Goal: Information Seeking & Learning: Get advice/opinions

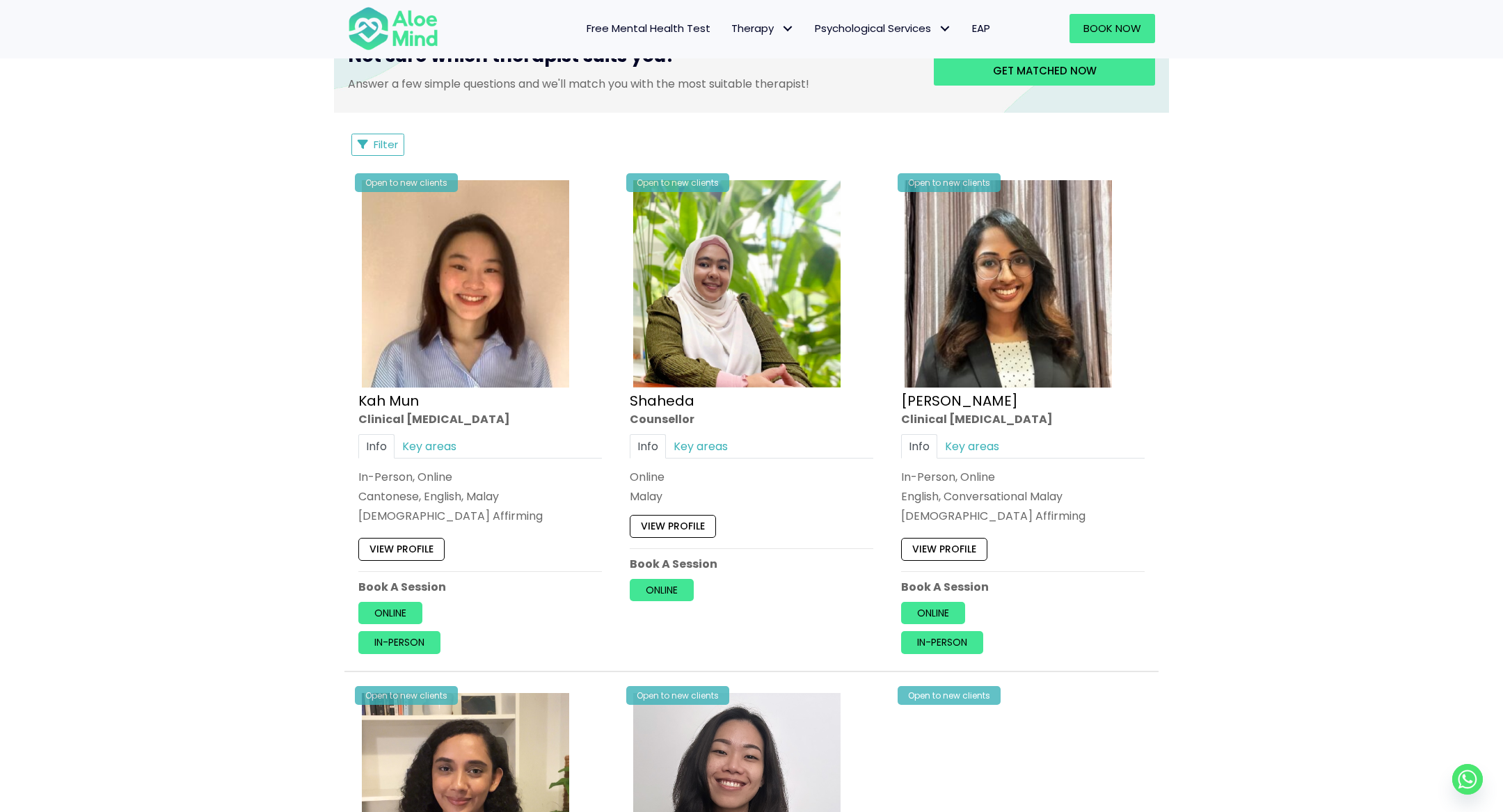
scroll to position [611, 0]
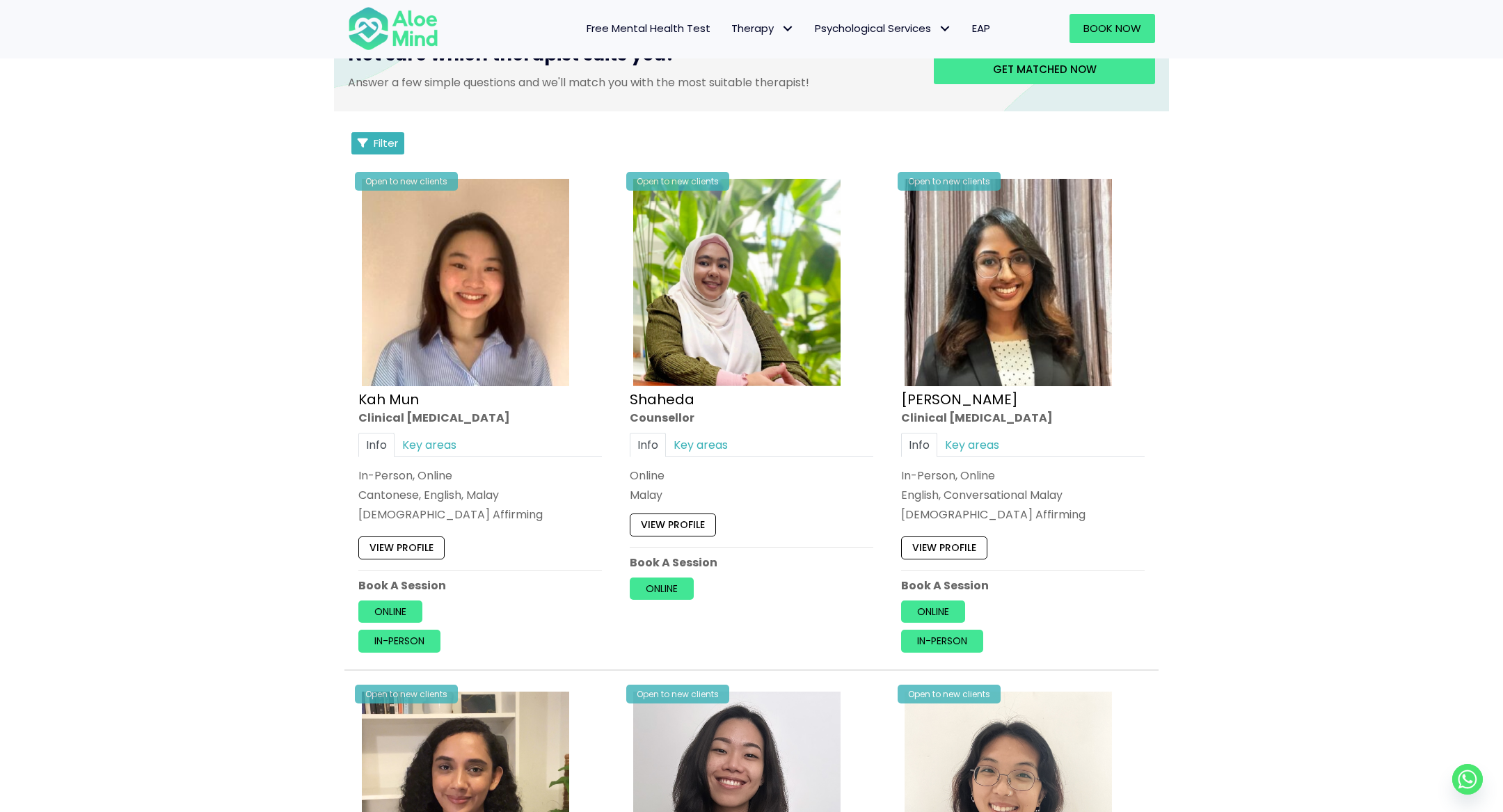
click at [372, 133] on button "Filter" at bounding box center [377, 143] width 53 height 23
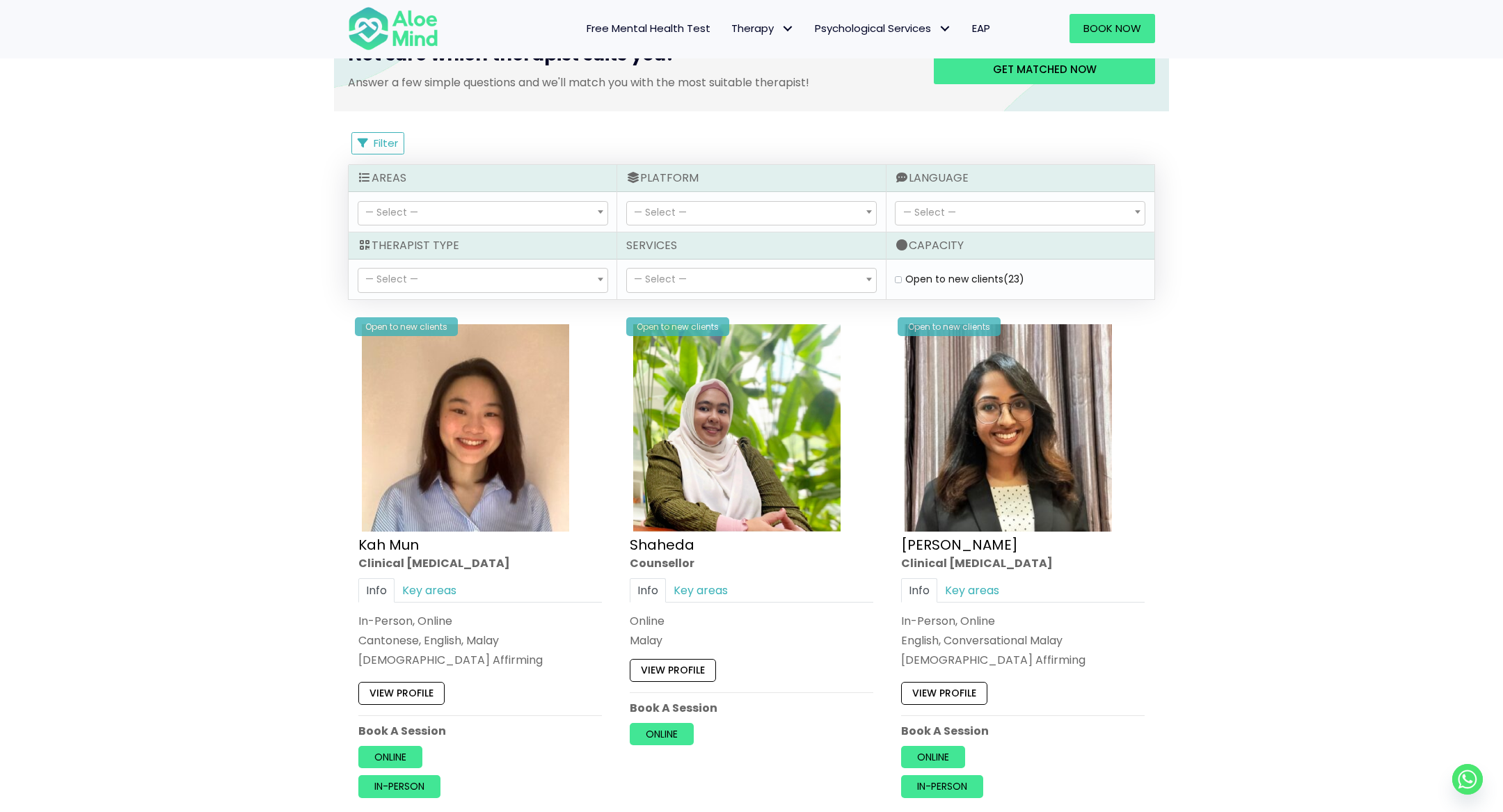
click at [737, 214] on span "— Select —" at bounding box center [752, 213] width 249 height 23
select select "72"
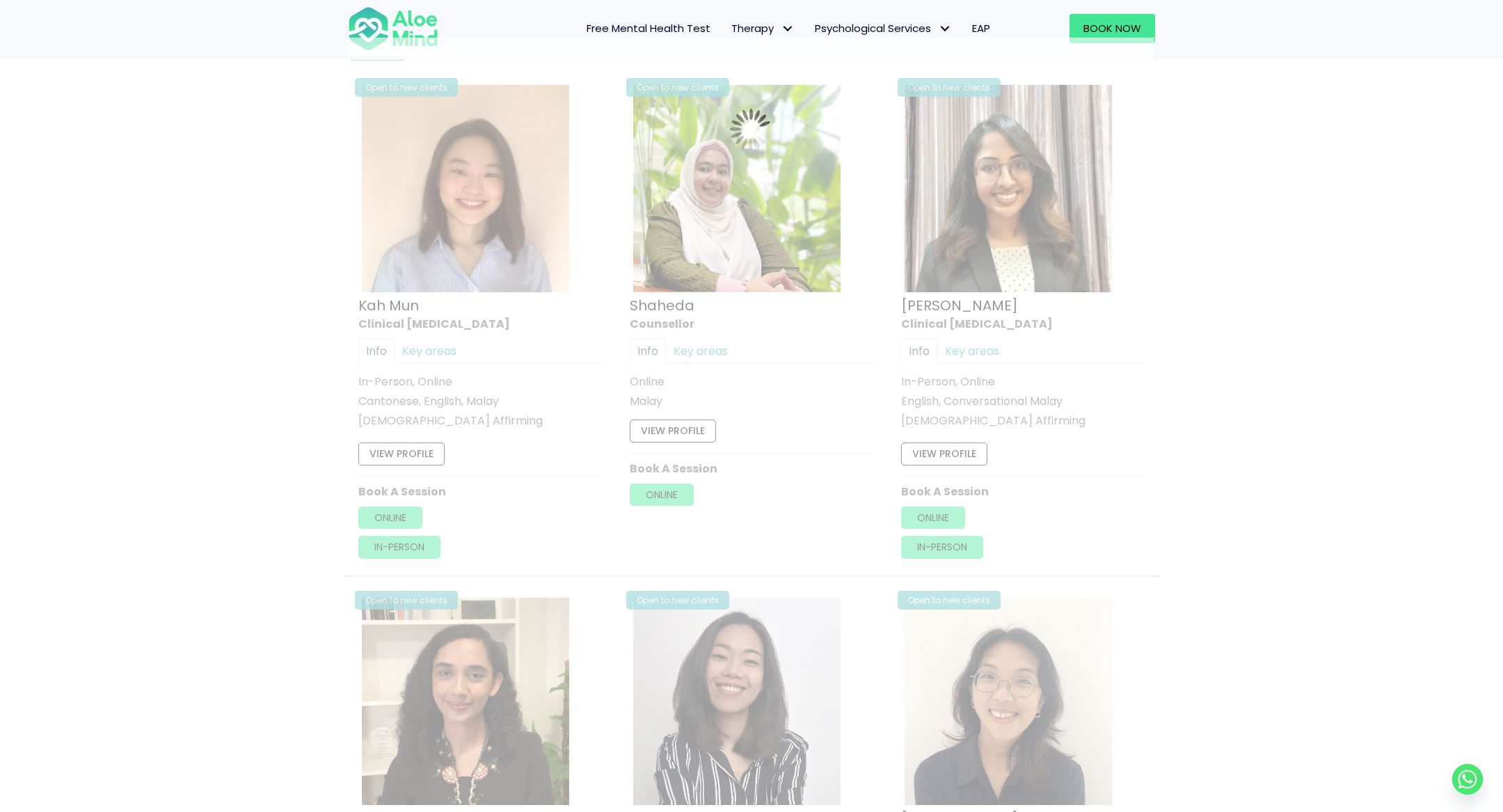
scroll to position [743, 0]
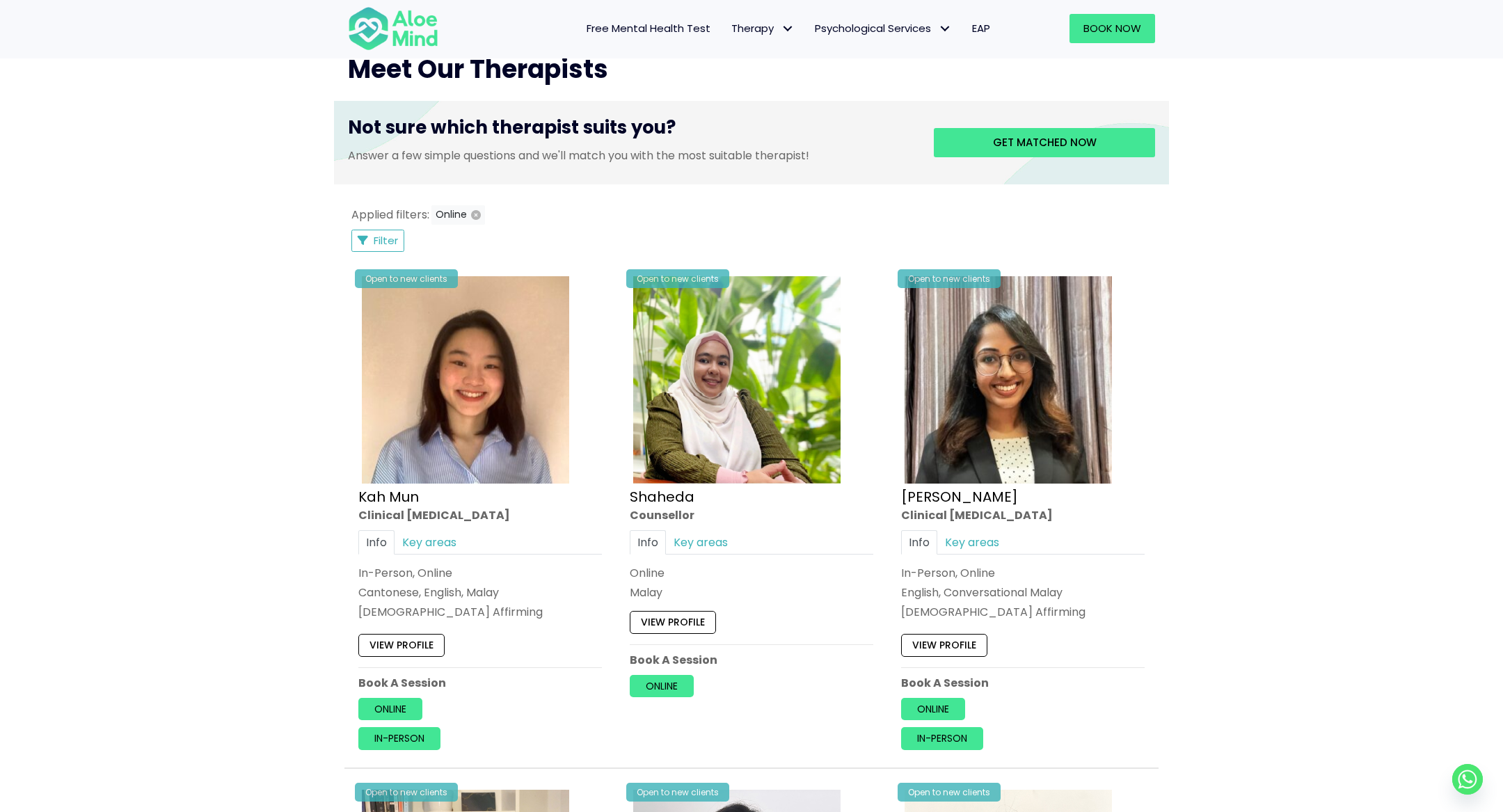
scroll to position [513, 0]
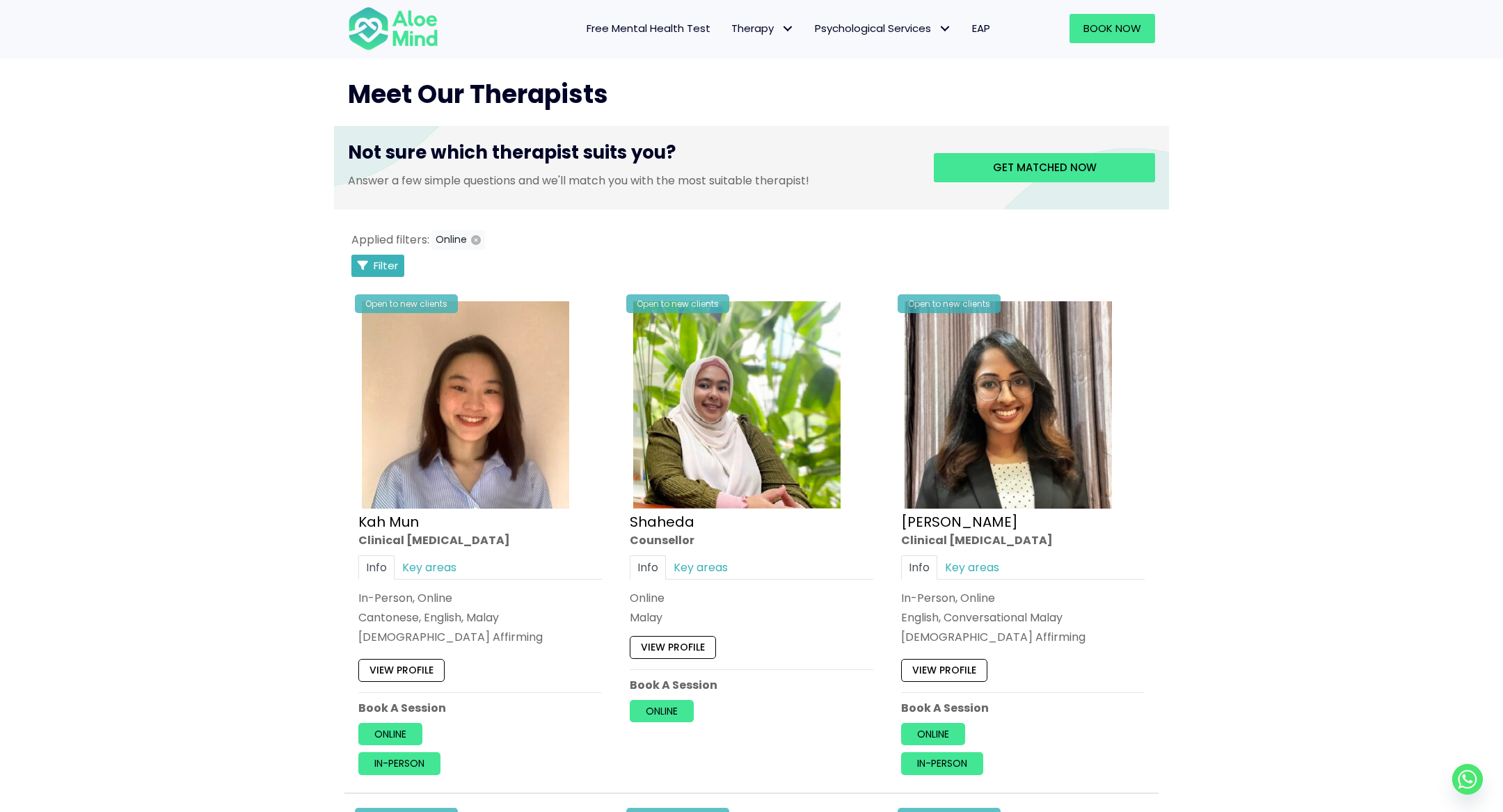
click at [384, 260] on span "Filter" at bounding box center [386, 265] width 24 height 15
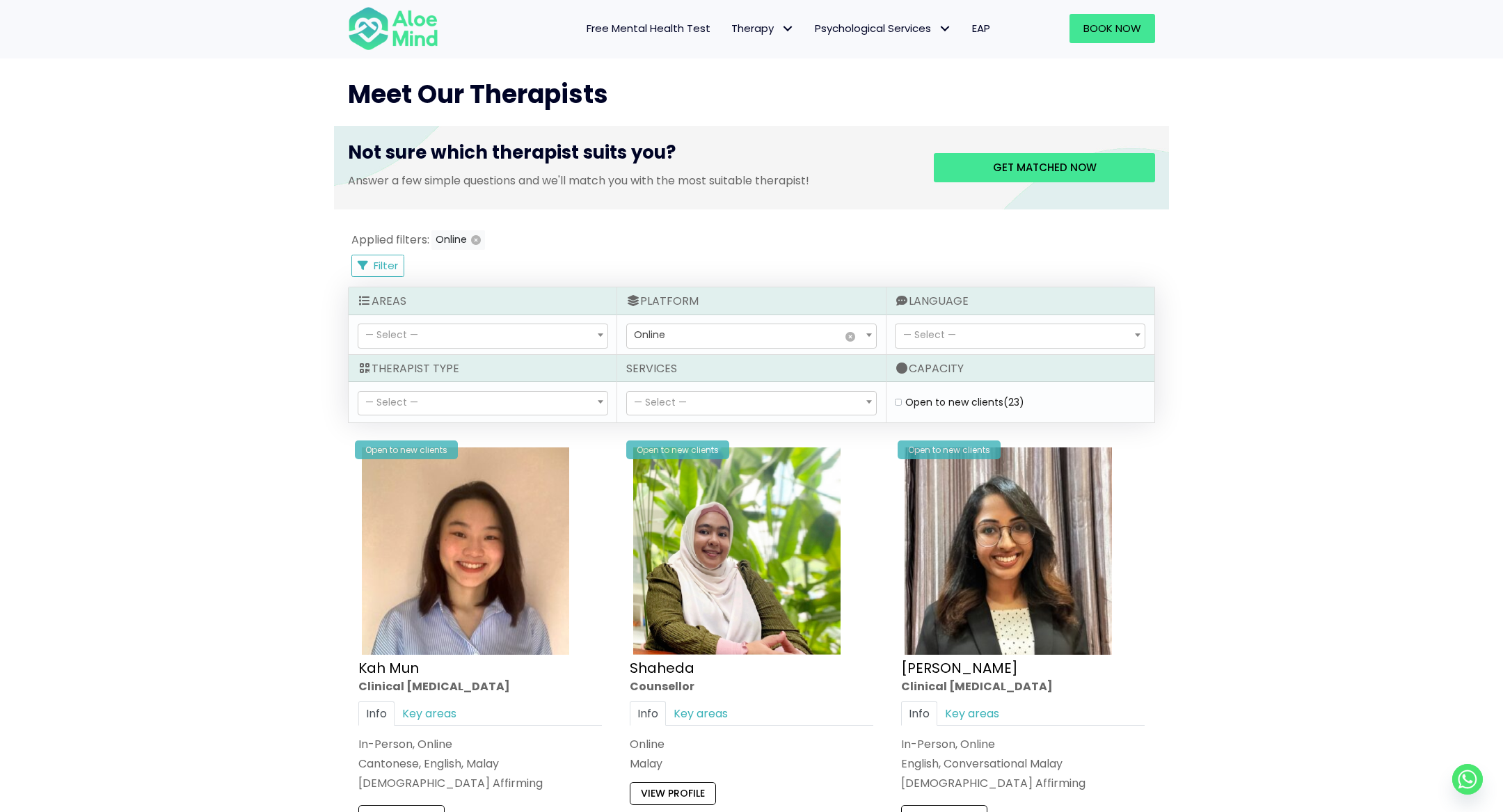
click at [899, 406] on div "Open to new clients (23)" at bounding box center [1020, 402] width 250 height 14
click at [899, 401] on clients "Open to new clients (23)" at bounding box center [898, 402] width 7 height 9
checkbox clients "true"
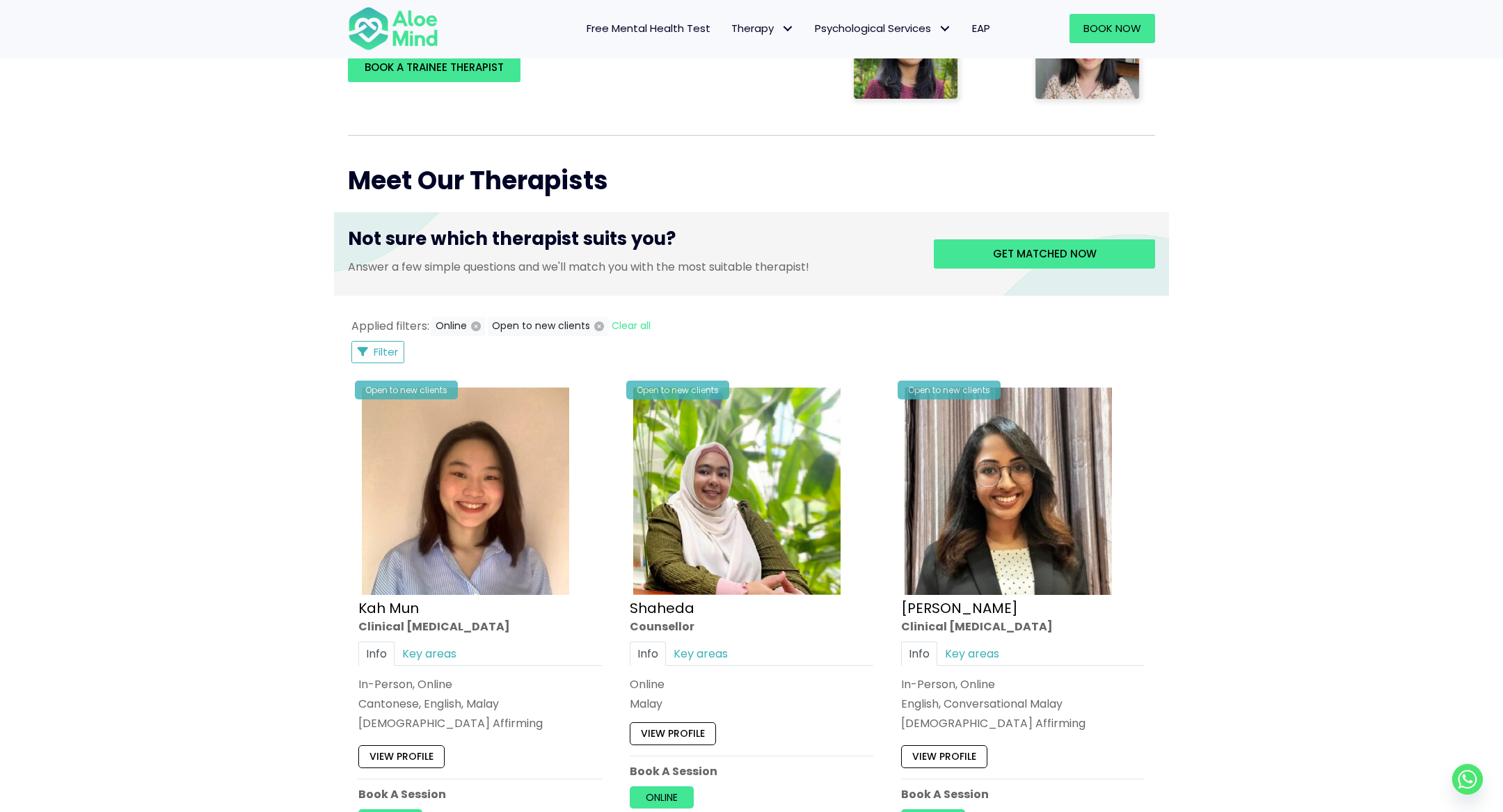
scroll to position [400, 0]
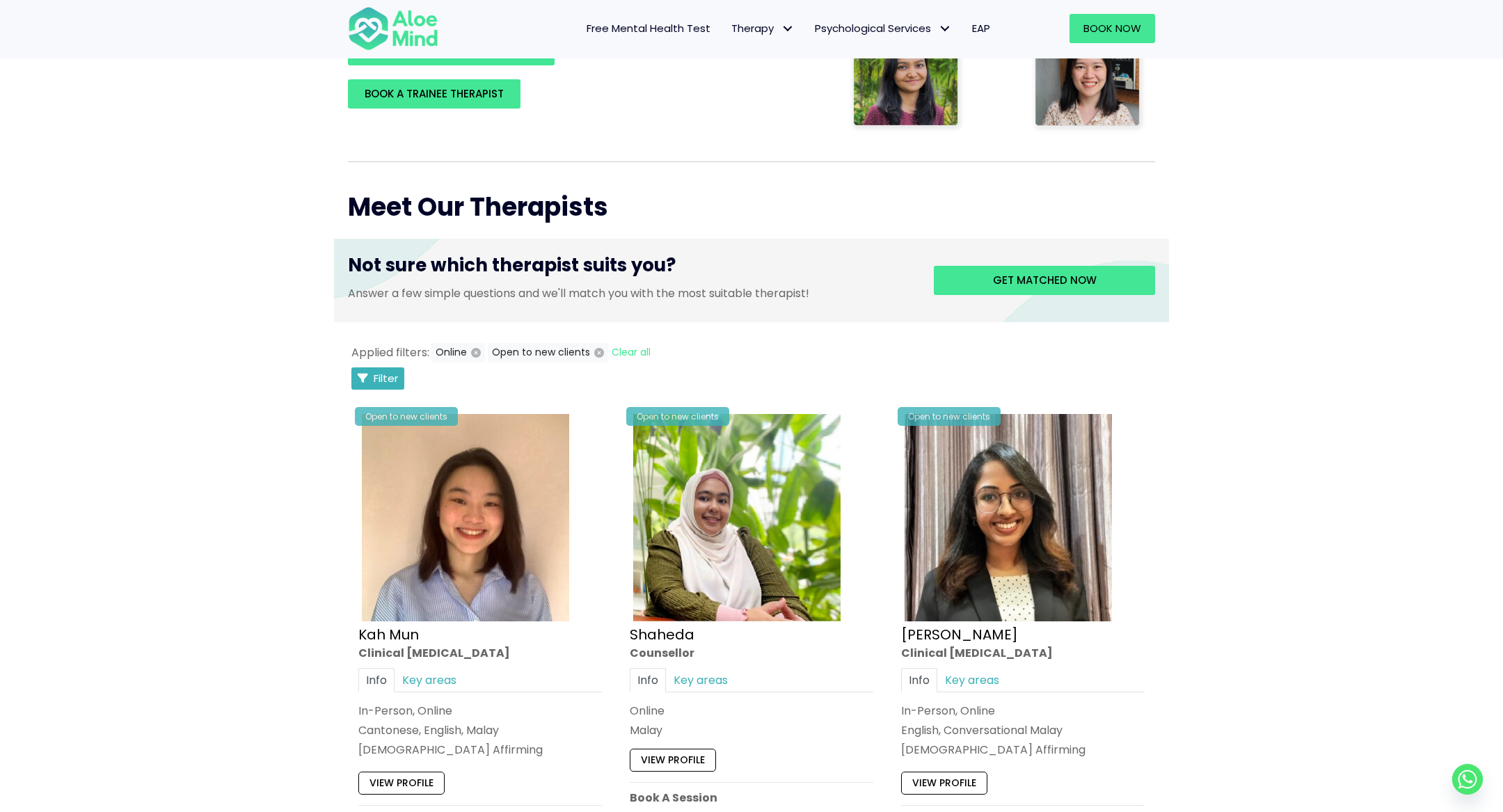
click at [369, 373] on button "Filter" at bounding box center [377, 379] width 53 height 23
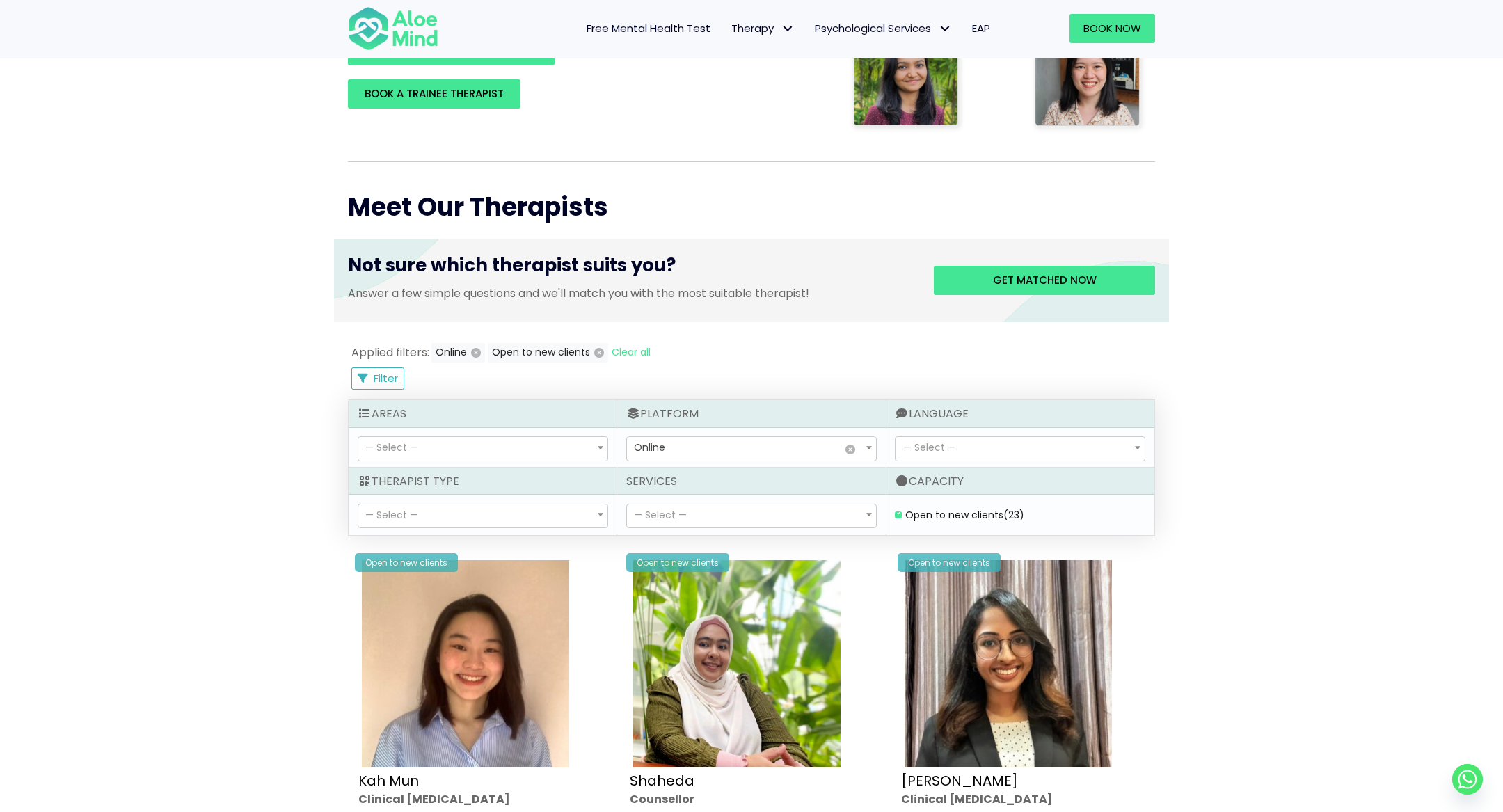
click at [999, 433] on div "— Select — Cantonese Conversational Hokkien Conversational Malay Conversational…" at bounding box center [1020, 448] width 268 height 40
click at [997, 439] on span "— Select —" at bounding box center [1020, 448] width 249 height 23
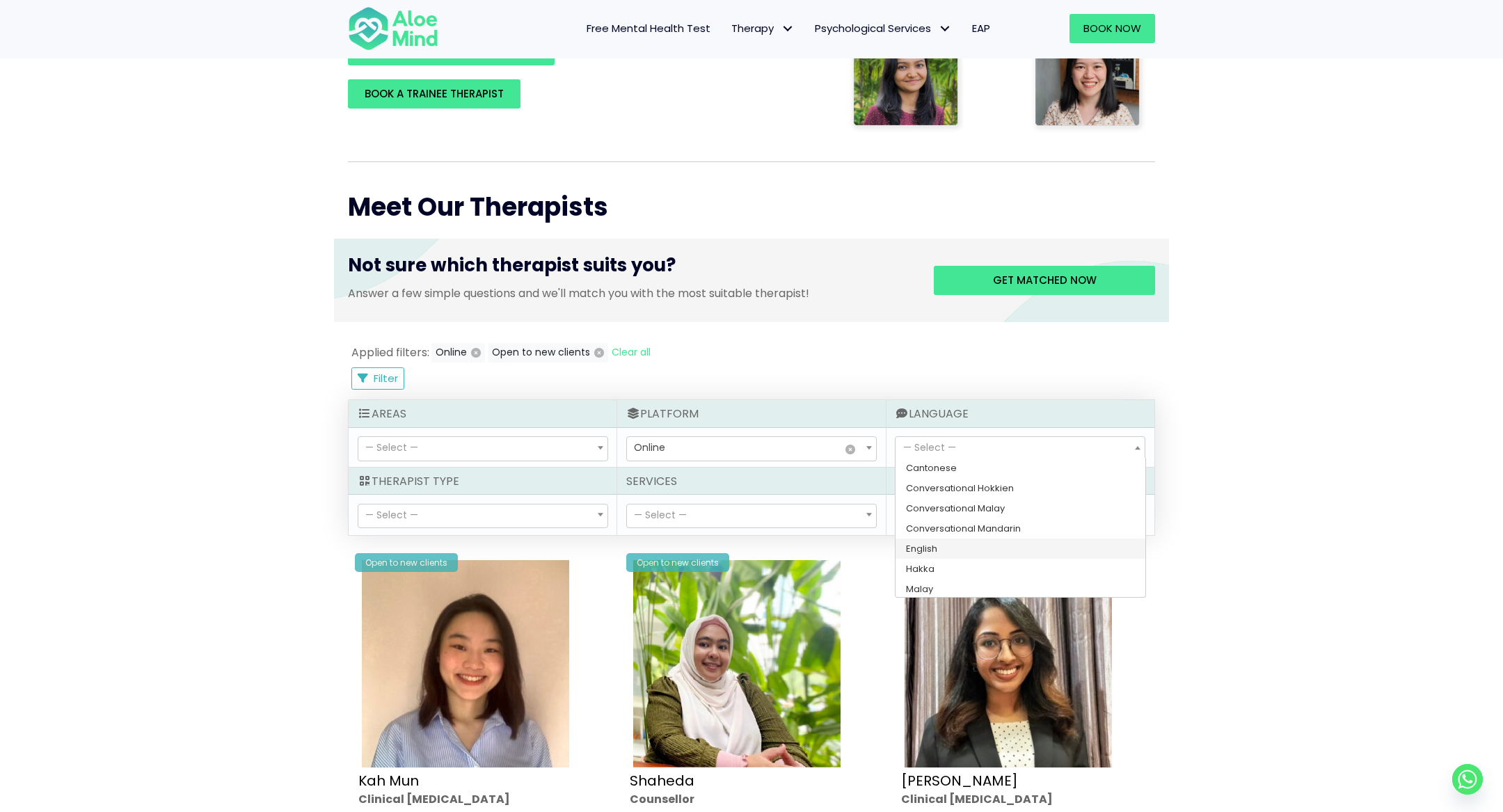
select select "139"
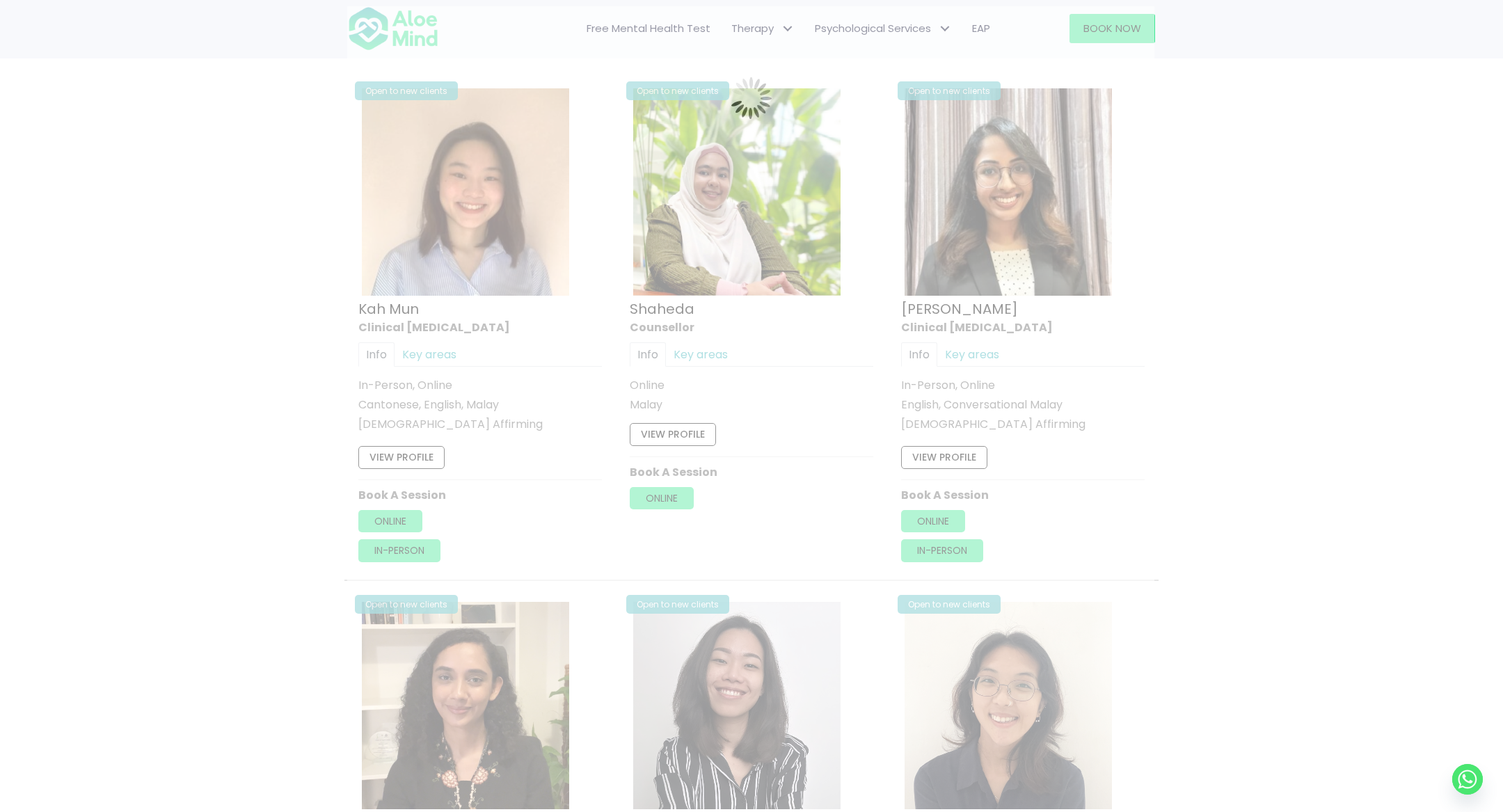
scroll to position [743, 0]
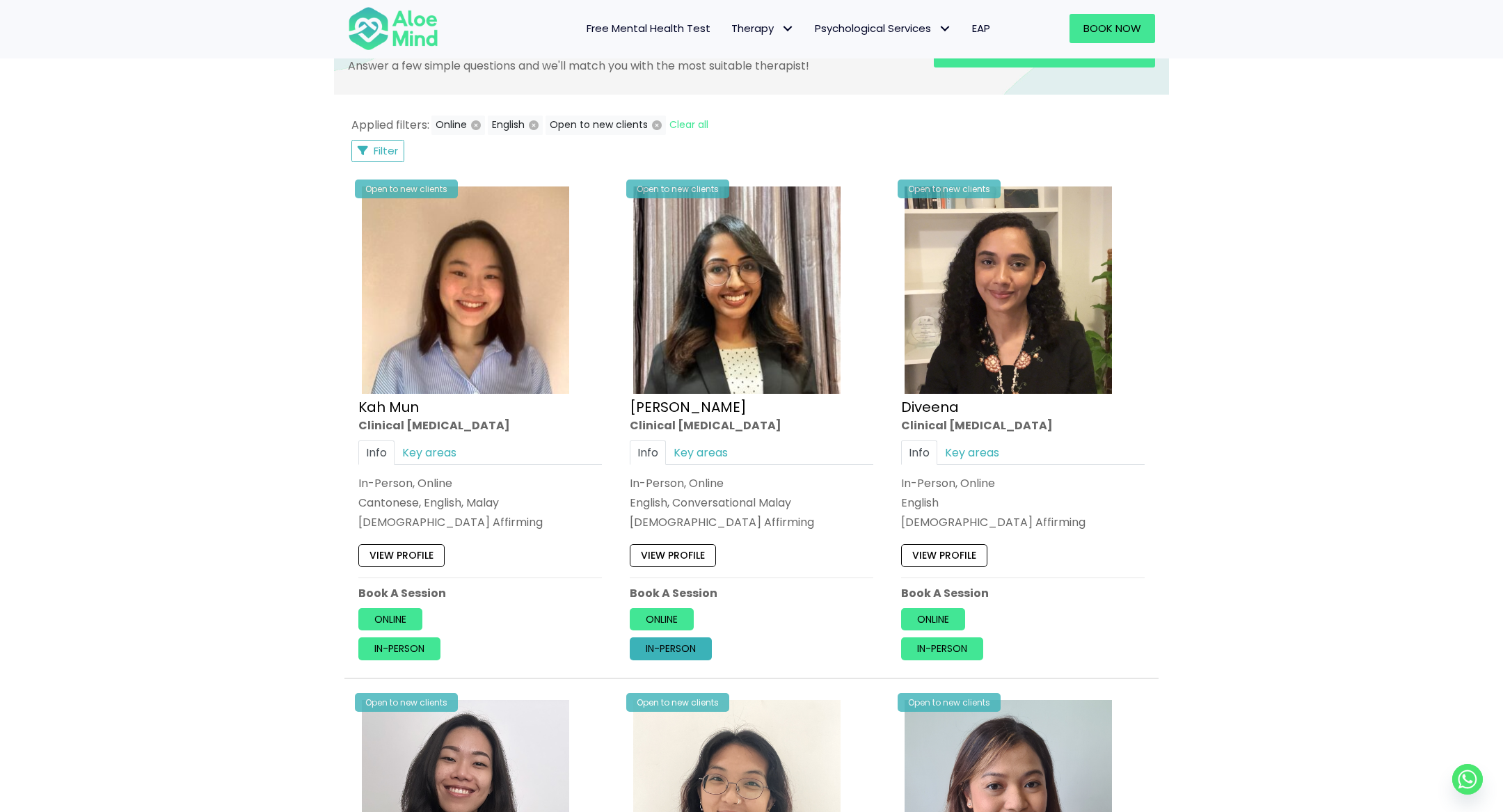
scroll to position [463, 0]
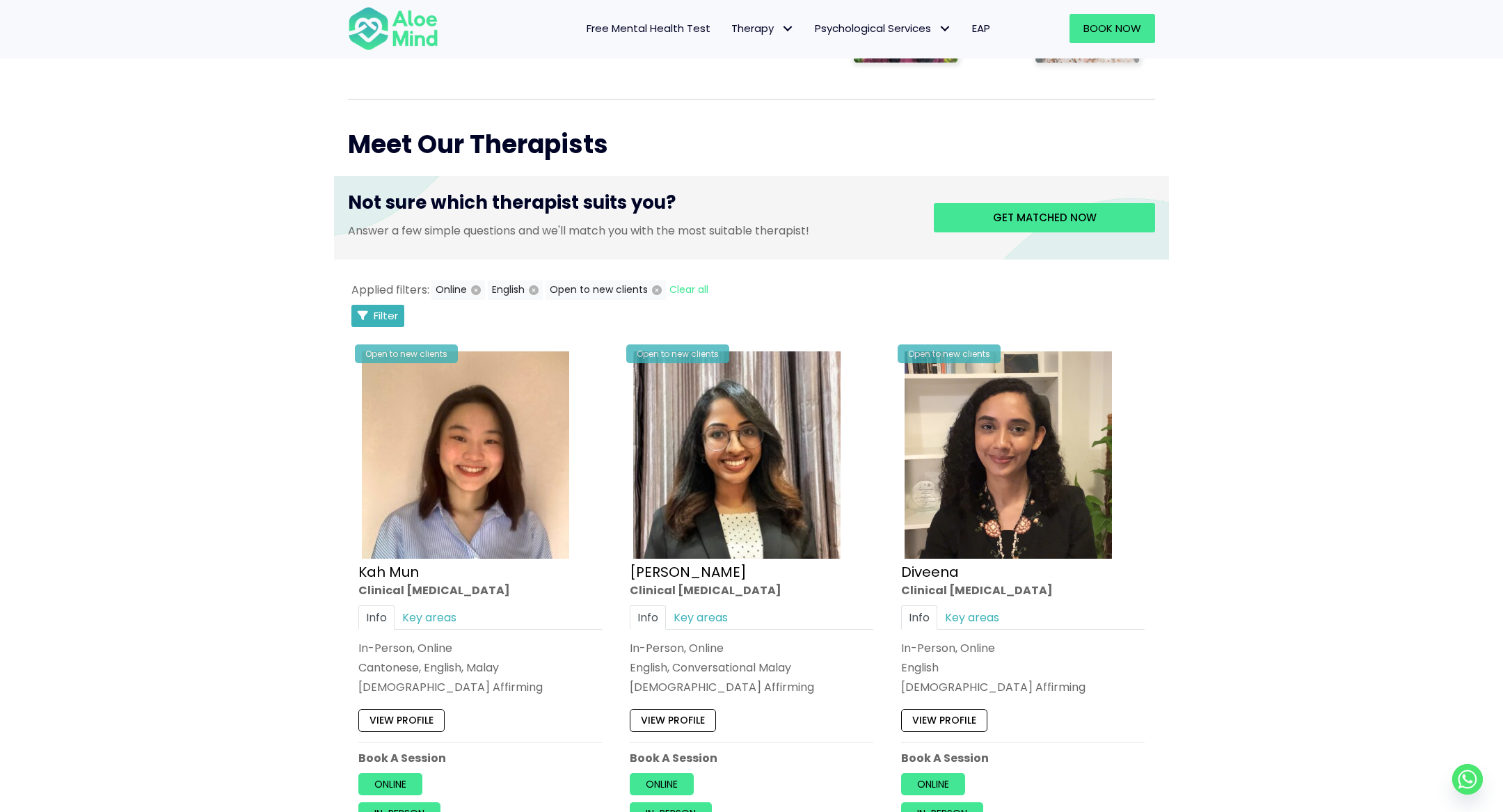
click at [380, 311] on span "Filter" at bounding box center [386, 315] width 24 height 15
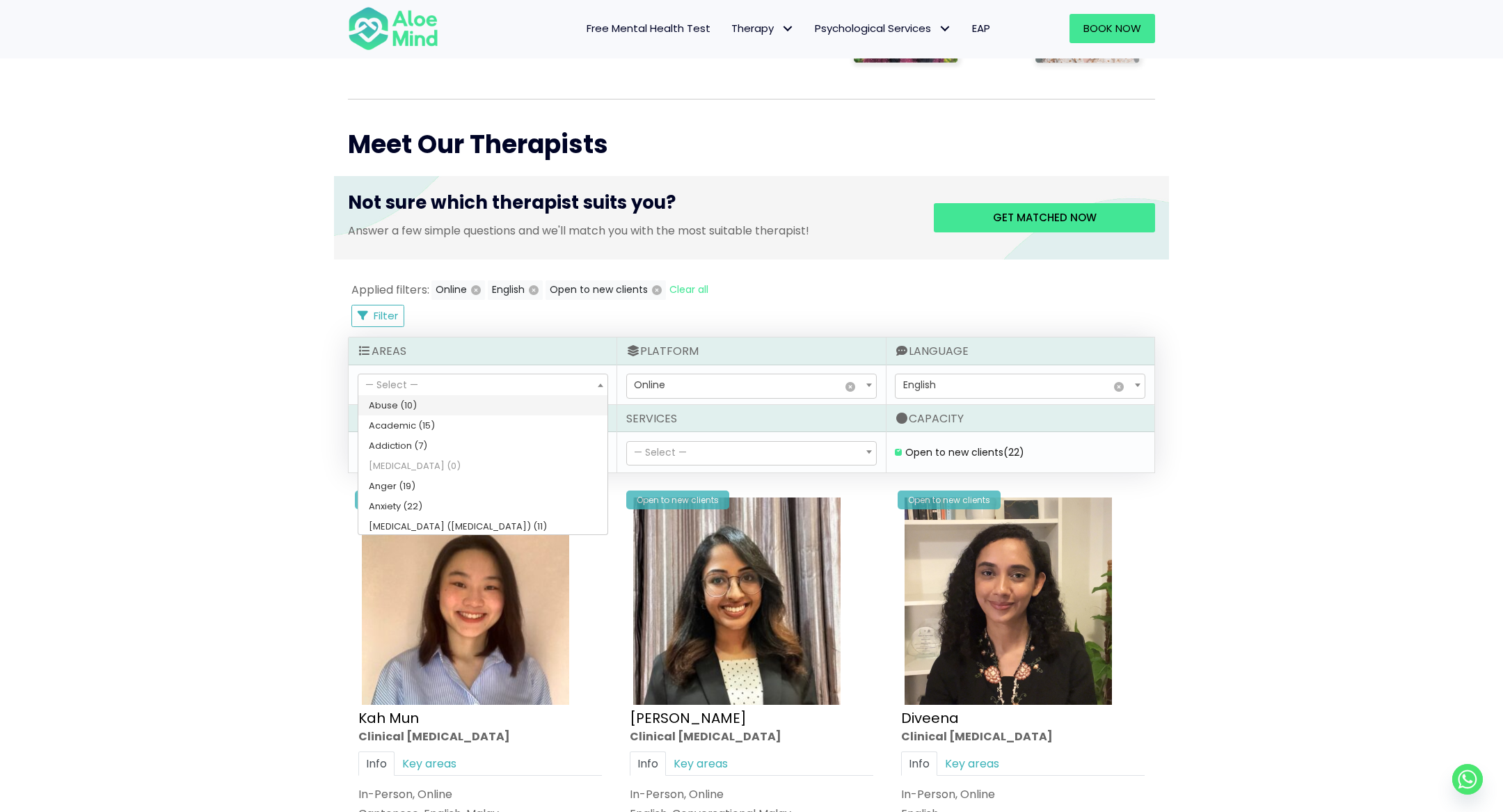
click at [413, 375] on span "— Select —" at bounding box center [482, 386] width 249 height 23
click at [673, 446] on span "— Select —" at bounding box center [660, 452] width 53 height 14
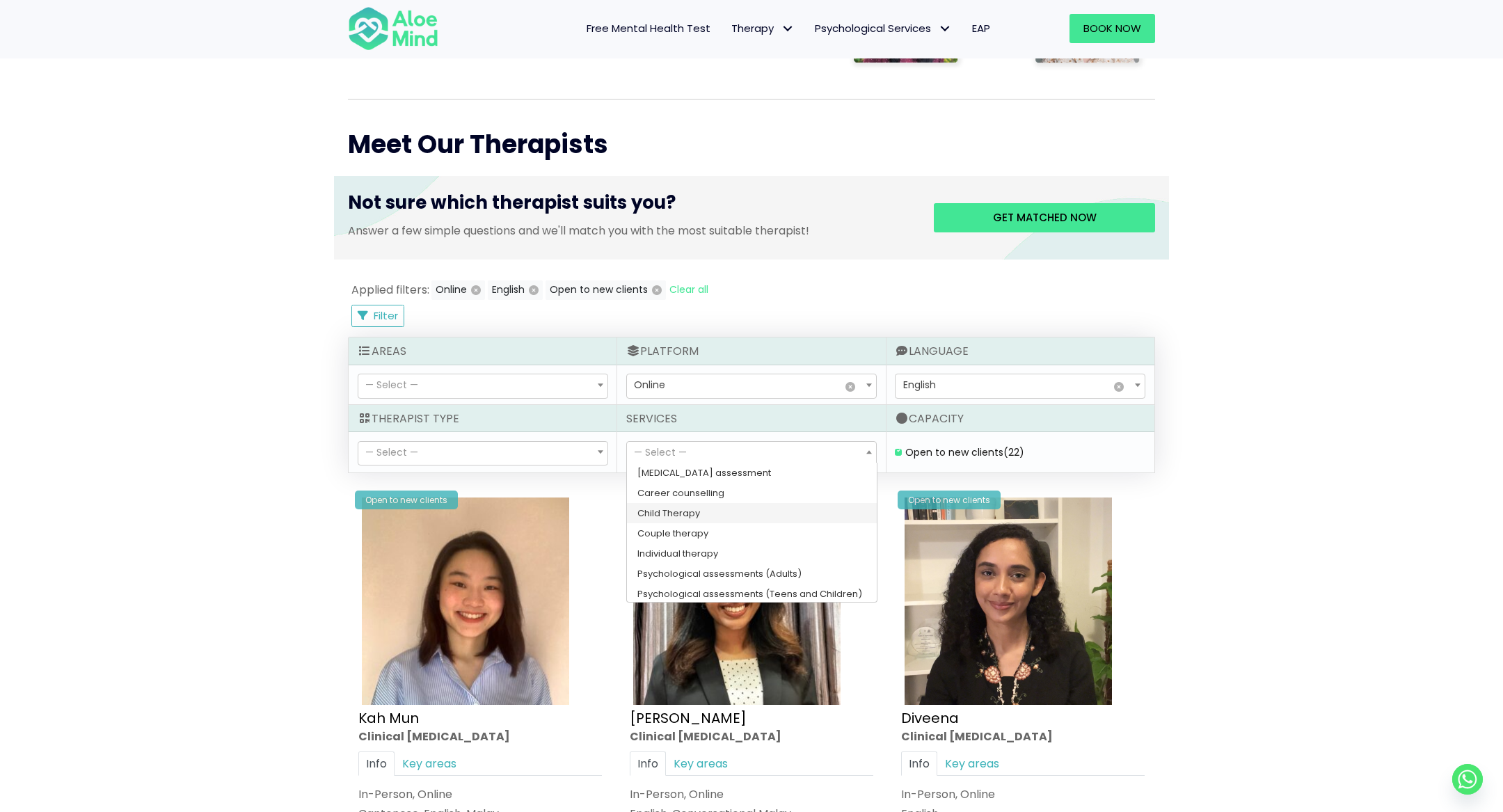
scroll to position [22, 0]
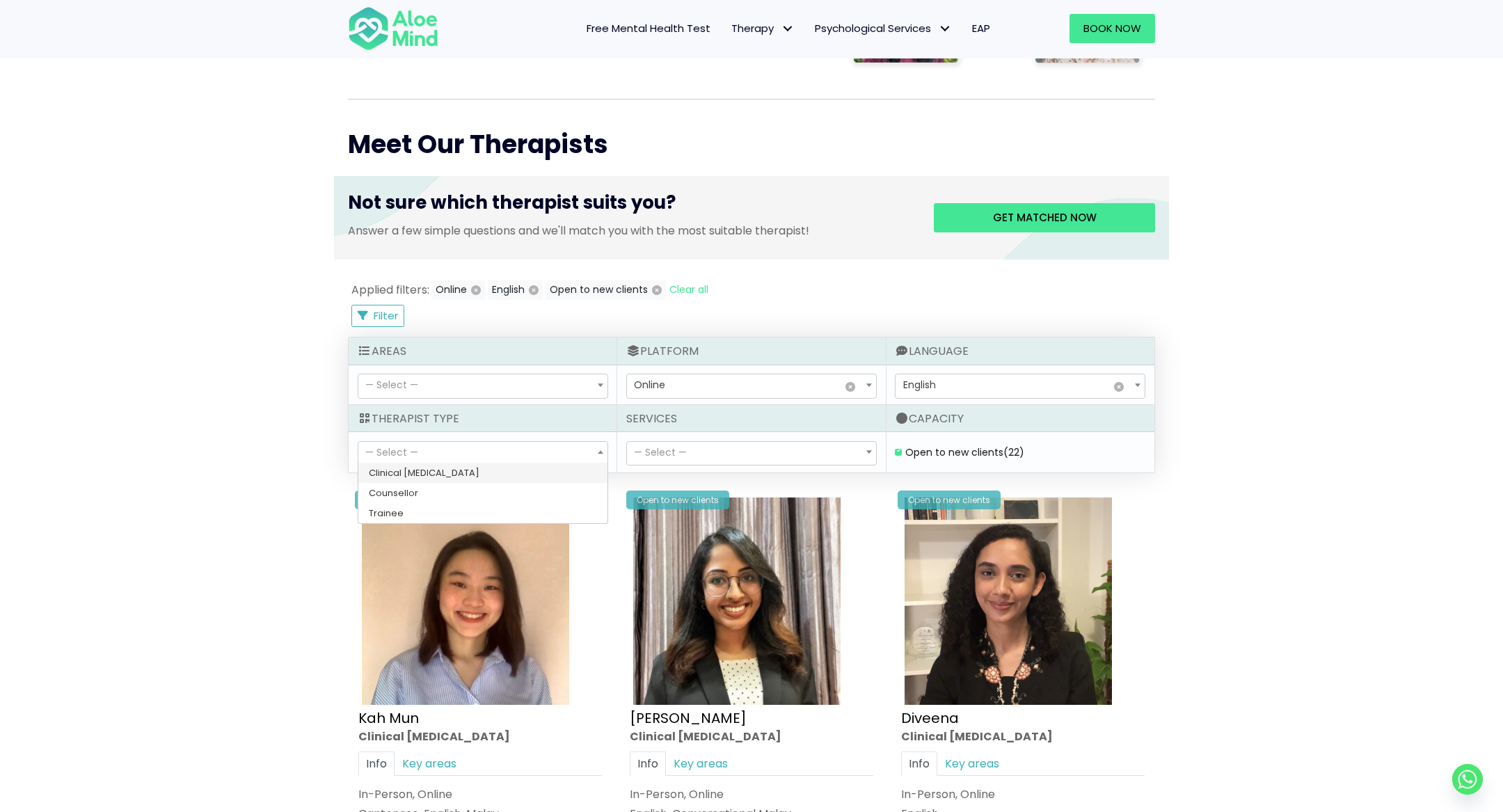
click at [524, 458] on span "— Select —" at bounding box center [482, 453] width 249 height 23
click at [550, 442] on span "— Select —" at bounding box center [482, 453] width 249 height 23
click at [692, 450] on span "— Select —" at bounding box center [752, 453] width 249 height 23
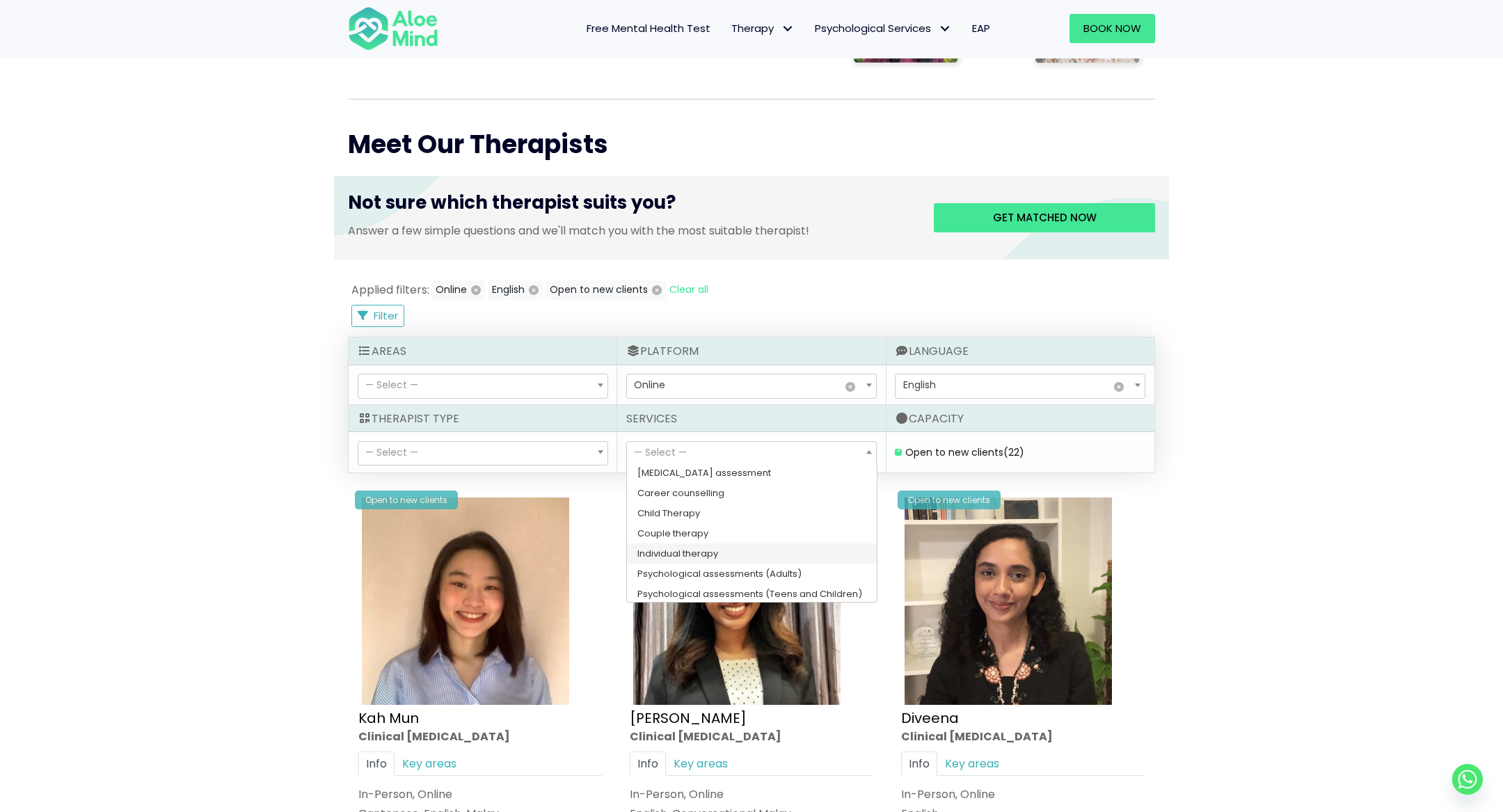
select select "148"
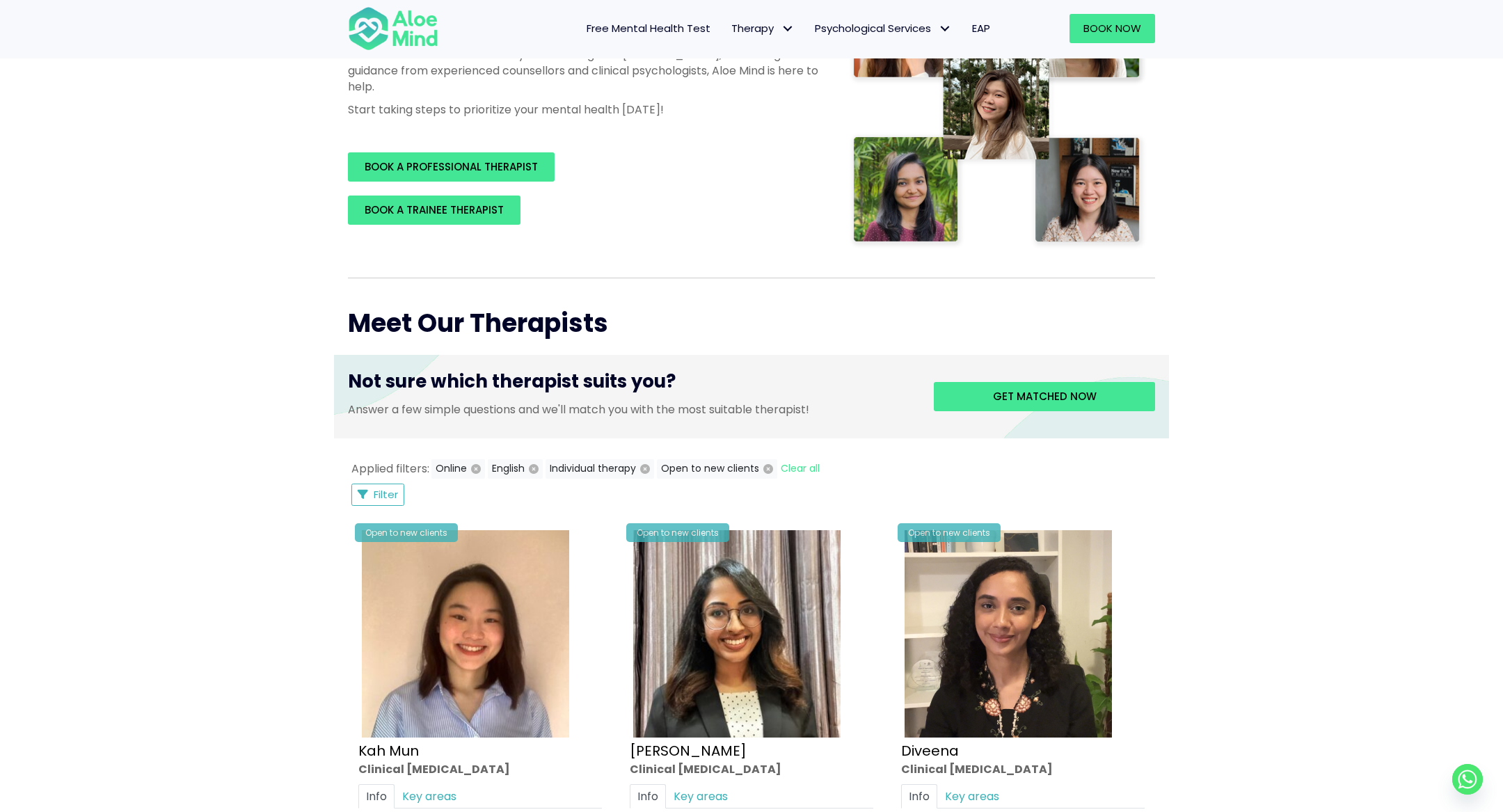
scroll to position [286, 0]
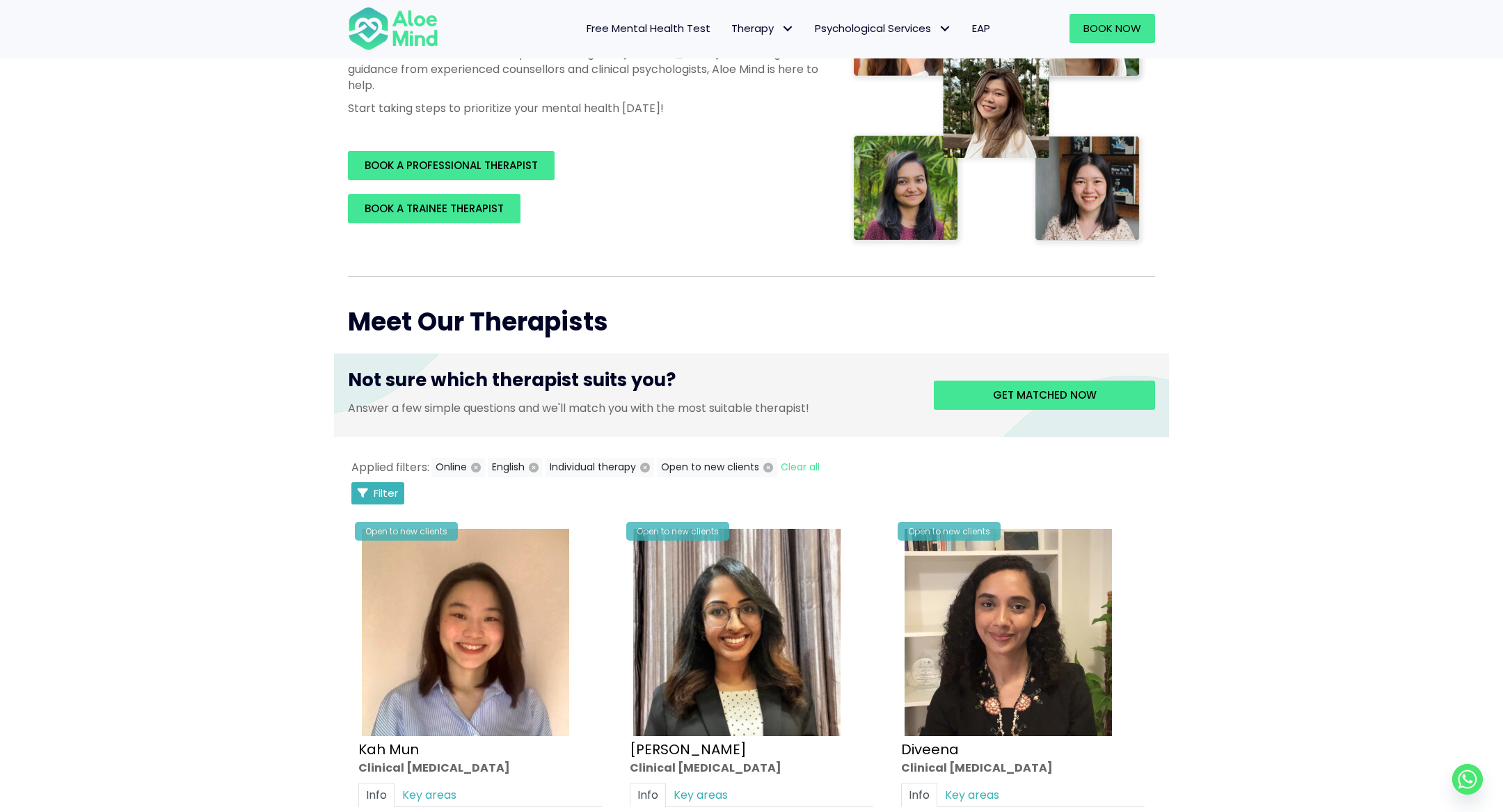
click at [390, 494] on span "Filter" at bounding box center [386, 492] width 24 height 15
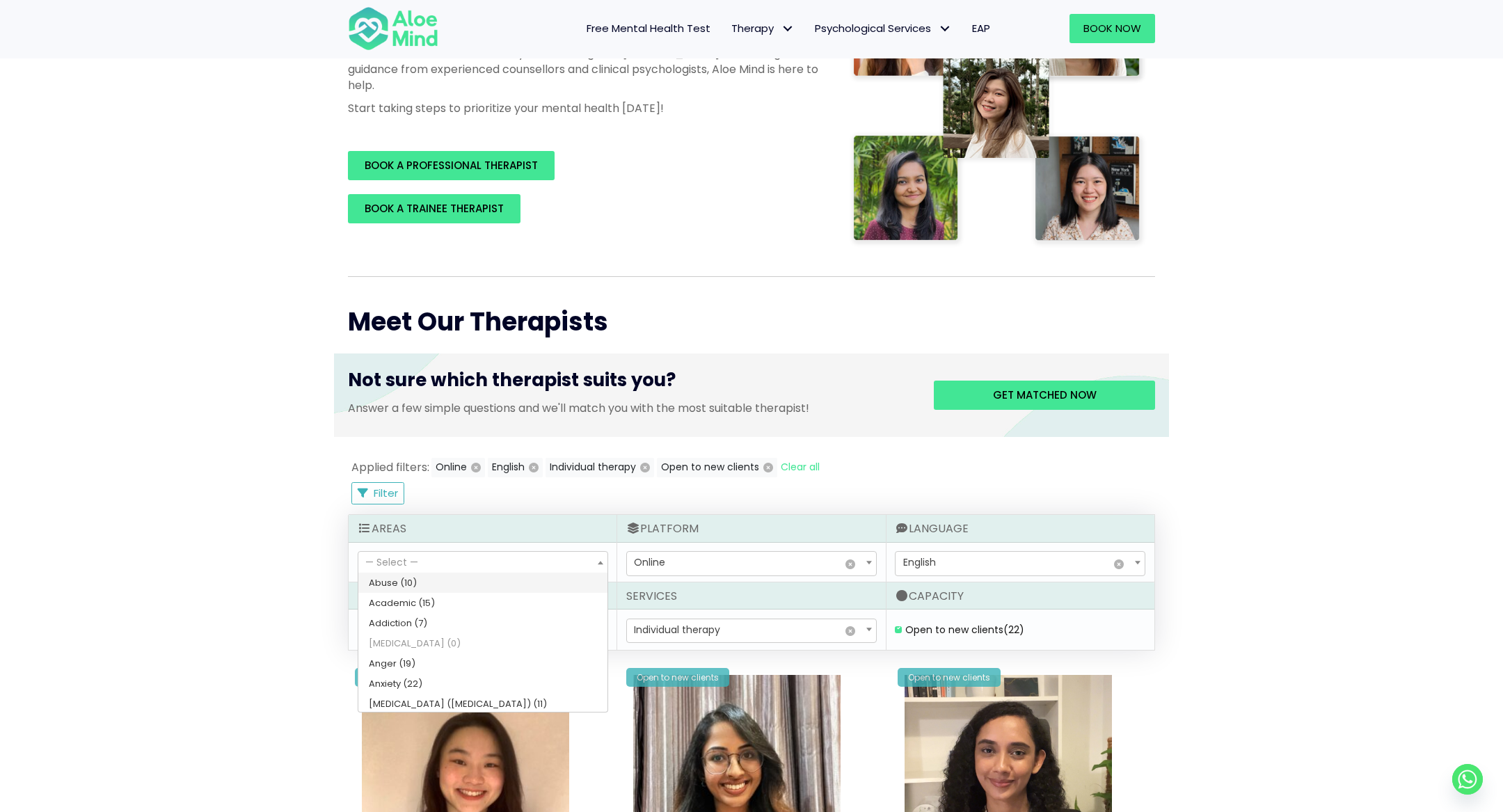
click at [454, 569] on span "— Select —" at bounding box center [482, 563] width 249 height 23
drag, startPoint x: 538, startPoint y: 620, endPoint x: 538, endPoint y: 632, distance: 12.0
select select "55"
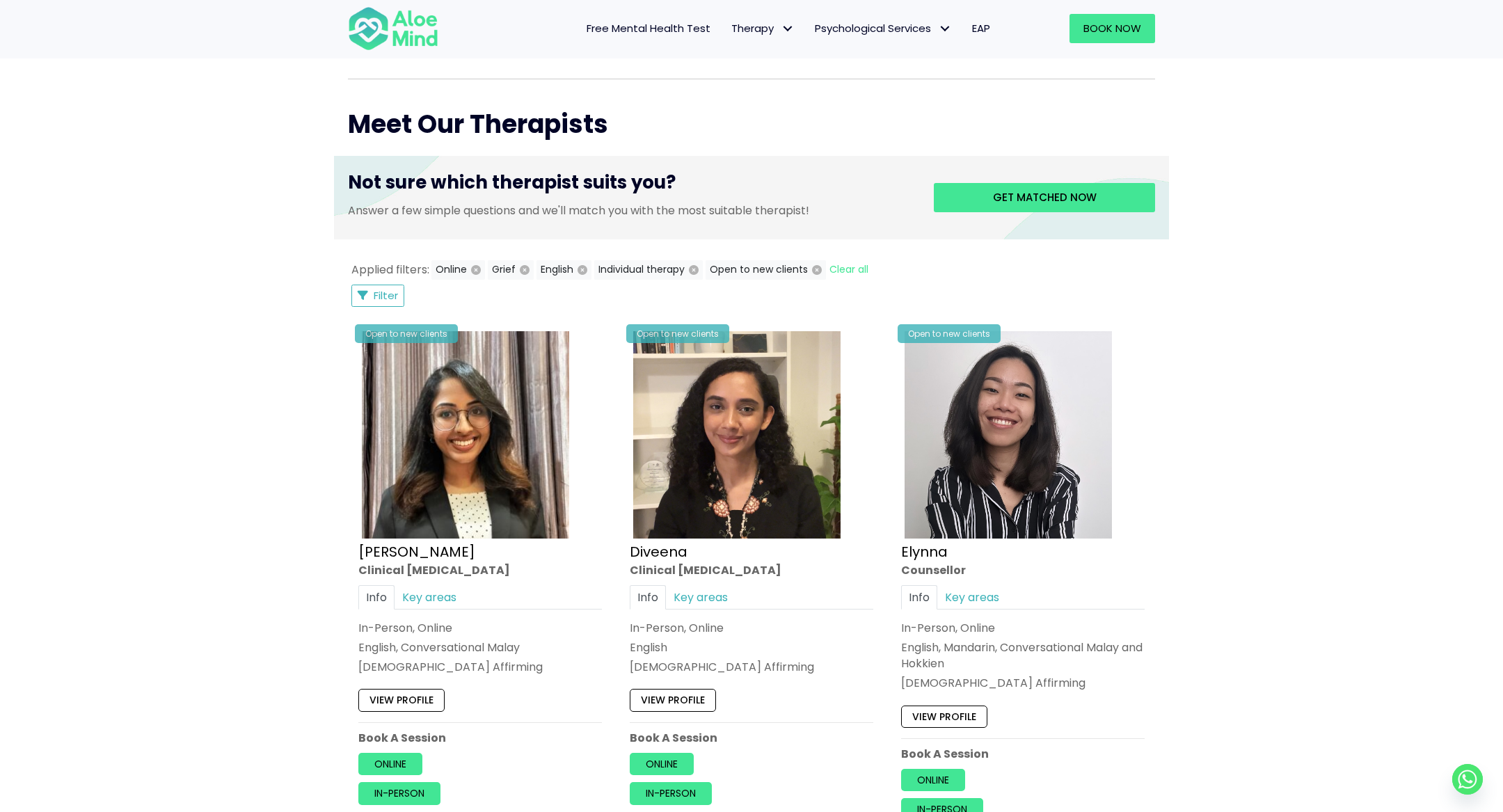
scroll to position [481, 0]
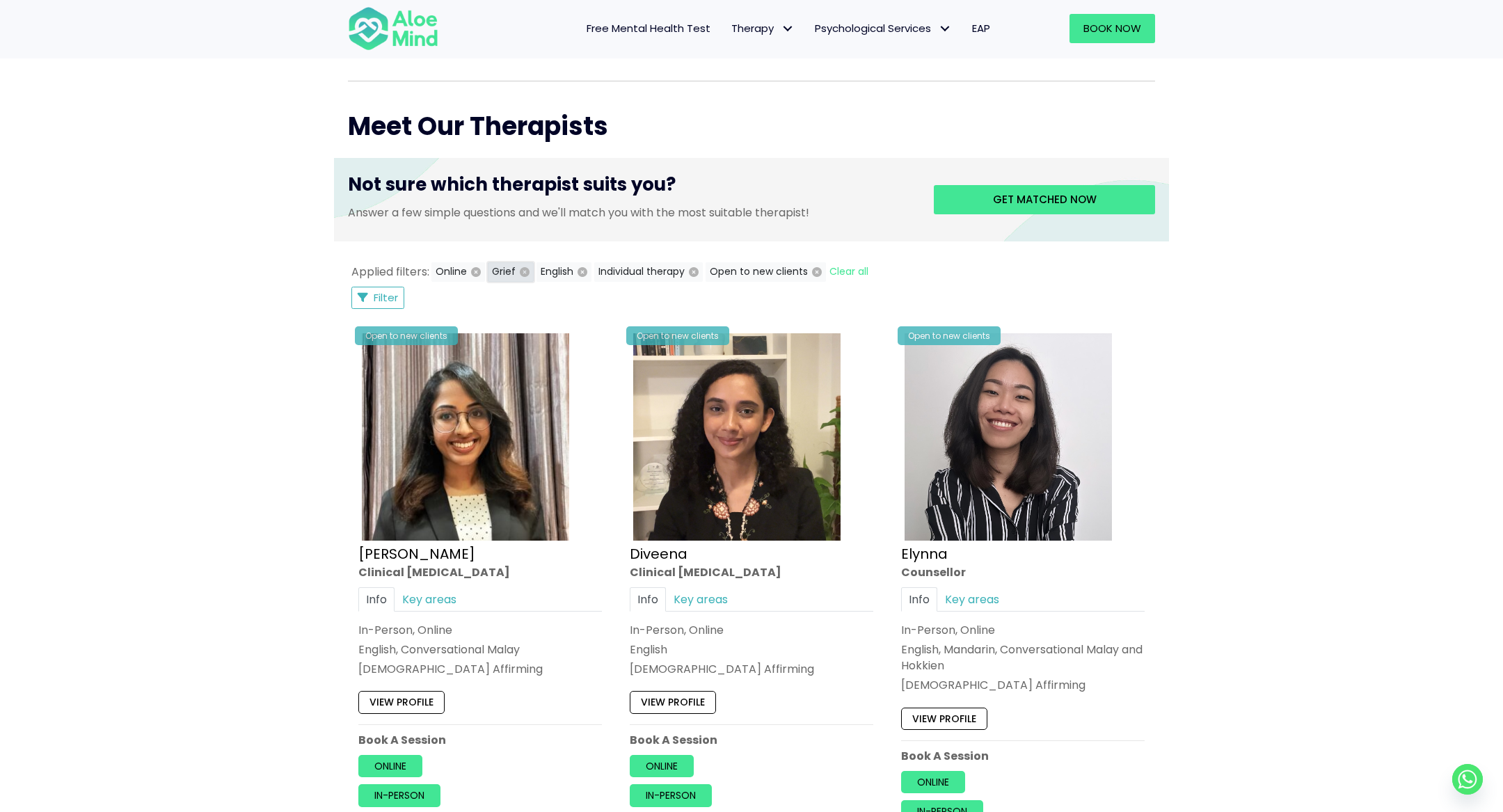
click at [520, 274] on icon "button" at bounding box center [524, 272] width 10 height 10
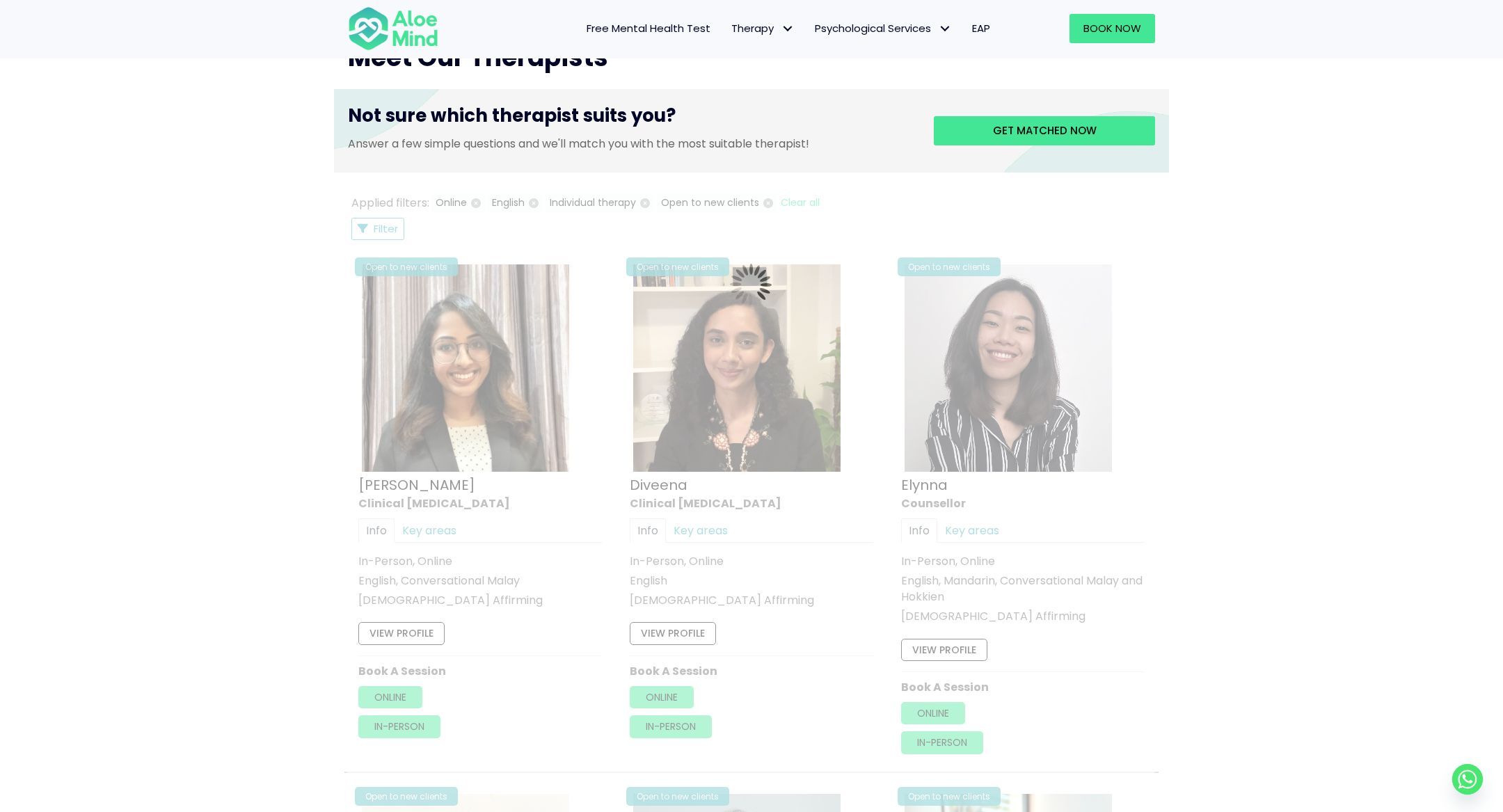
scroll to position [540, 0]
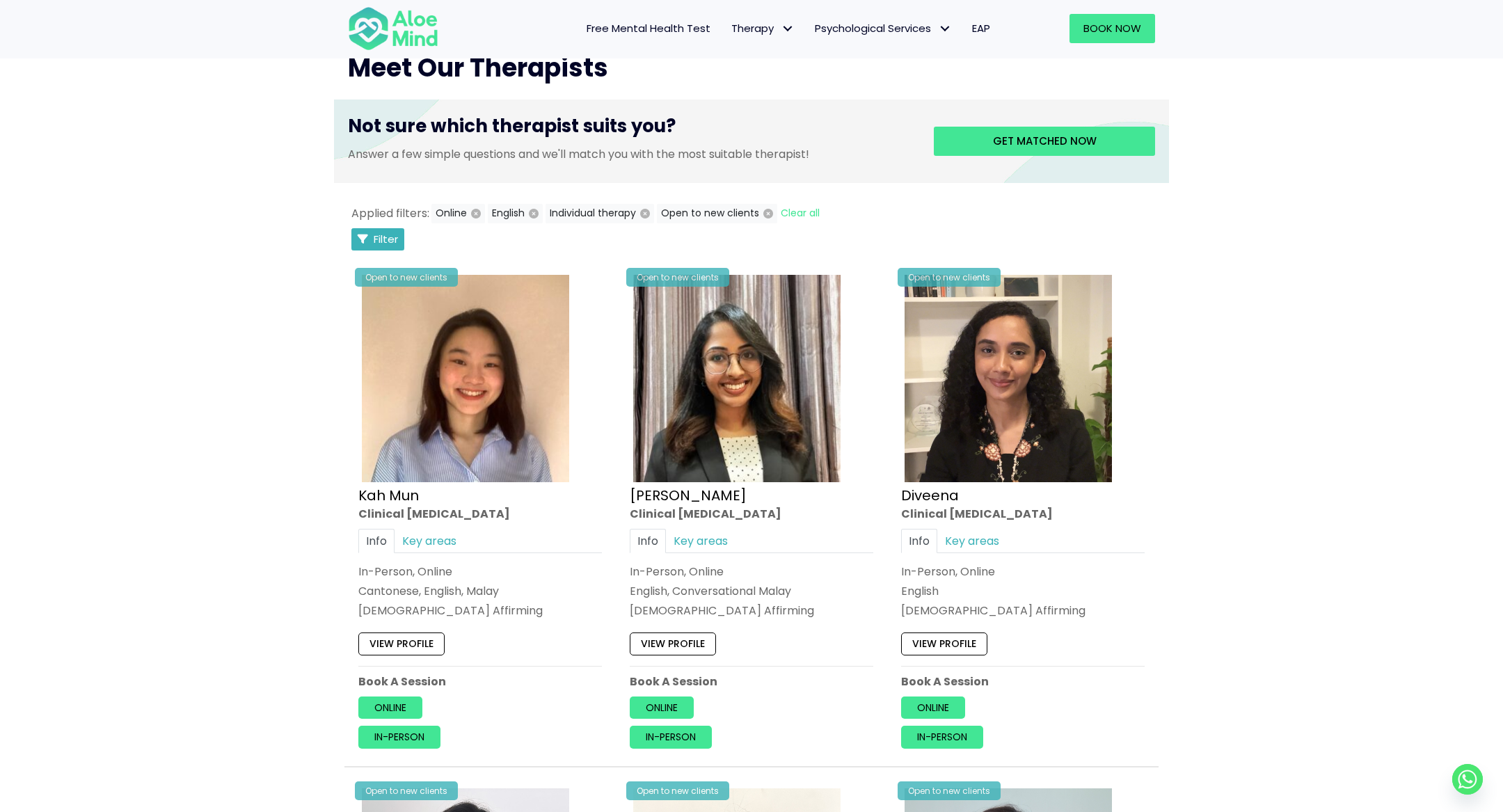
click at [374, 247] on button "Filter" at bounding box center [377, 240] width 53 height 23
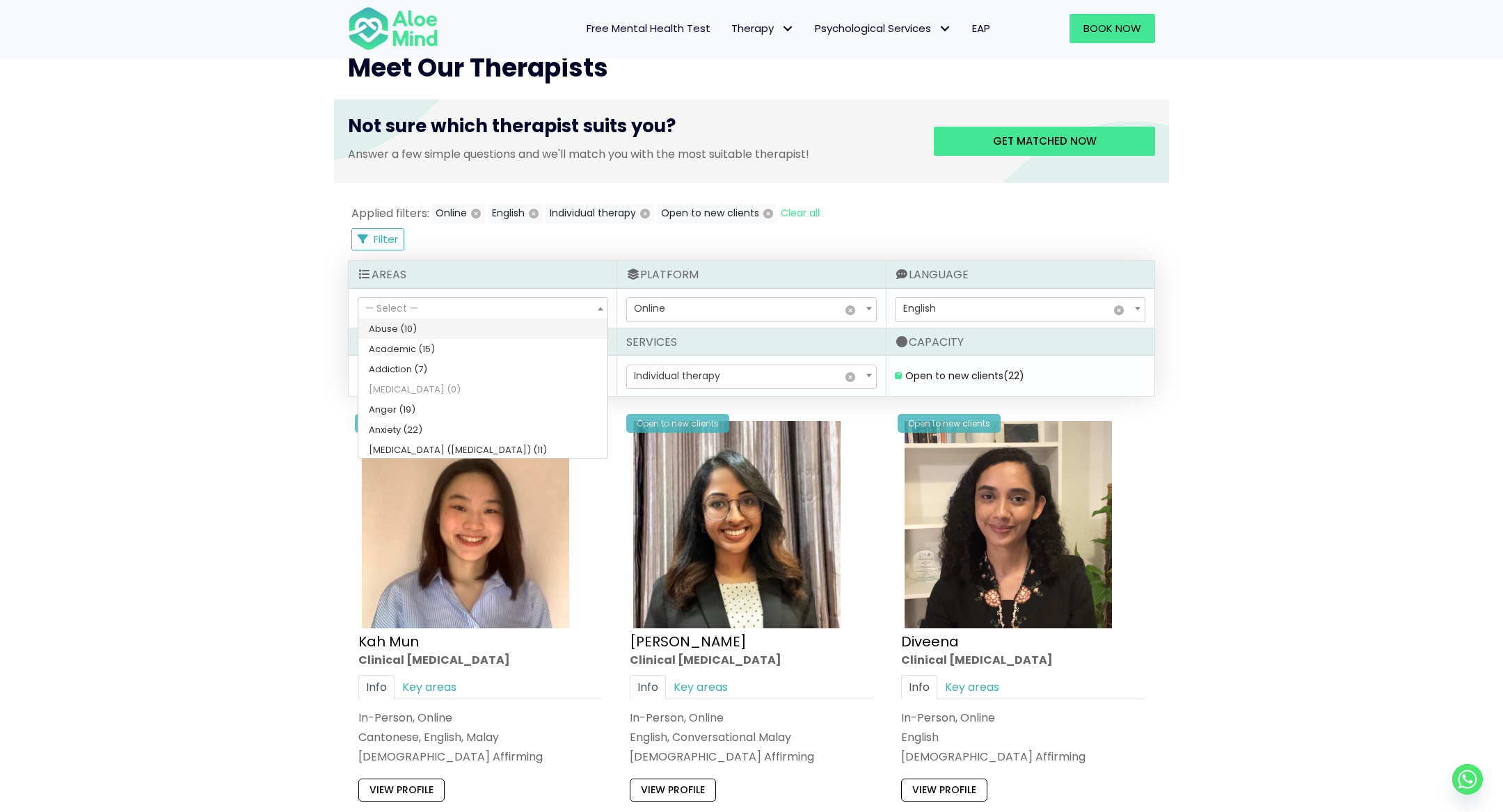
click at [425, 305] on span "— Select —" at bounding box center [482, 309] width 249 height 23
select select "51"
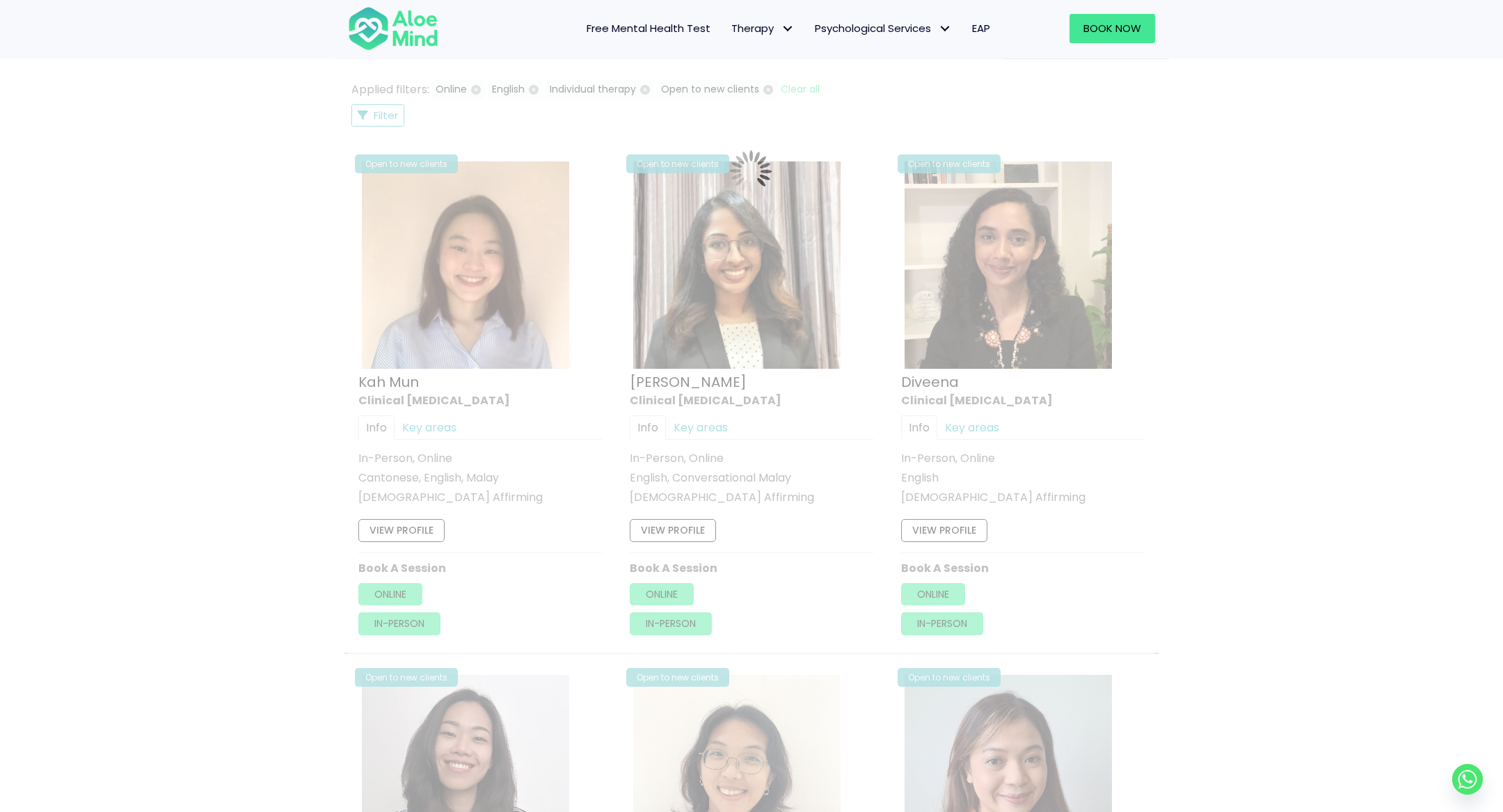
scroll to position [743, 0]
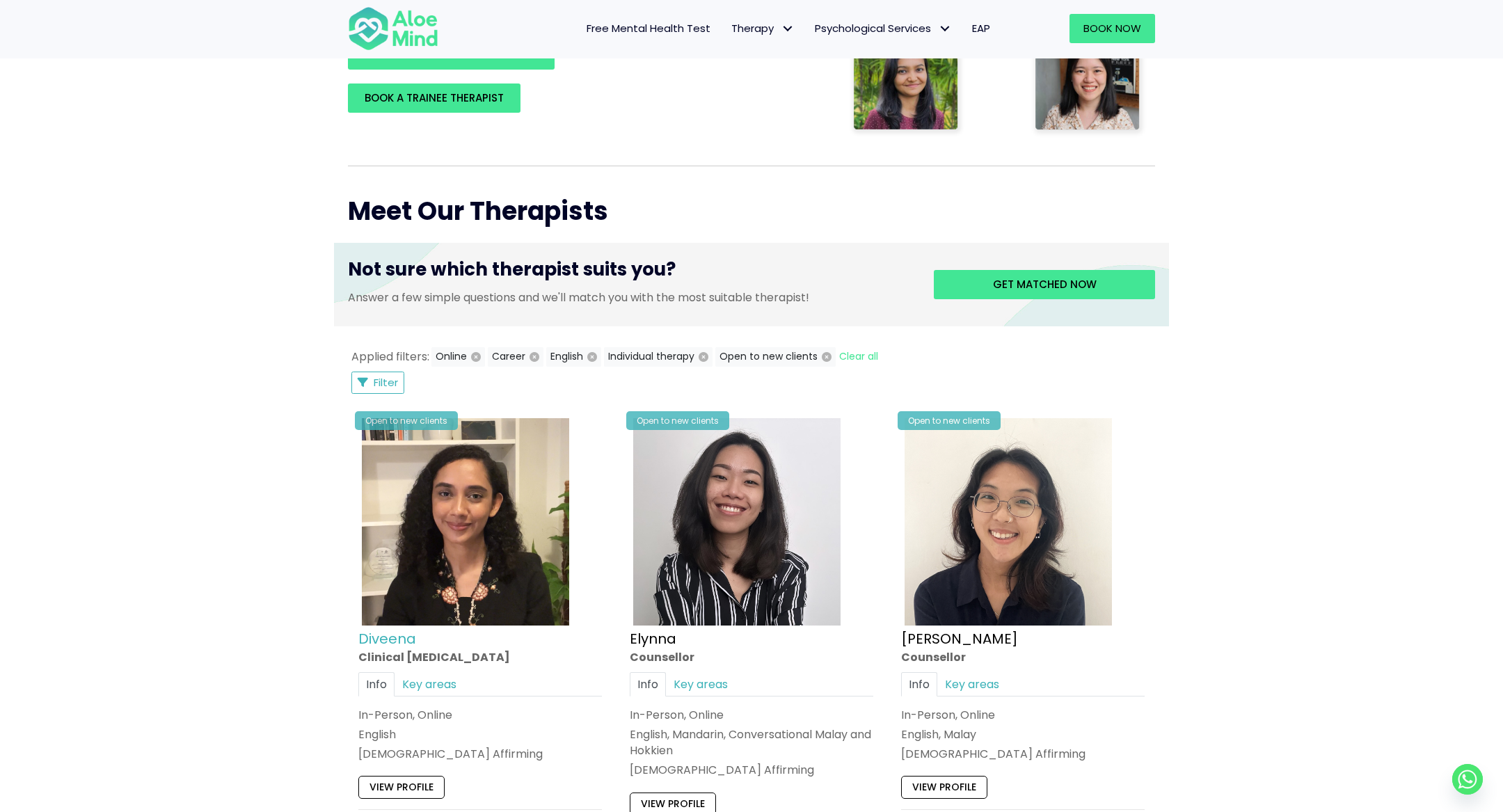
scroll to position [392, 0]
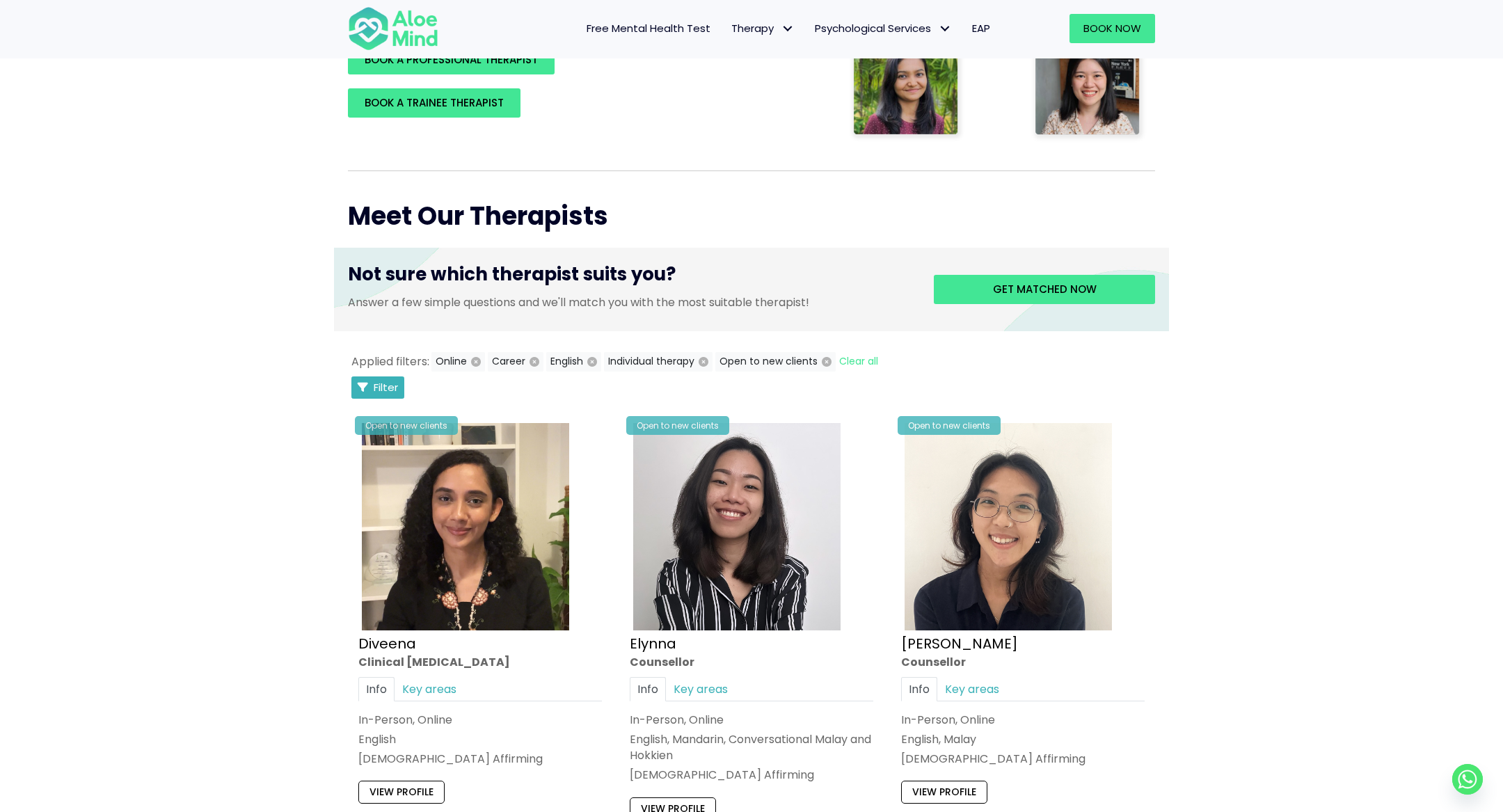
click at [392, 380] on span "Filter" at bounding box center [386, 386] width 24 height 15
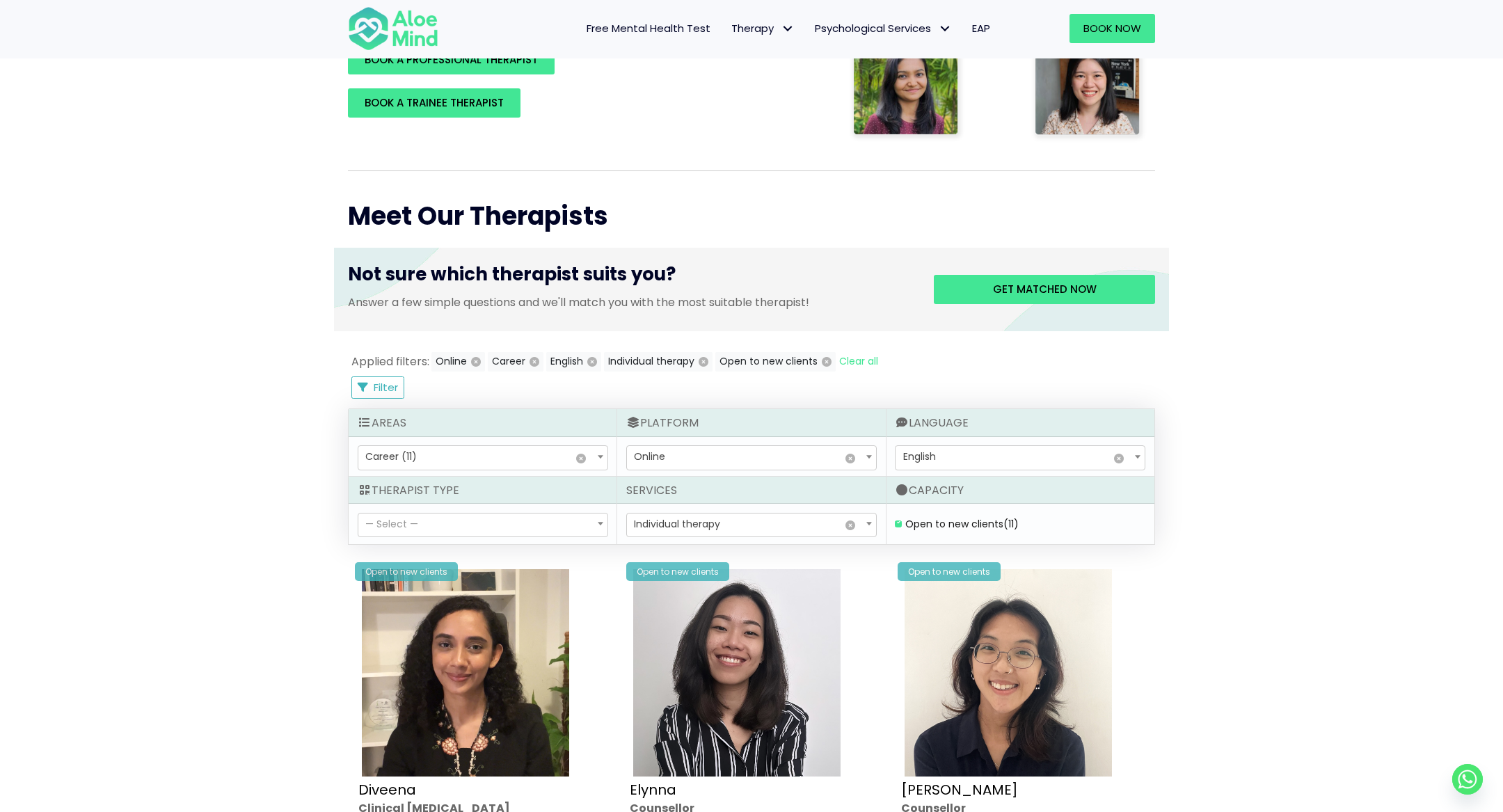
click at [415, 462] on span "× Career (11)" at bounding box center [482, 457] width 249 height 23
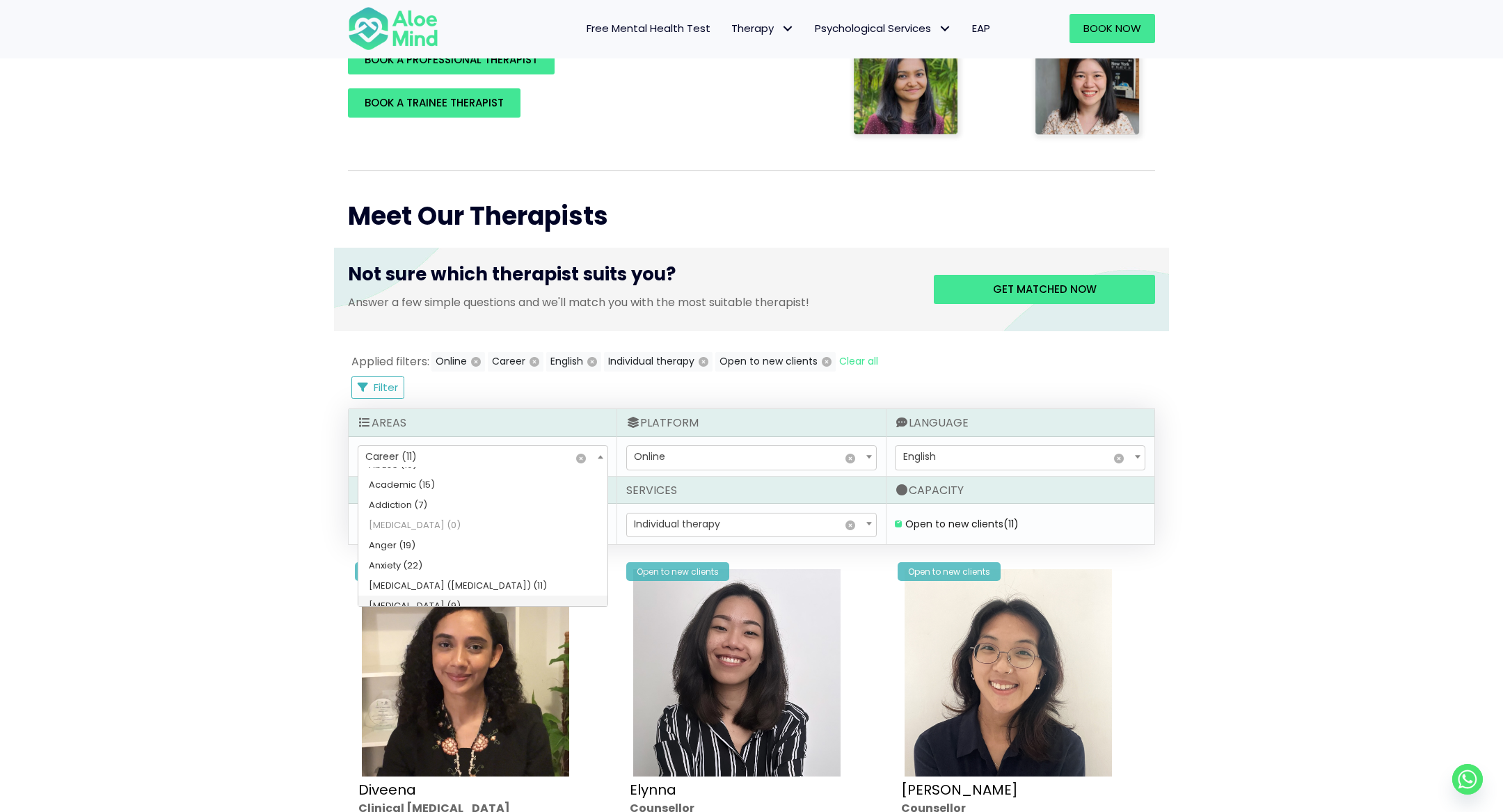
scroll to position [5, 0]
select select "46"
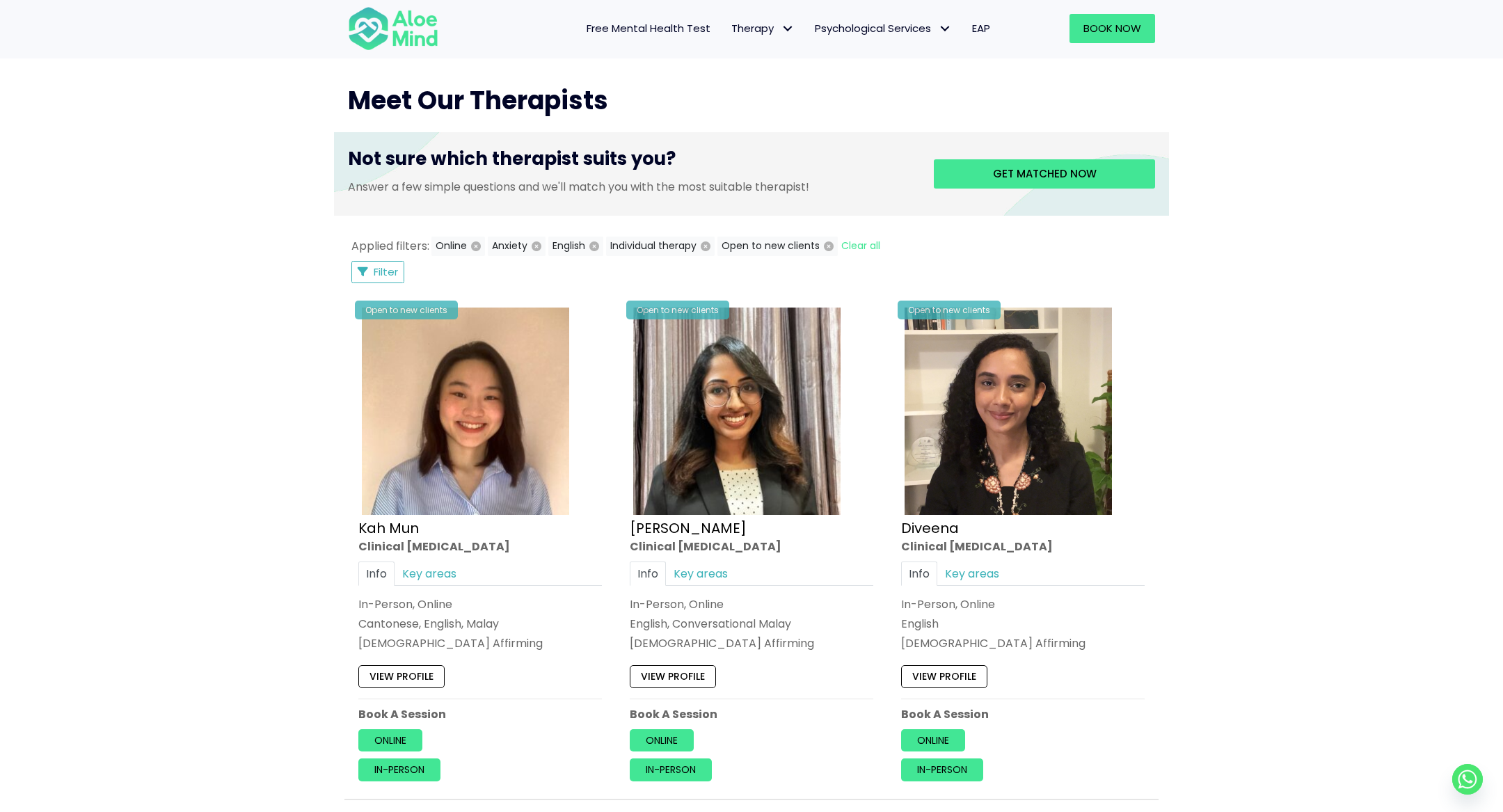
scroll to position [429, 0]
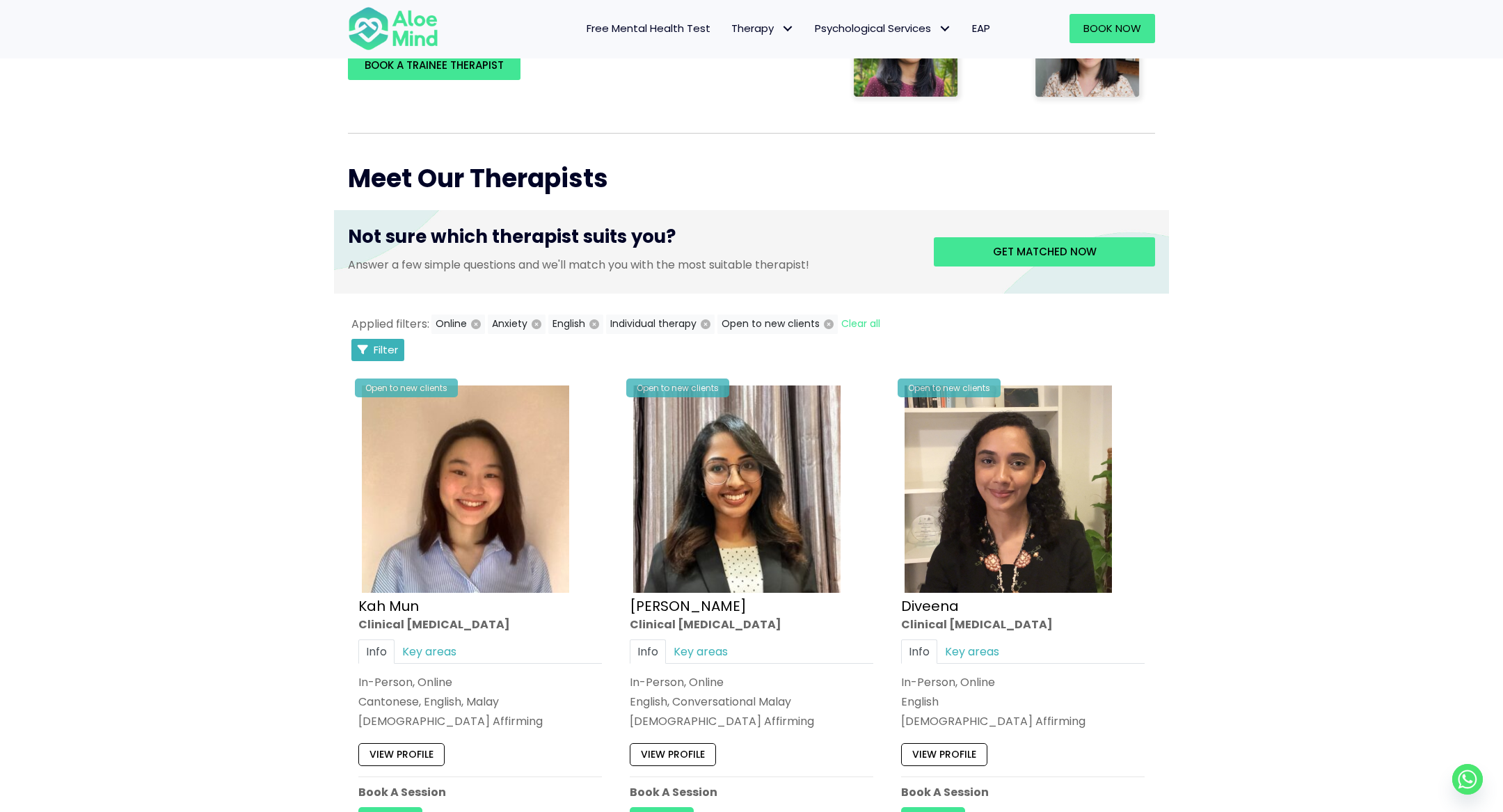
click at [383, 354] on span "Filter" at bounding box center [386, 349] width 24 height 15
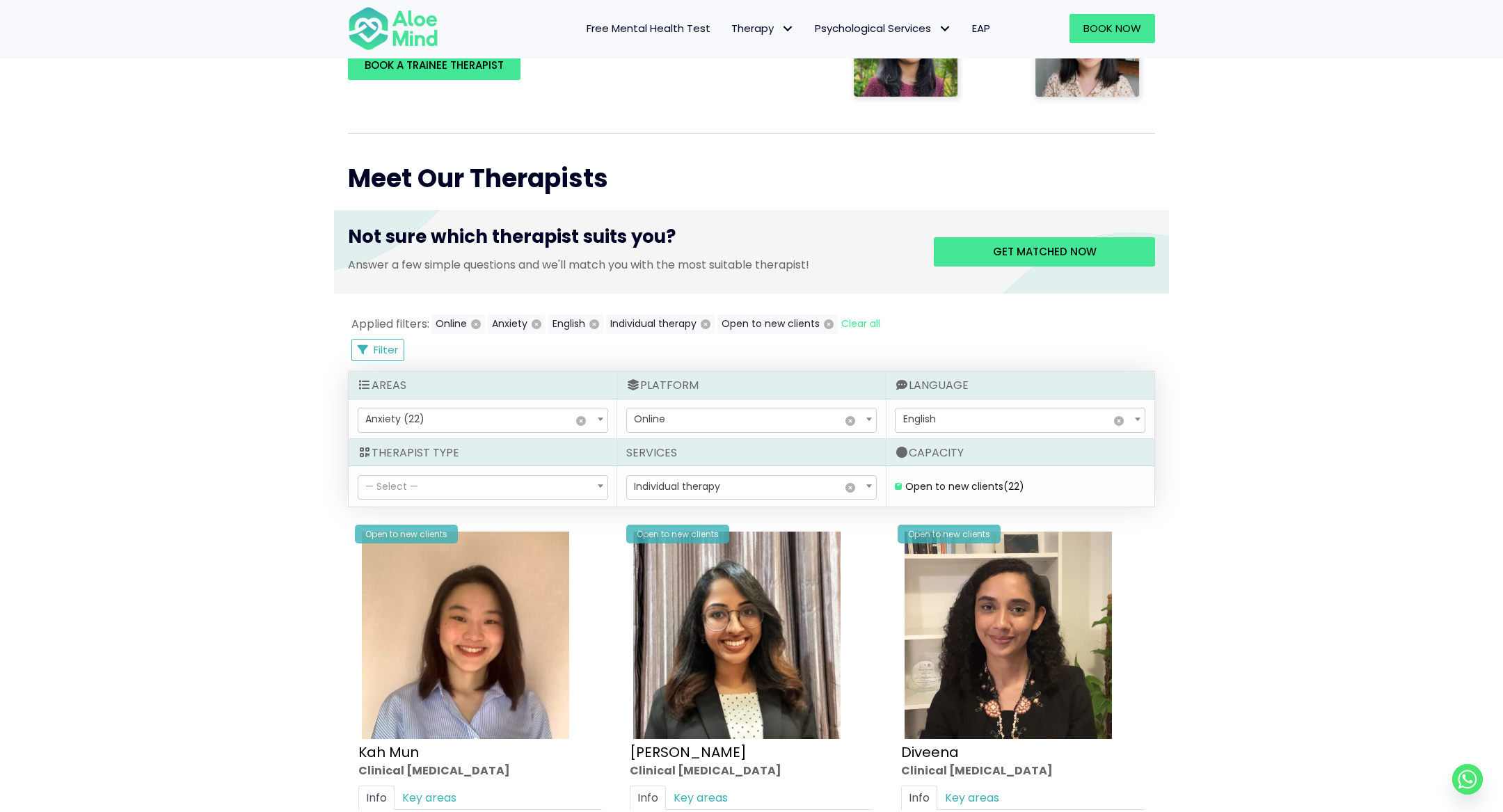
click at [407, 424] on span "Anxiety (22)" at bounding box center [394, 419] width 59 height 14
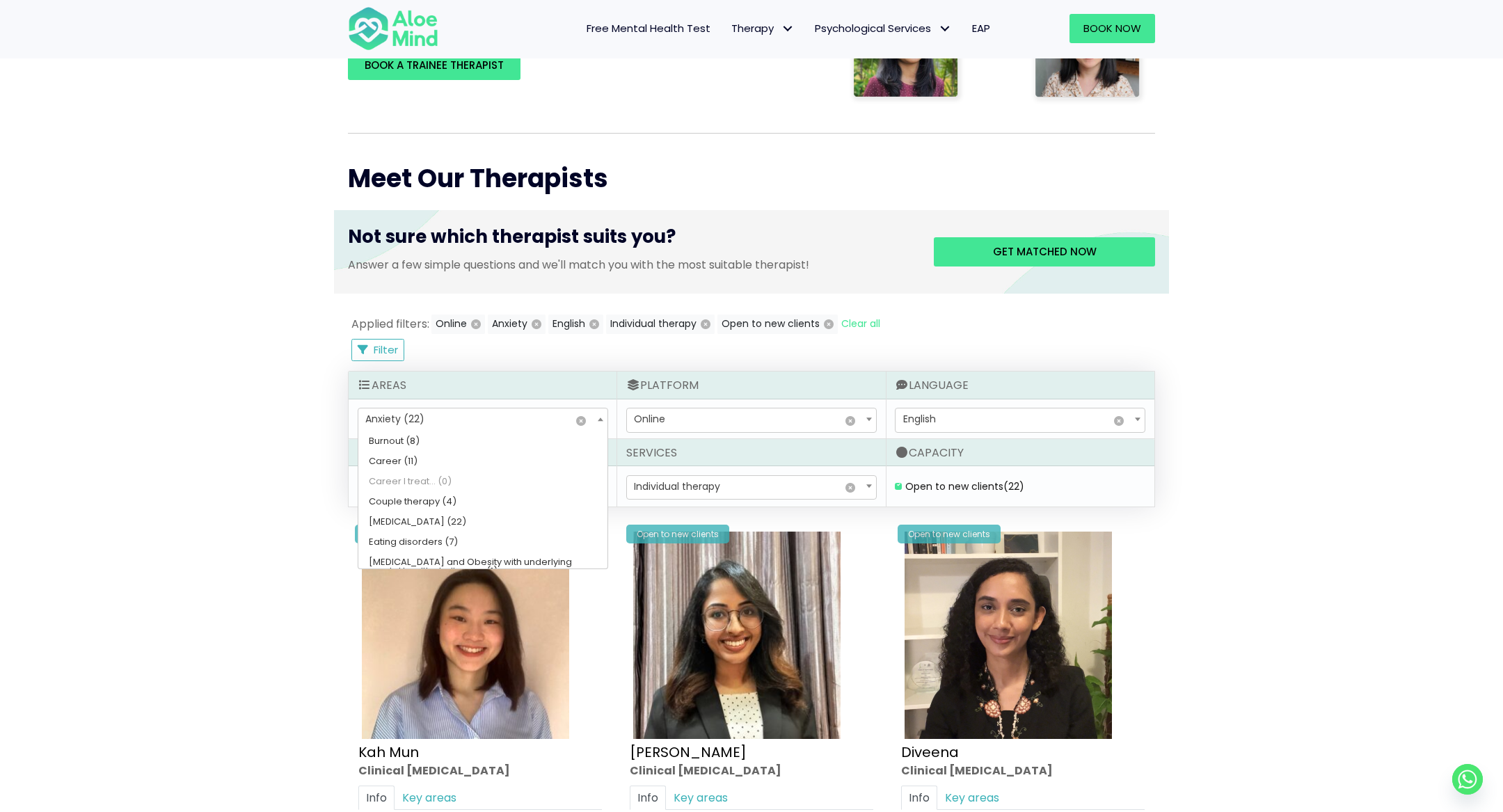
scroll to position [166, 0]
select select "117"
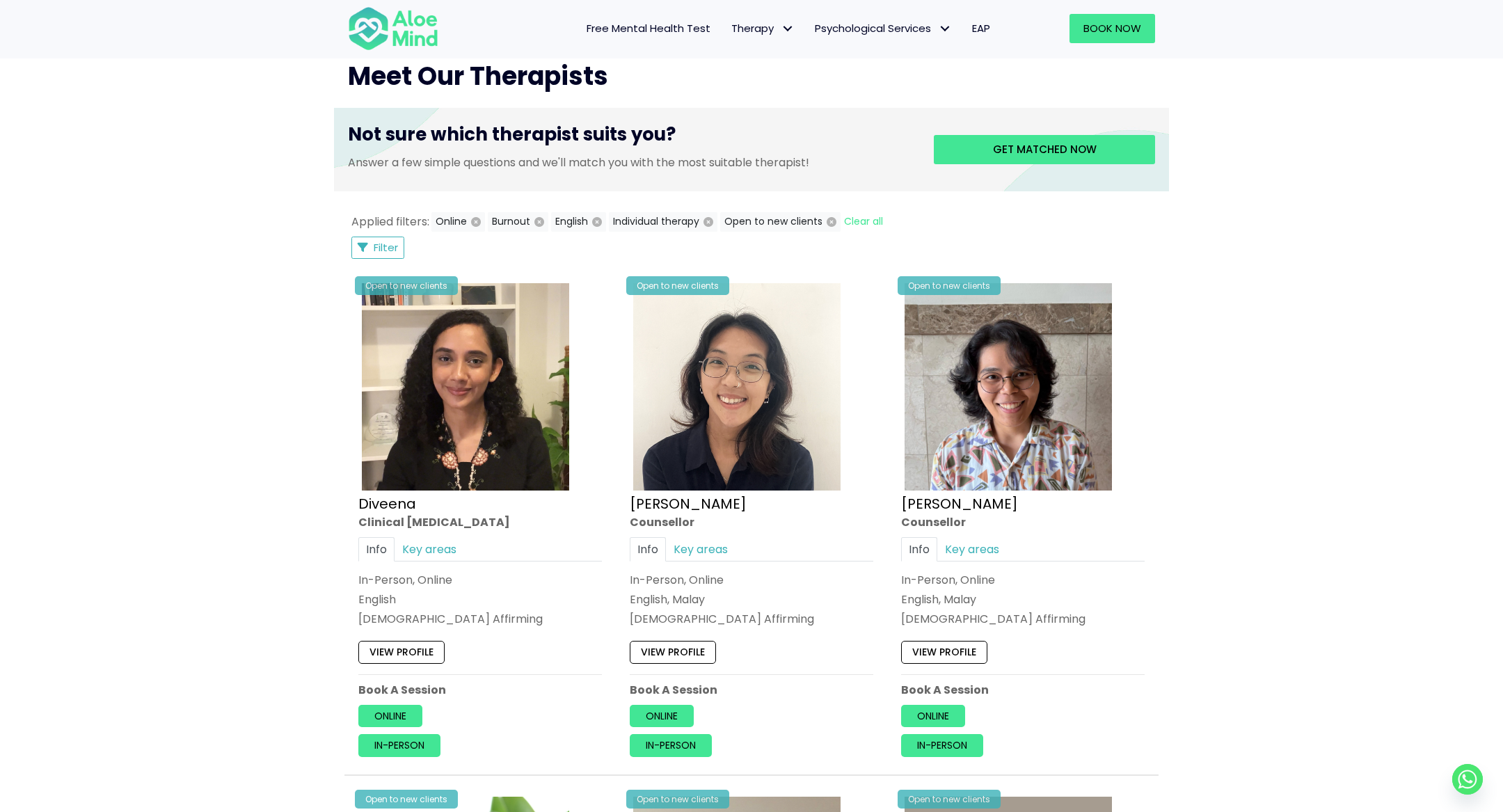
scroll to position [527, 0]
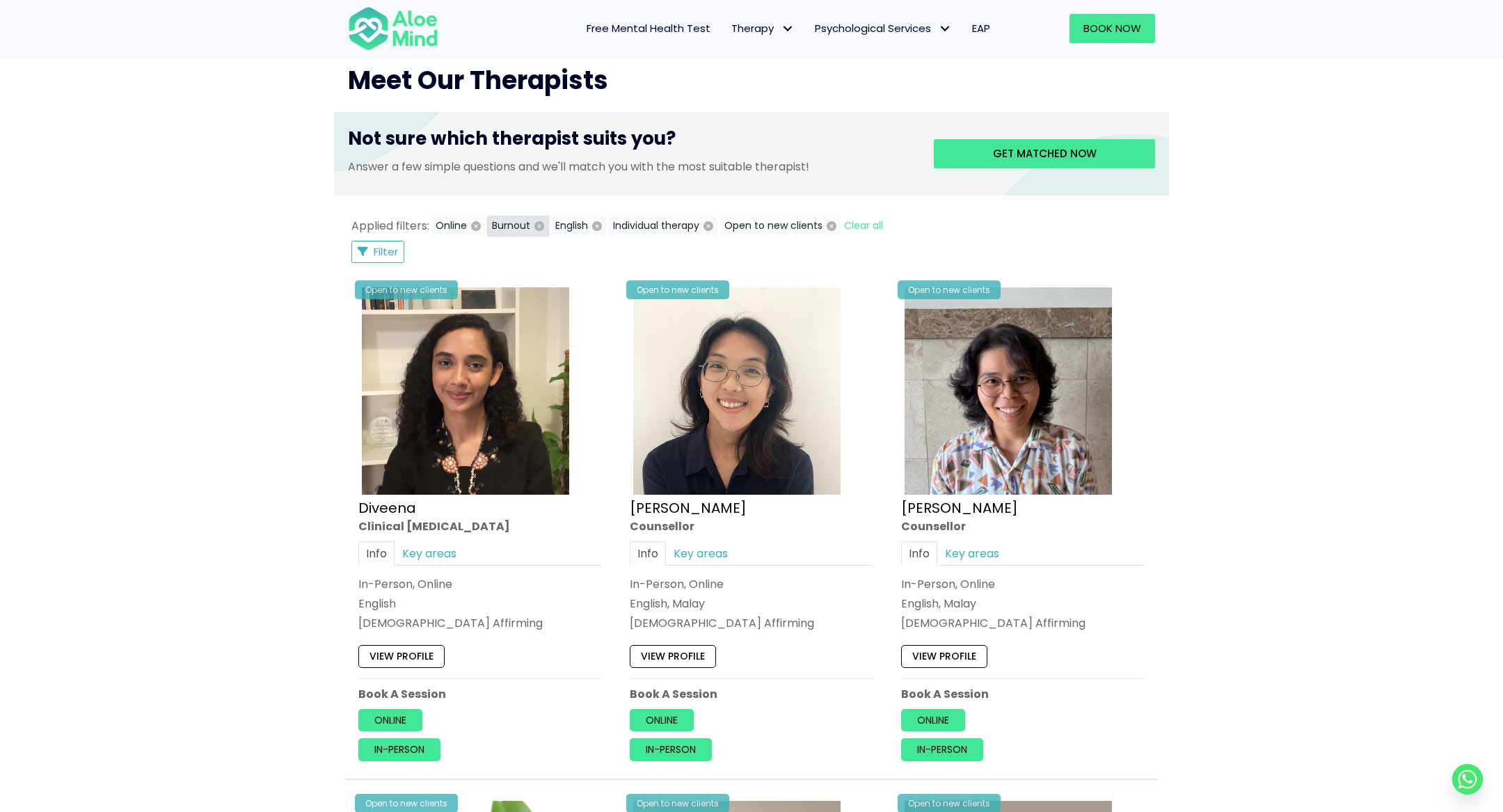
click at [535, 223] on icon "button" at bounding box center [539, 226] width 10 height 10
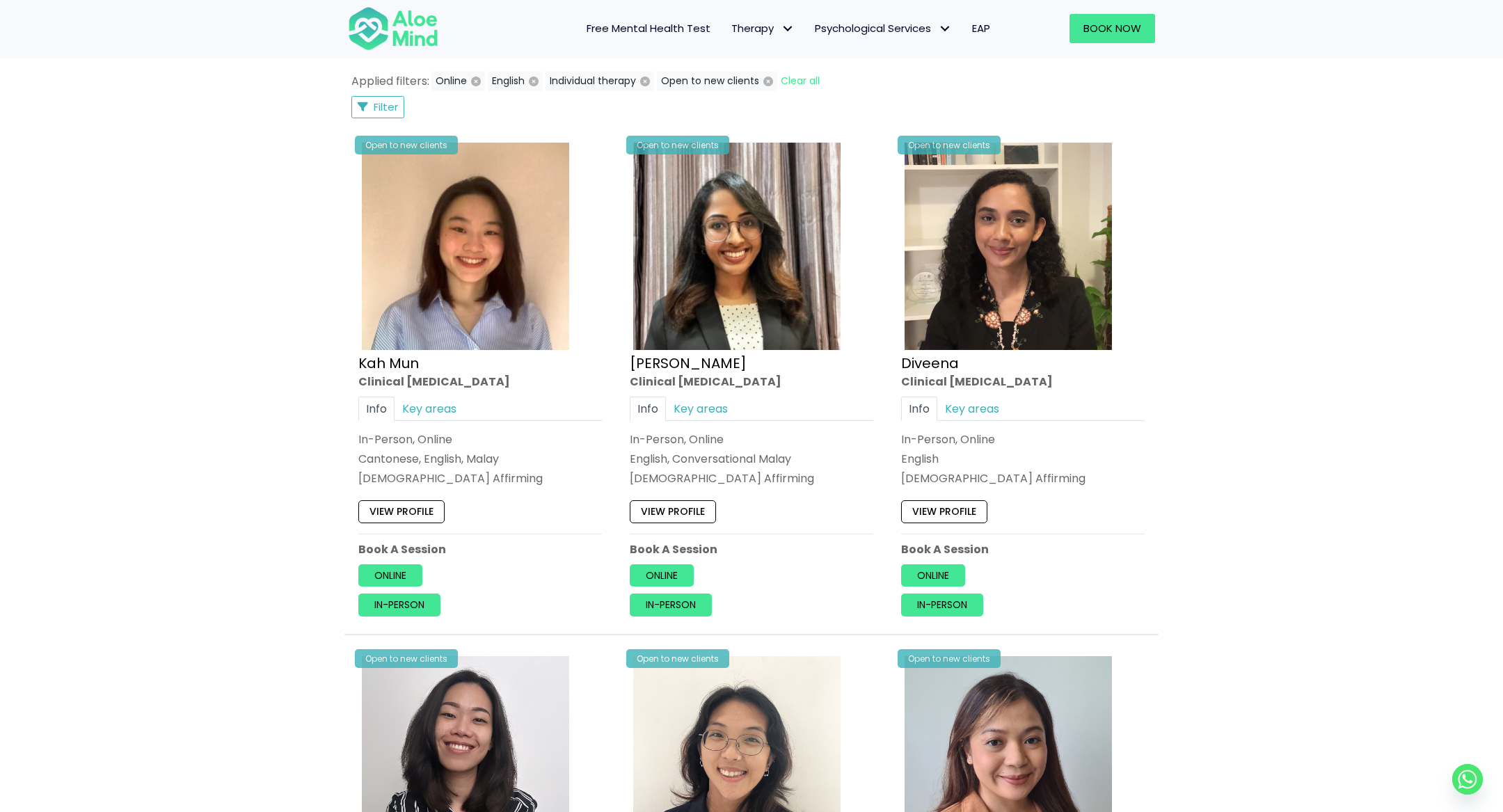
scroll to position [588, 0]
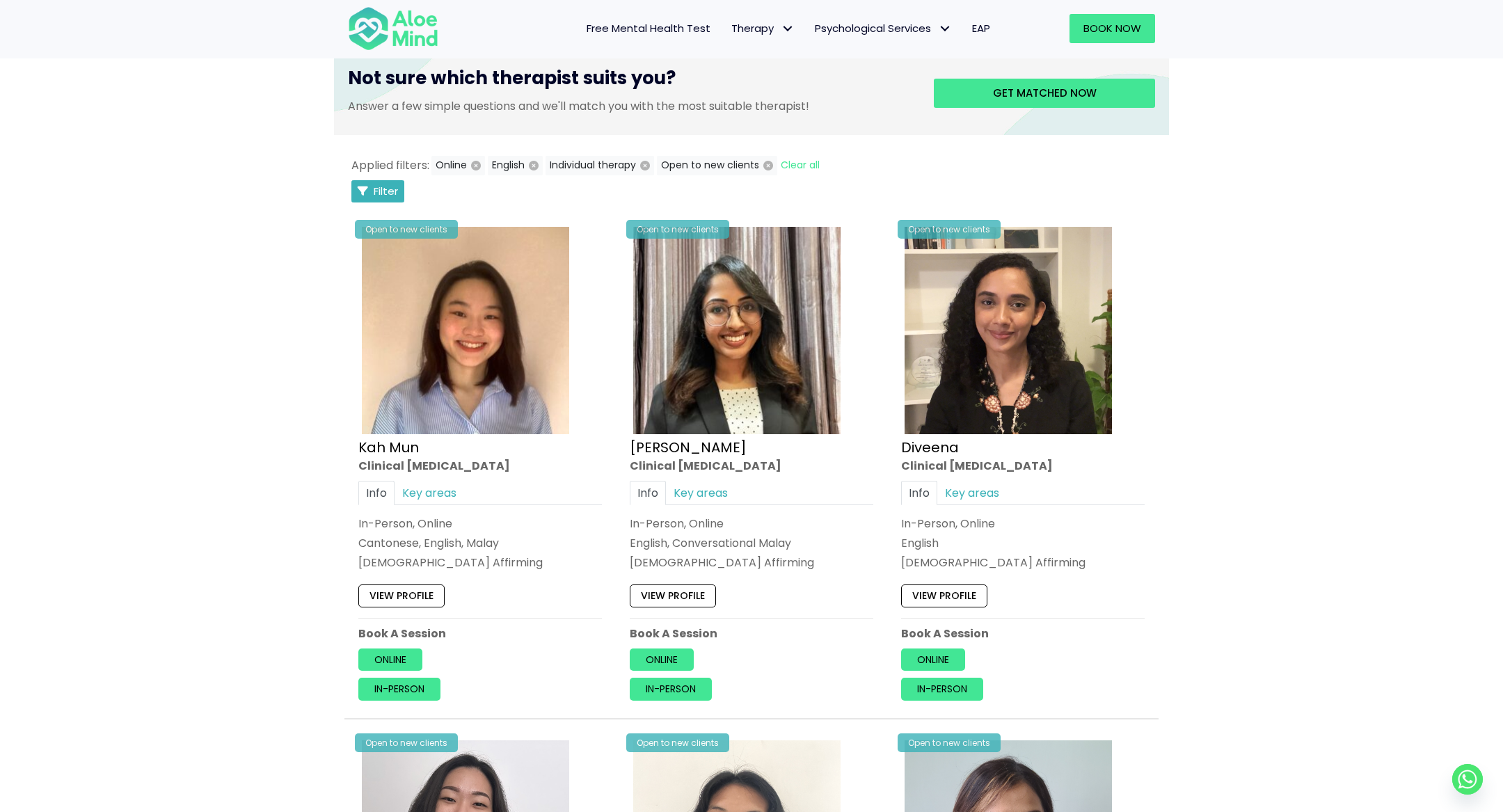
click at [383, 197] on button "Filter" at bounding box center [377, 191] width 53 height 23
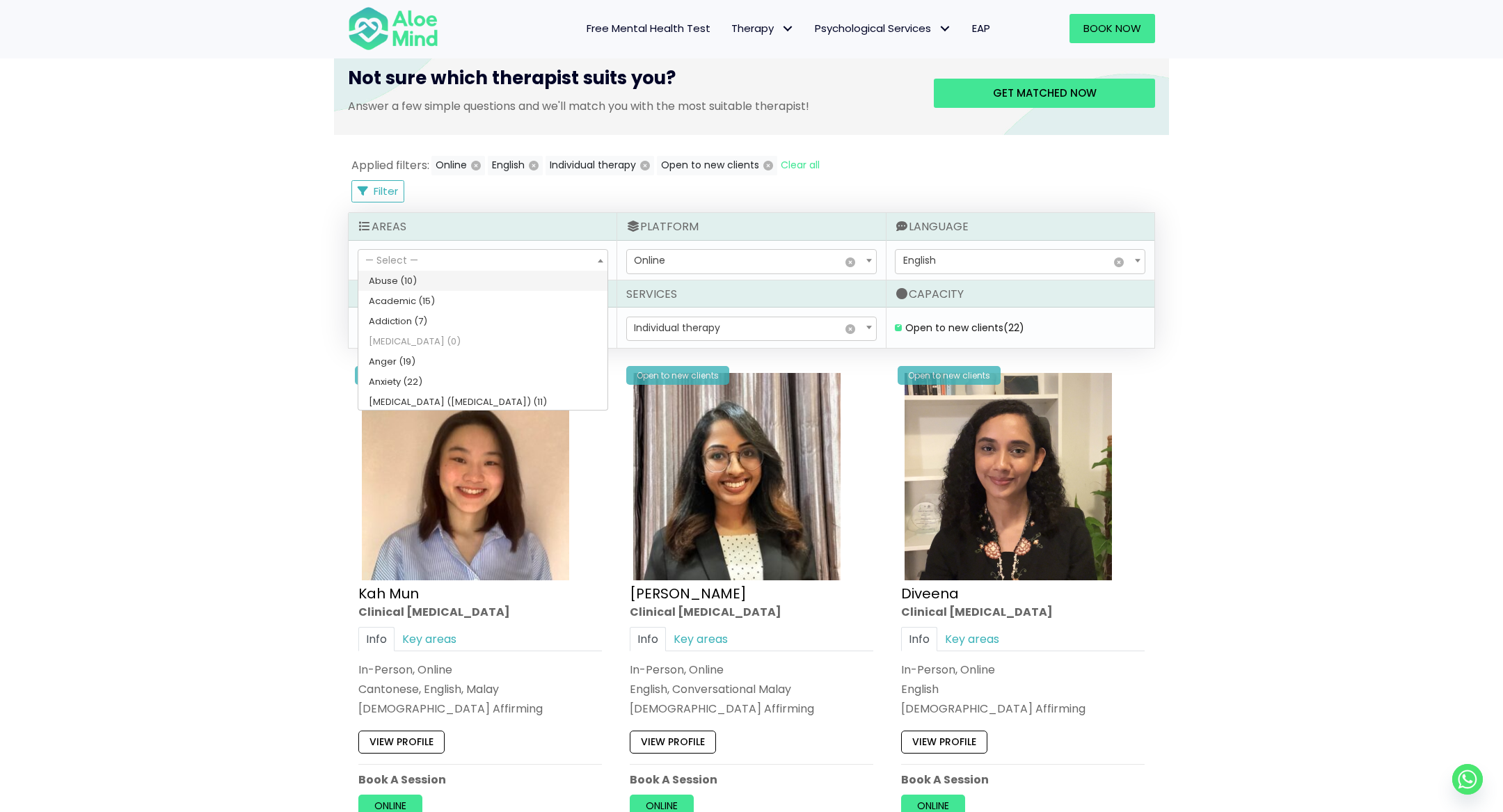
click at [526, 254] on span "— Select —" at bounding box center [482, 261] width 249 height 23
select select "46"
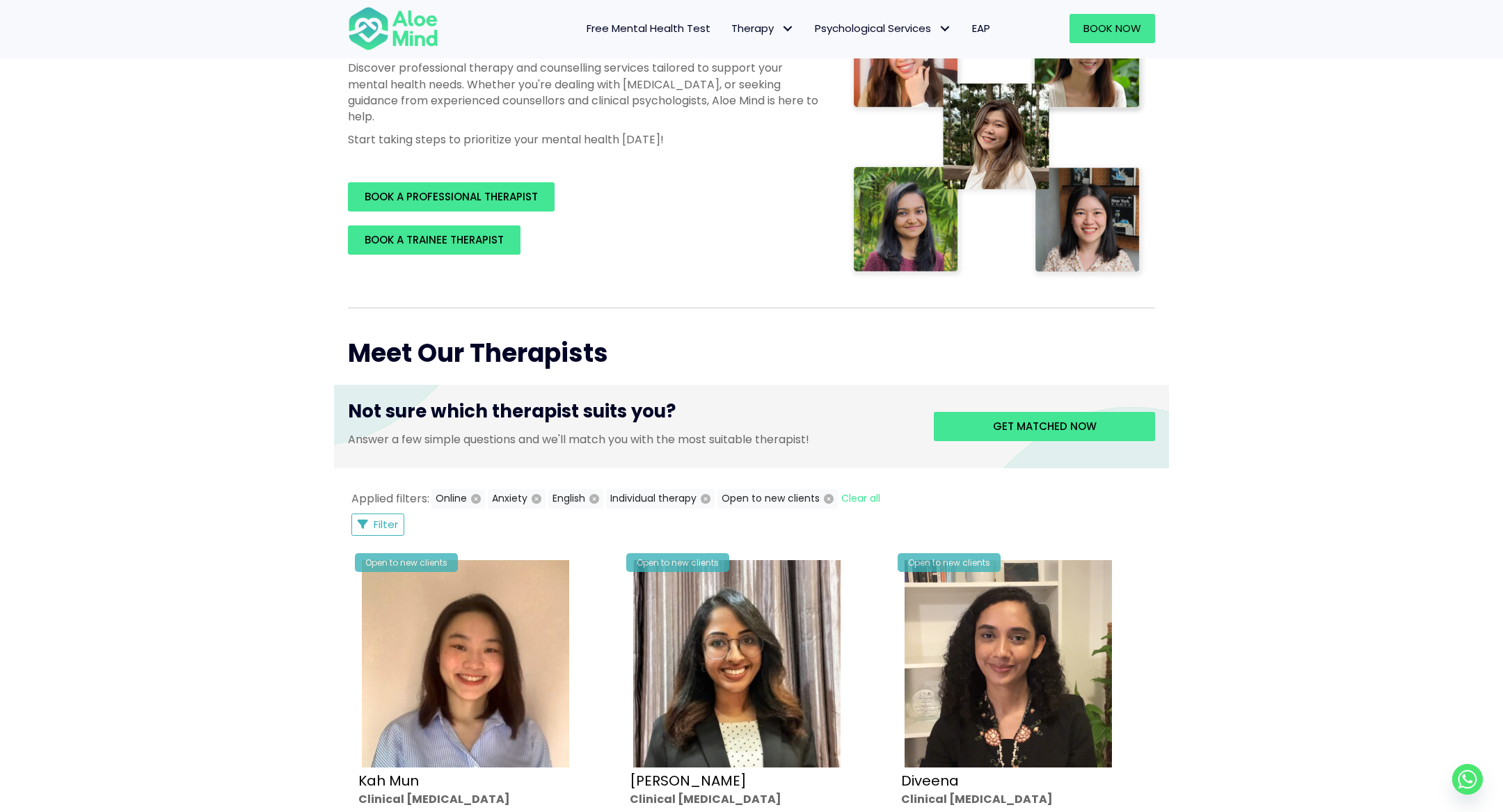
scroll to position [250, 0]
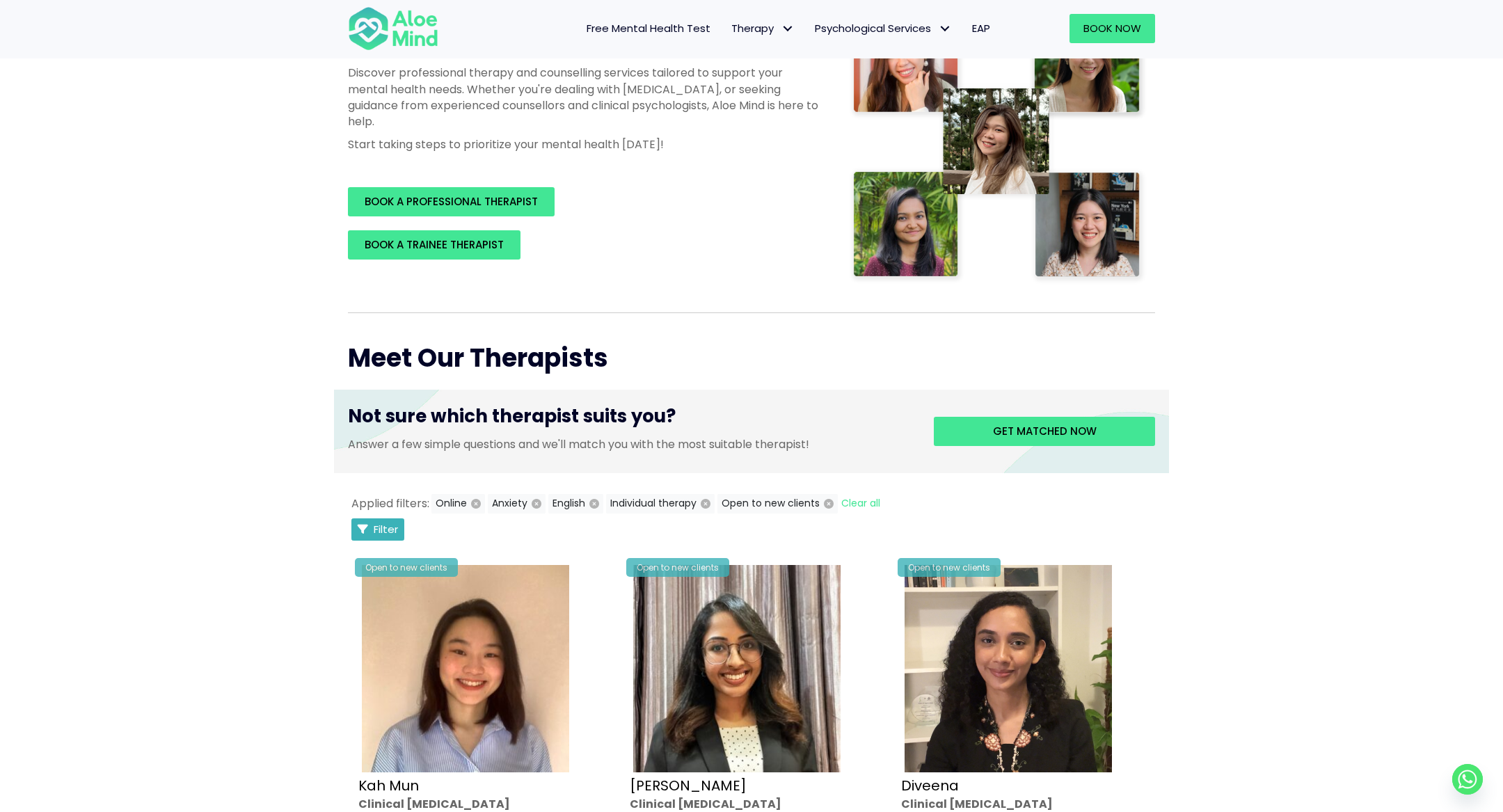
click at [393, 531] on span "Filter" at bounding box center [386, 529] width 24 height 15
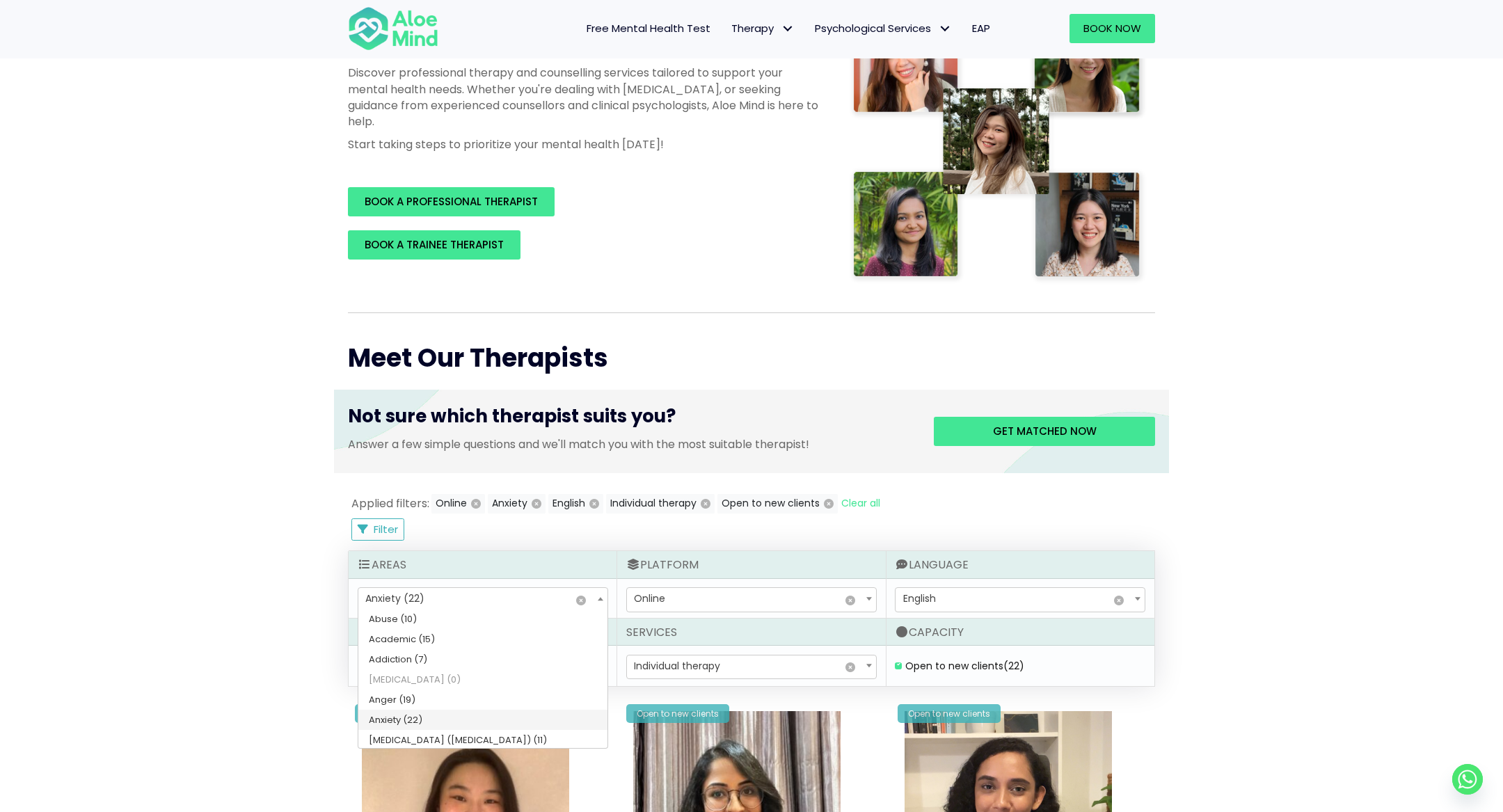
click at [409, 591] on span "Anxiety (22)" at bounding box center [394, 598] width 59 height 14
click at [716, 562] on div "Platform" at bounding box center [751, 564] width 268 height 27
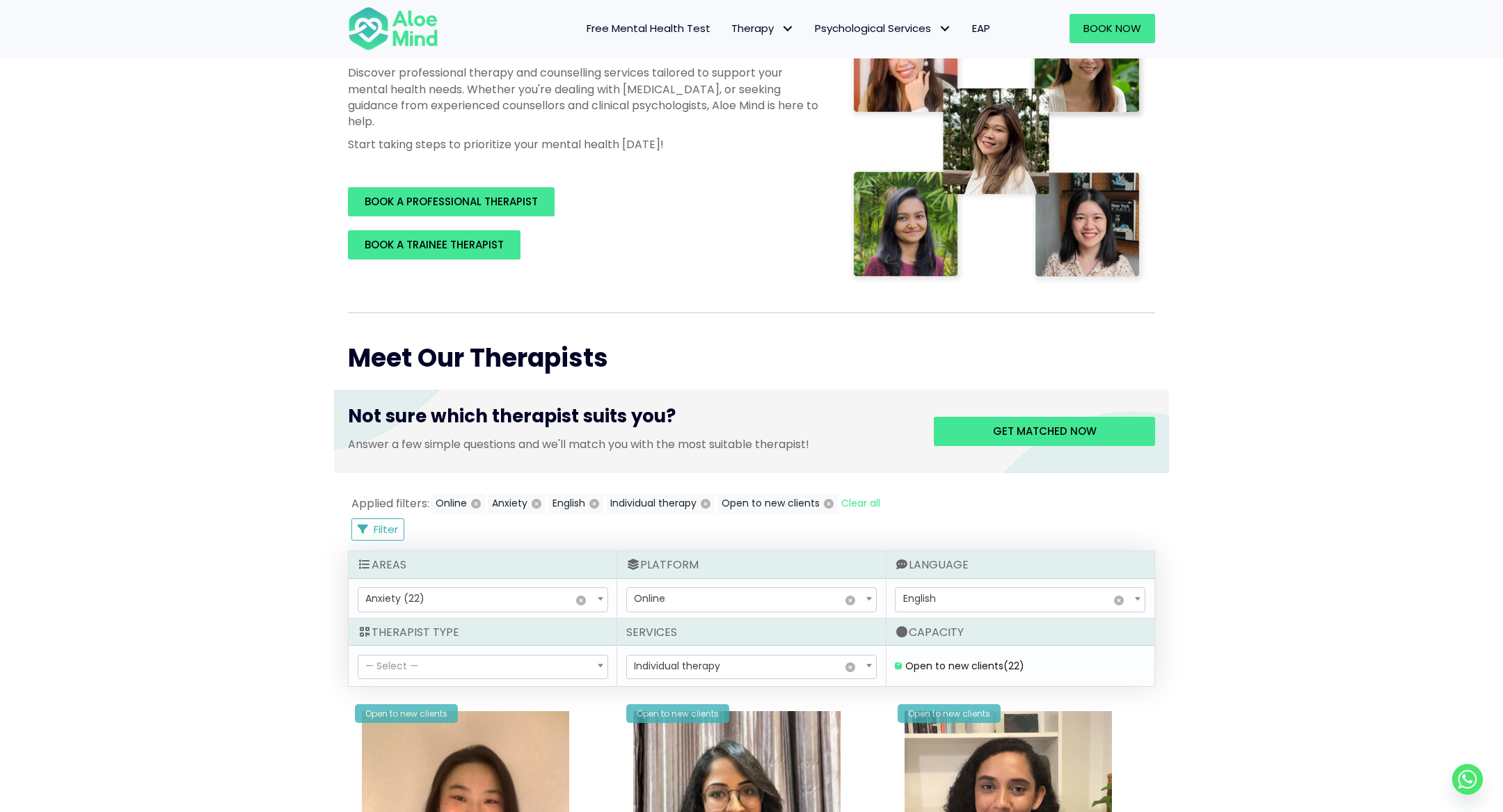
click at [558, 660] on span "— Select —" at bounding box center [482, 666] width 249 height 23
click at [593, 592] on span at bounding box center [600, 597] width 14 height 23
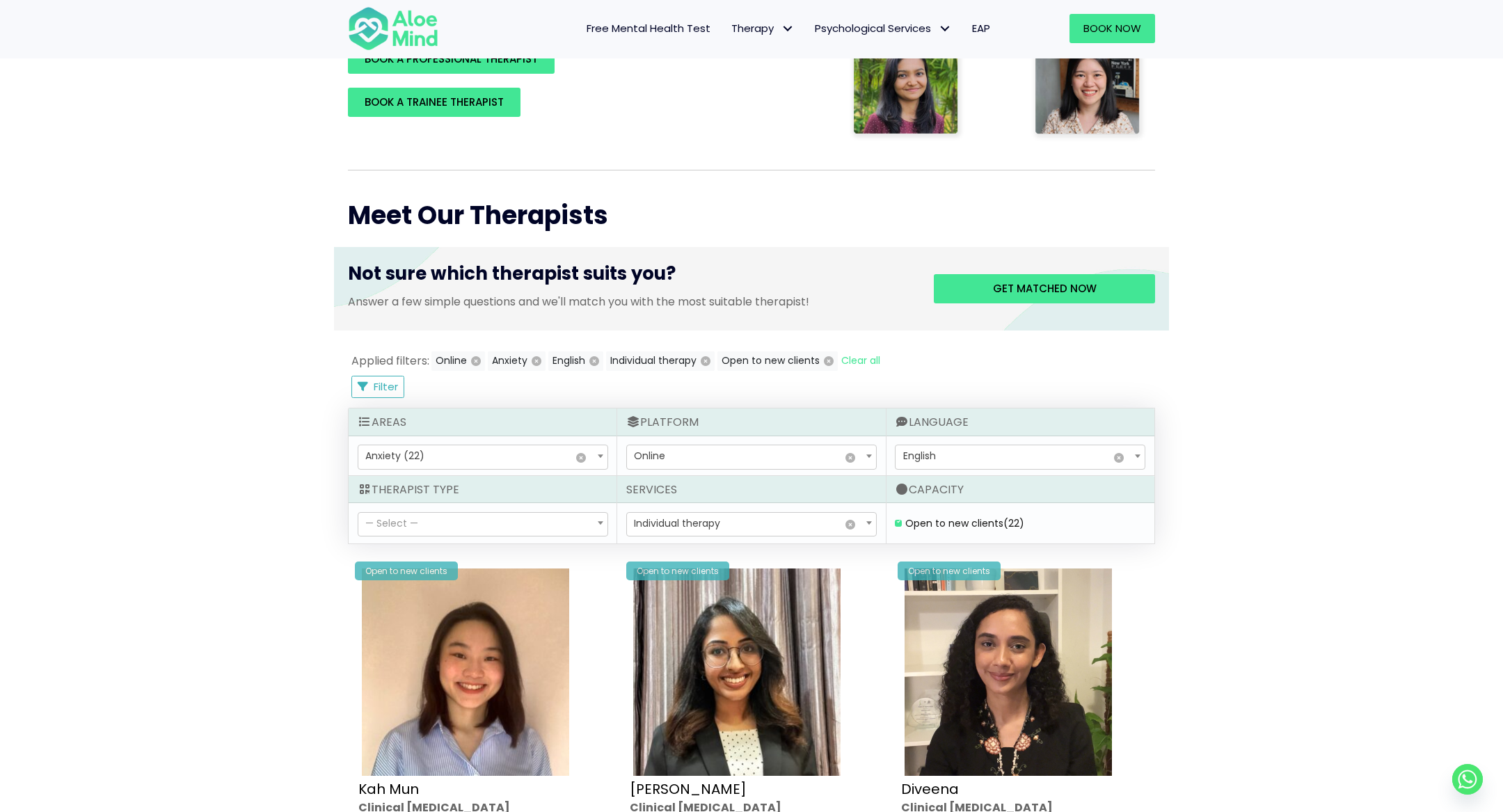
scroll to position [397, 0]
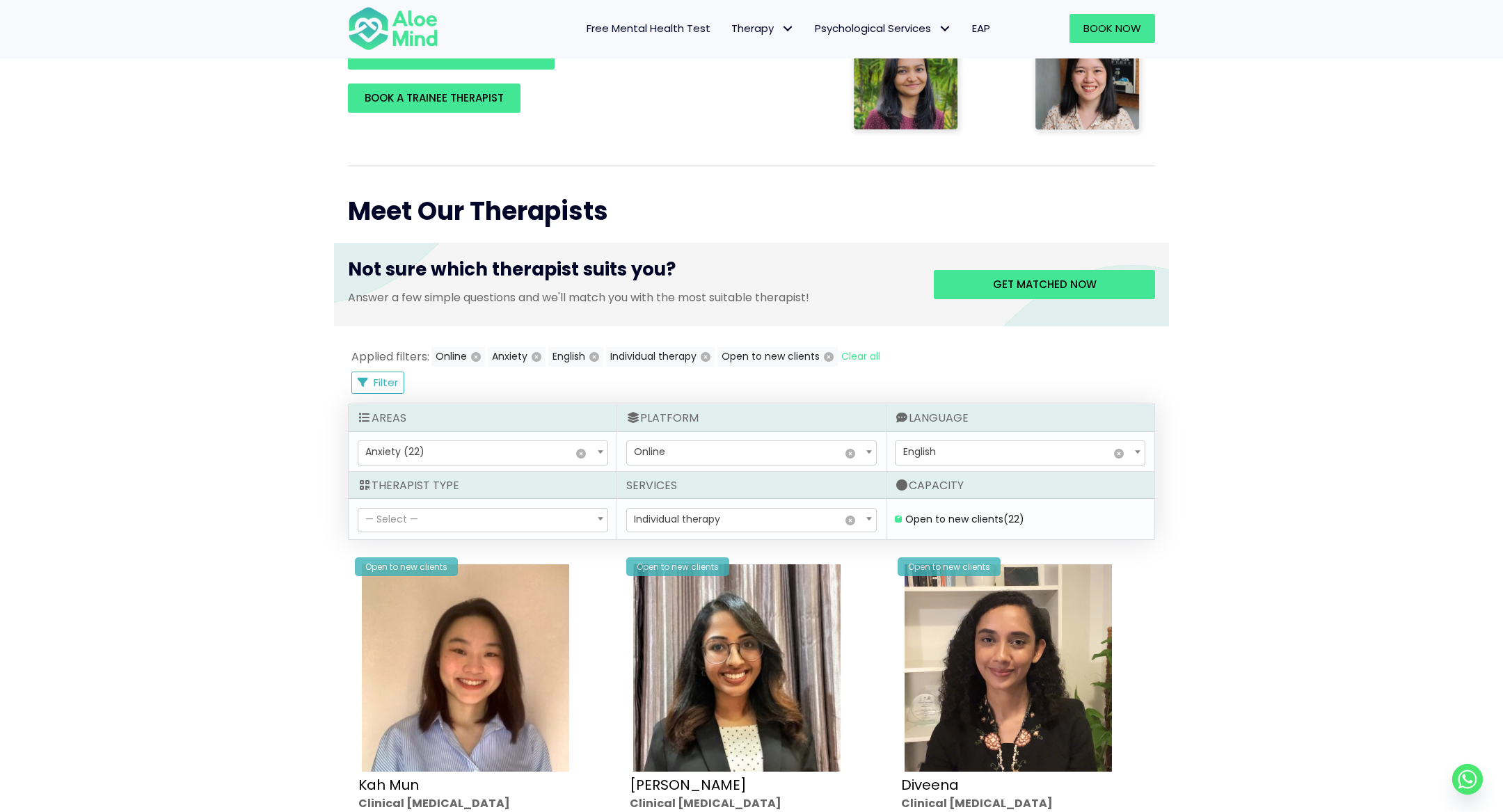
click at [401, 432] on div "— Select — Abuse (10) Academic (15) Addiction (7) adhd (0) Anger (19) Anxiety (…" at bounding box center [482, 452] width 268 height 40
click at [401, 438] on div "— Select — Abuse (10) Academic (15) Addiction (7) adhd (0) Anger (19) Anxiety (…" at bounding box center [482, 452] width 268 height 40
click at [399, 455] on span "Anxiety (22)" at bounding box center [394, 452] width 59 height 14
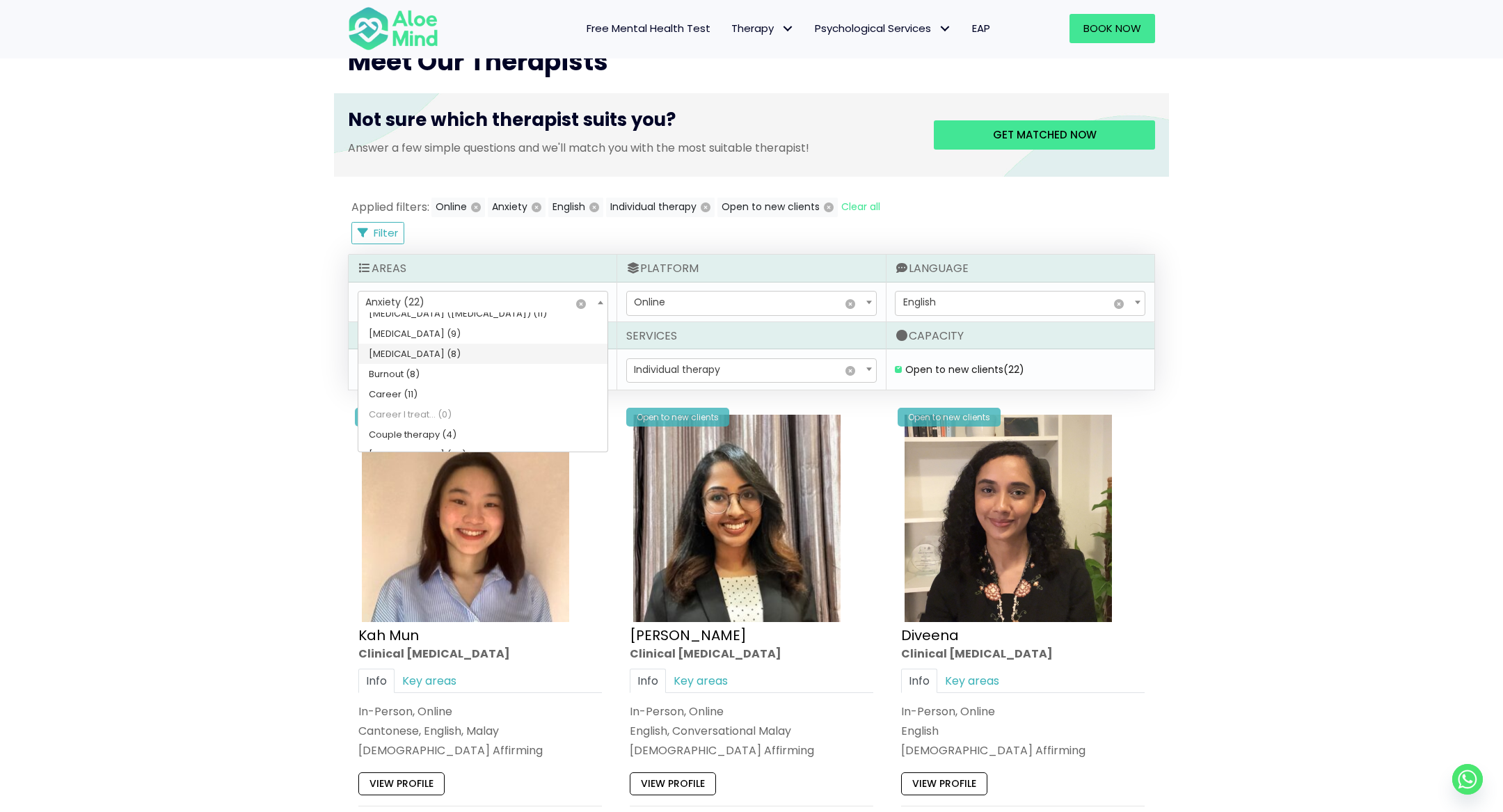
scroll to position [188, 0]
select select "51"
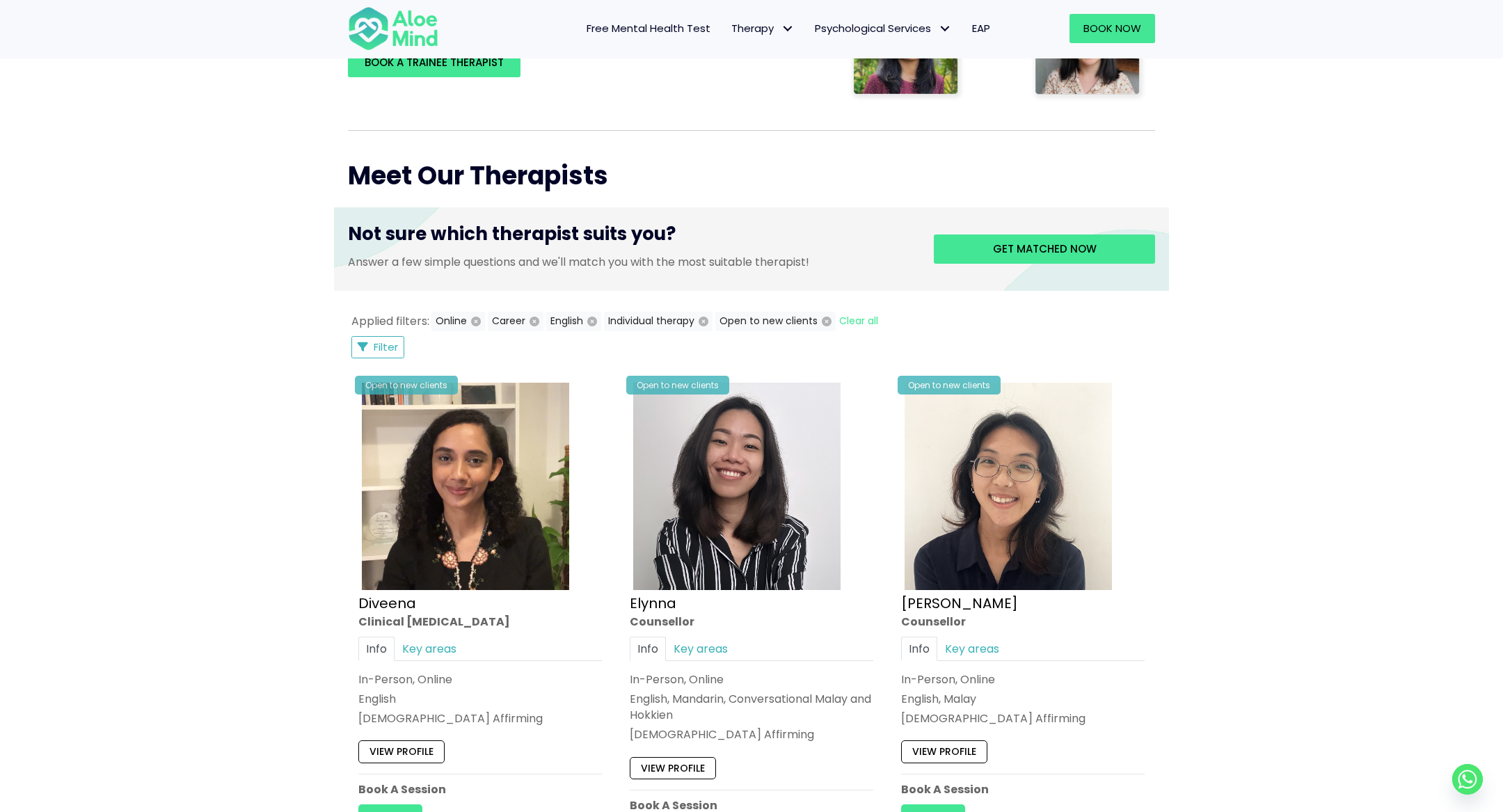
scroll to position [413, 0]
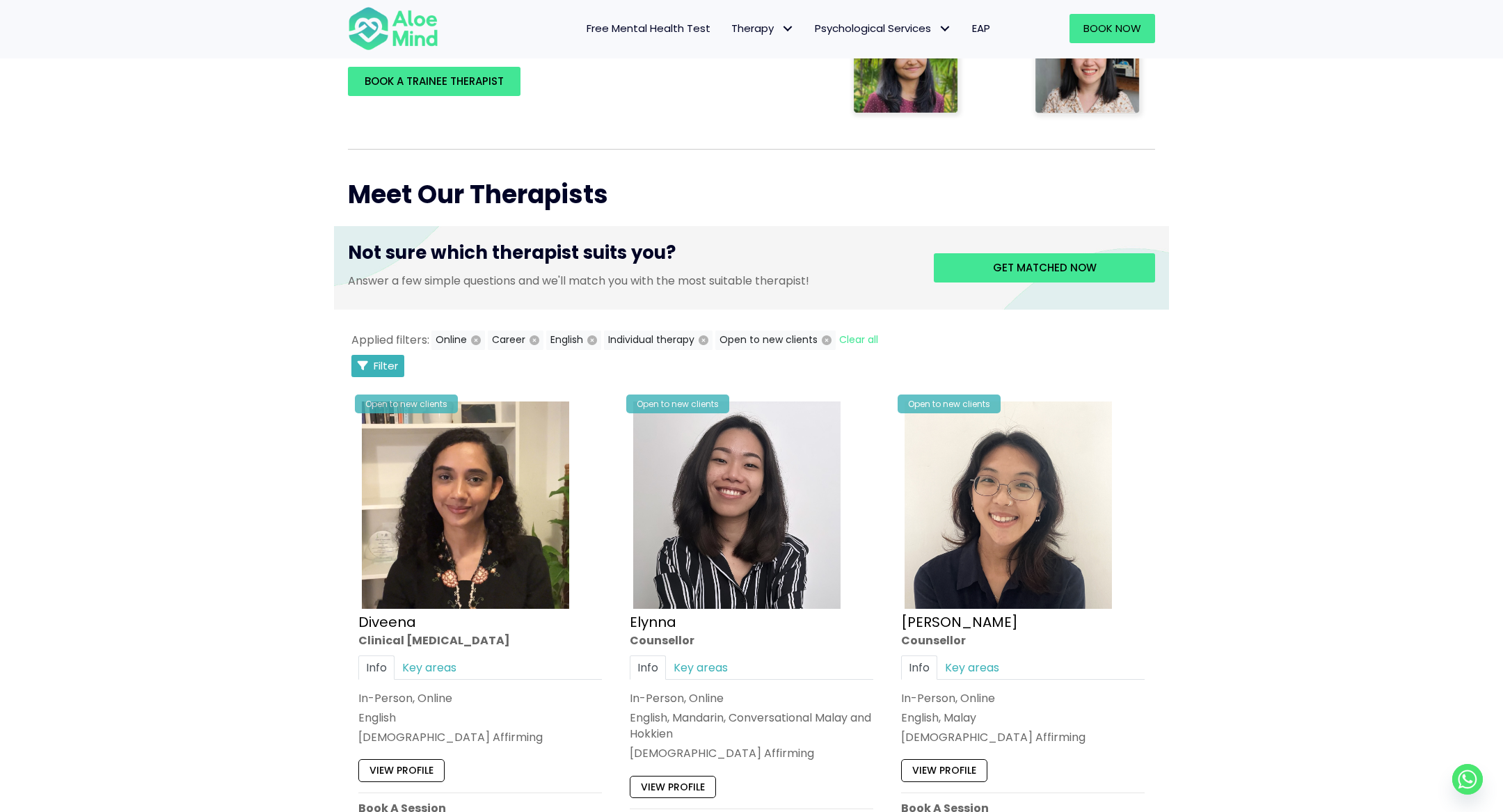
click at [394, 367] on span "Filter" at bounding box center [386, 365] width 24 height 15
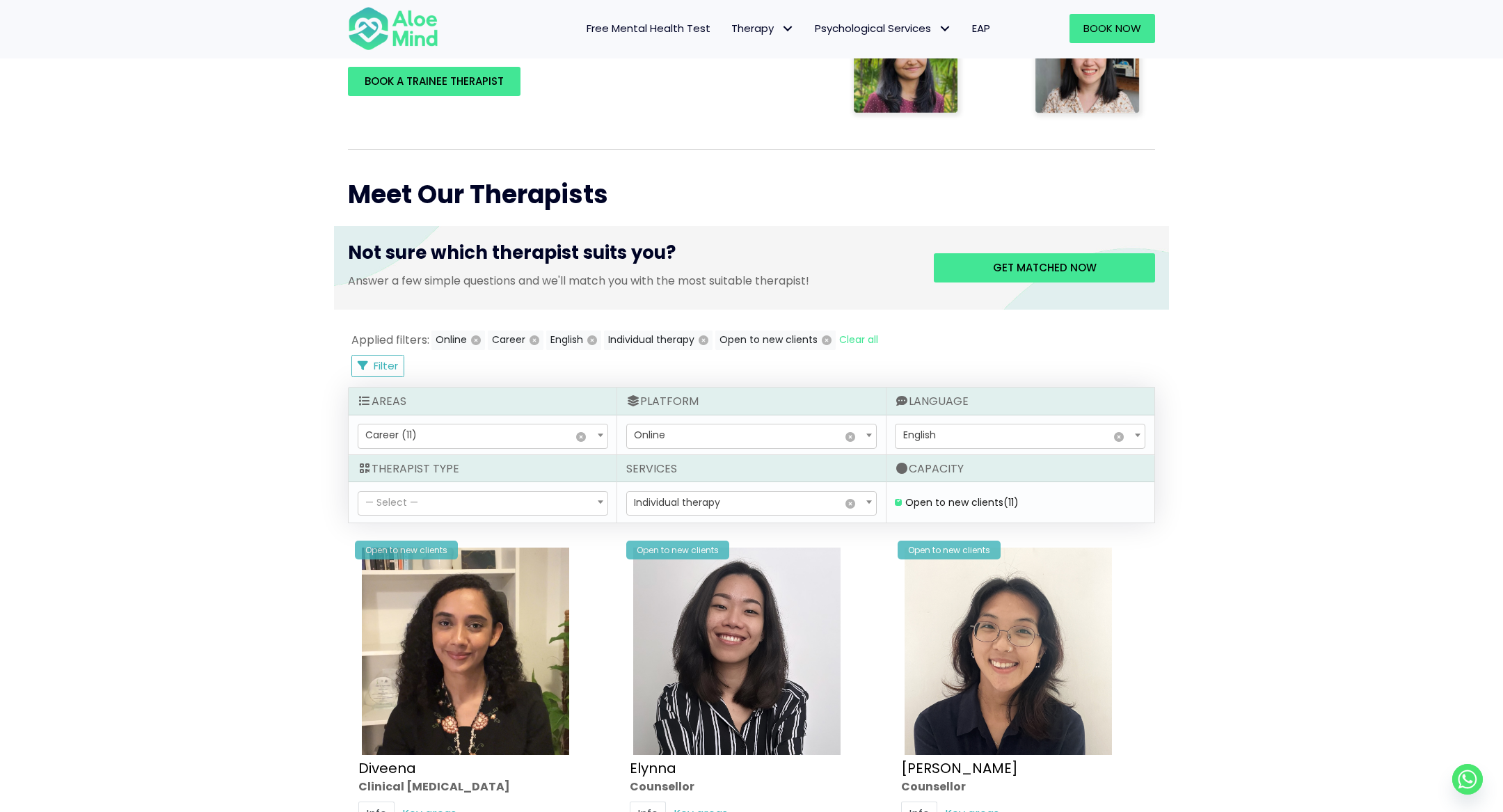
click at [395, 442] on span "× Career (11)" at bounding box center [482, 436] width 249 height 23
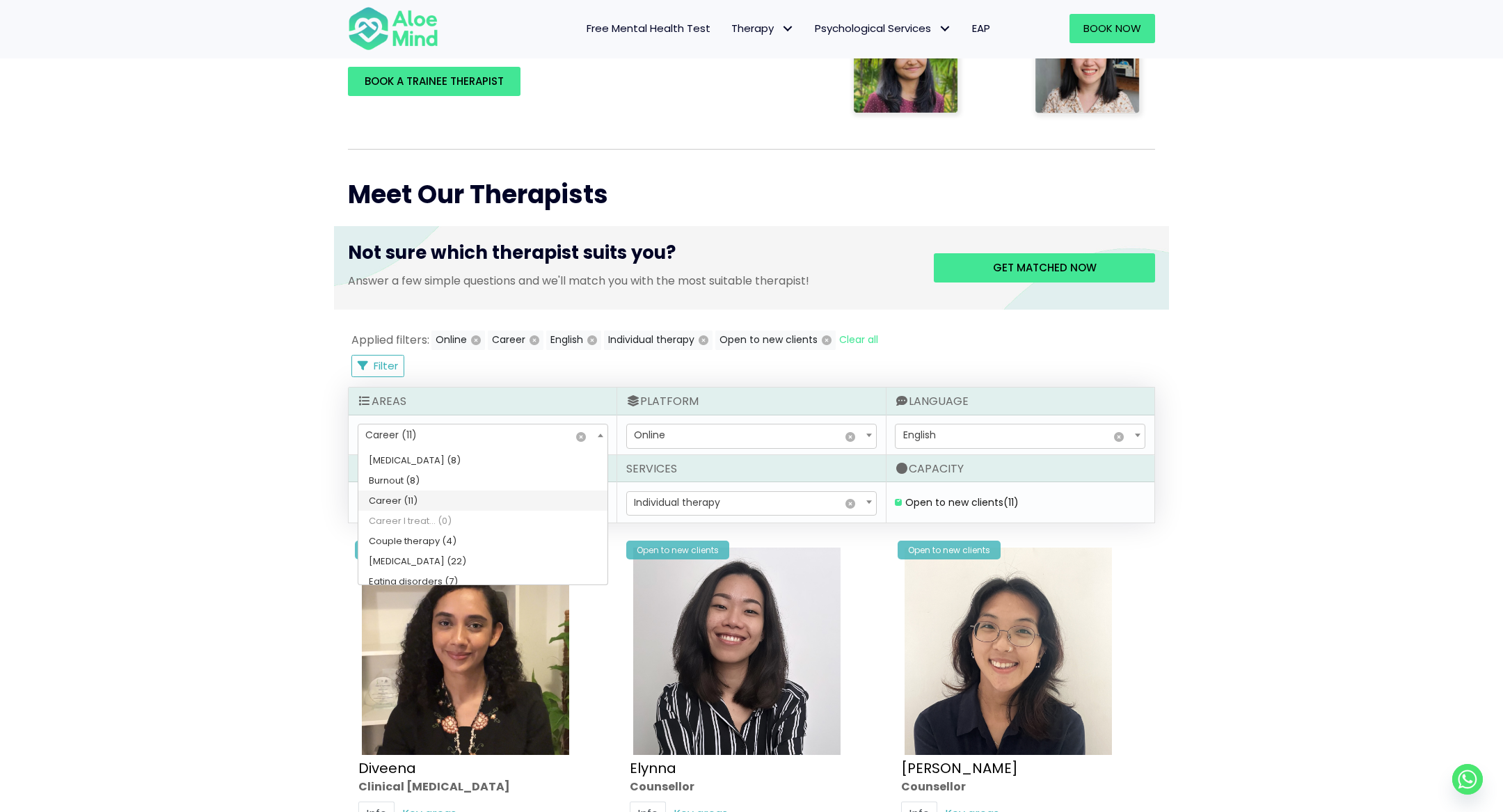
scroll to position [107, 0]
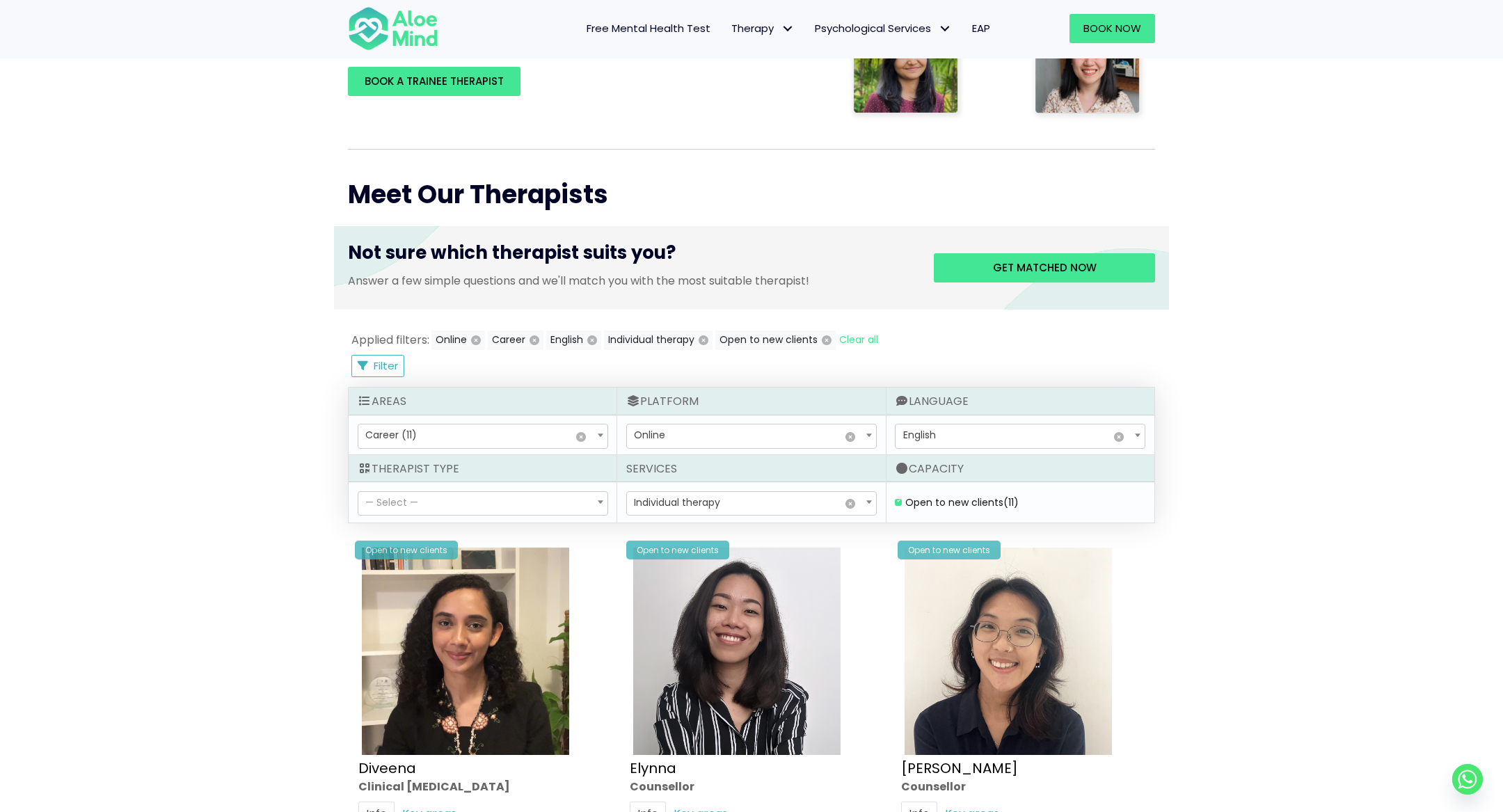
click at [433, 428] on span "× Career (11)" at bounding box center [482, 436] width 249 height 23
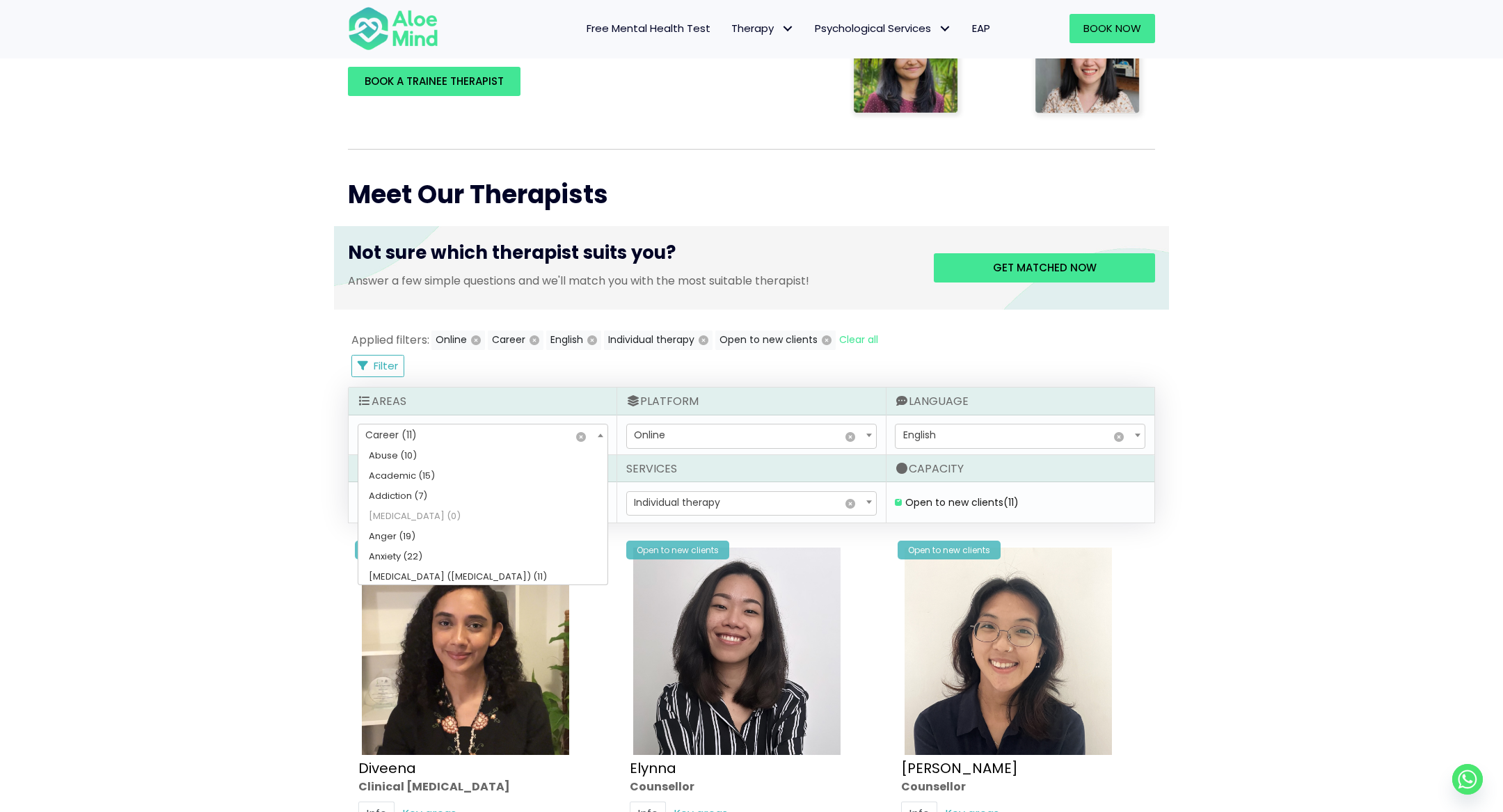
click at [603, 432] on span at bounding box center [600, 434] width 14 height 23
select select "46"
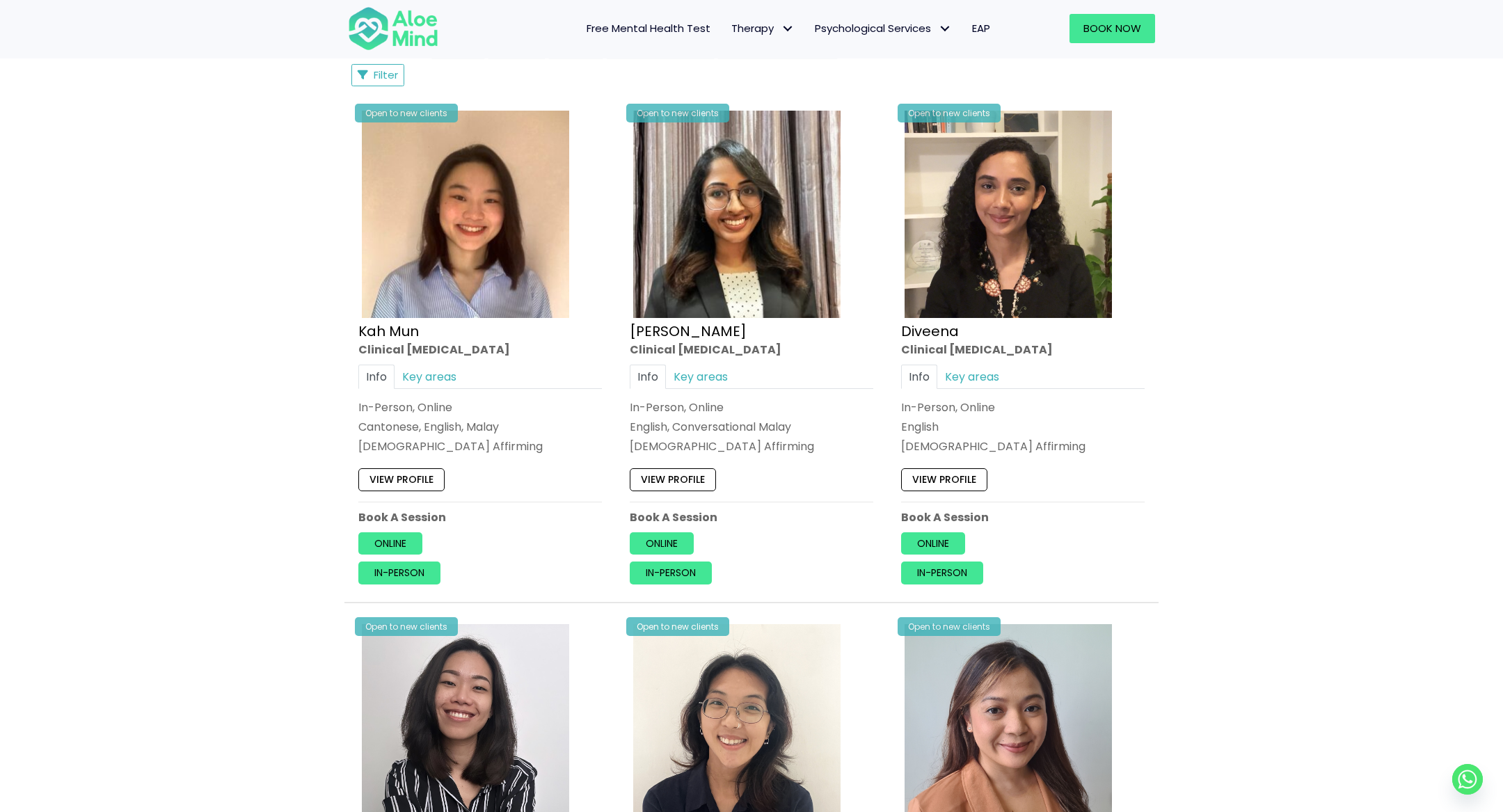
scroll to position [732, 0]
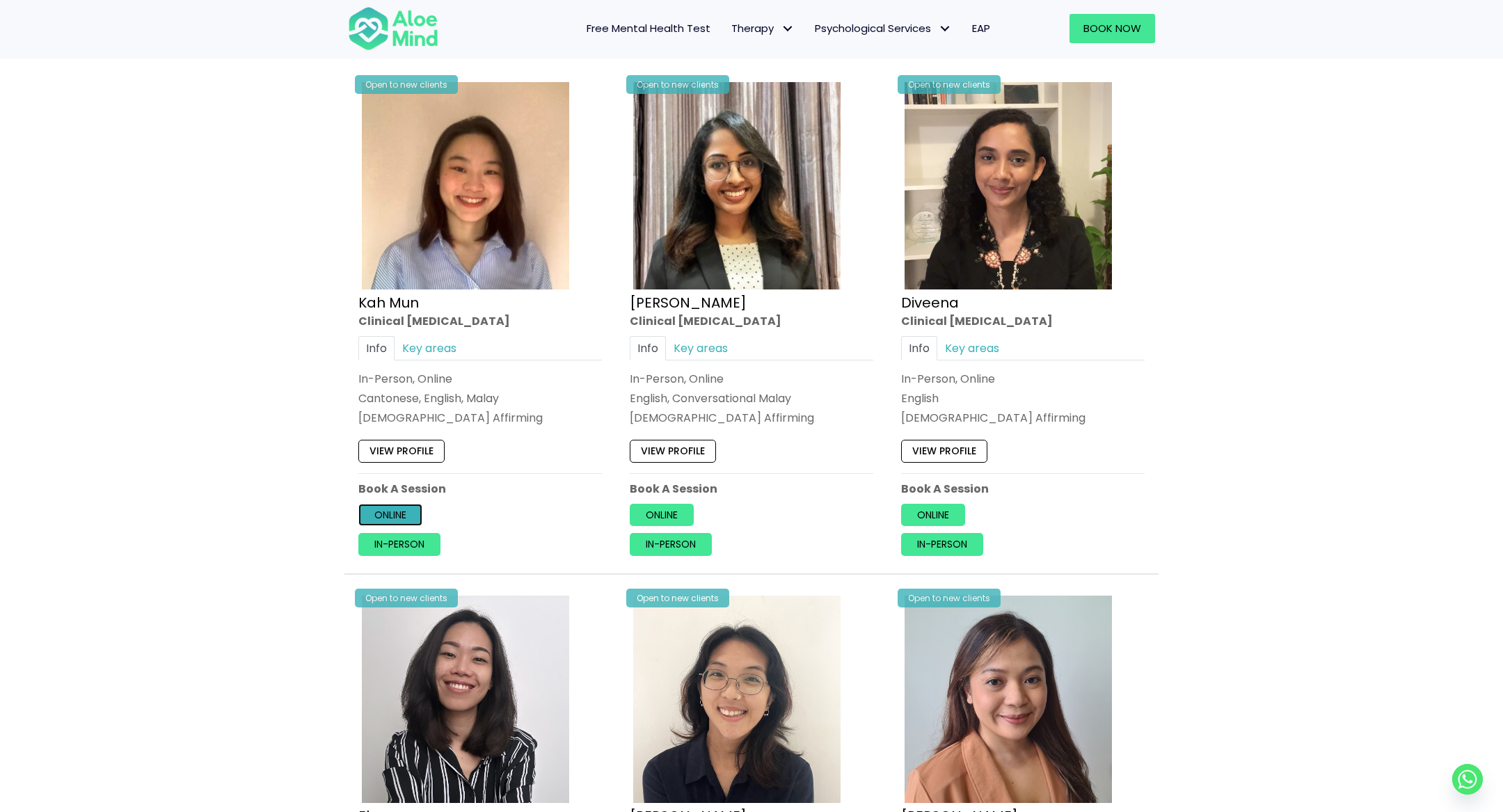
click at [390, 523] on link "Online" at bounding box center [390, 515] width 64 height 23
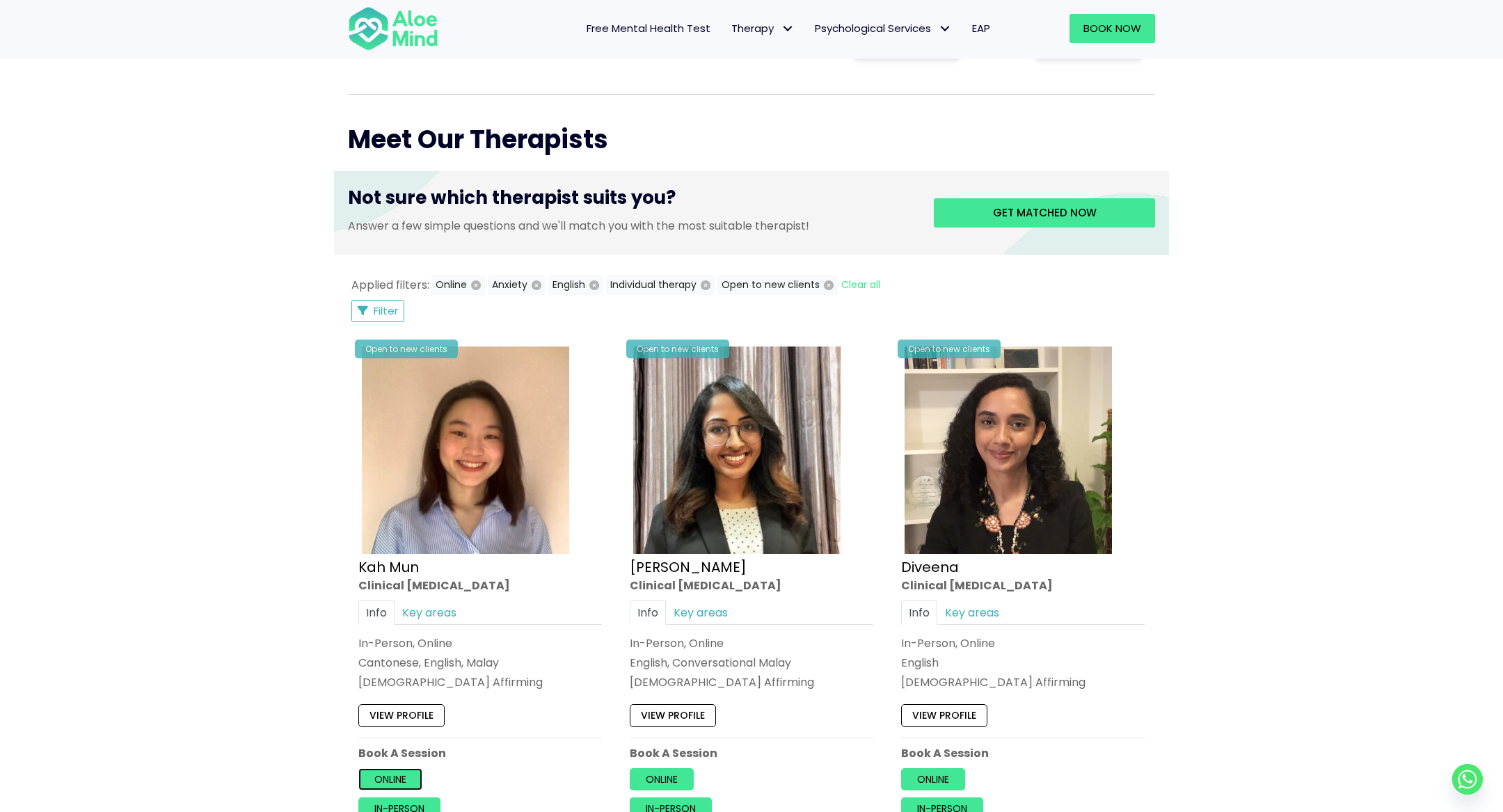
scroll to position [470, 0]
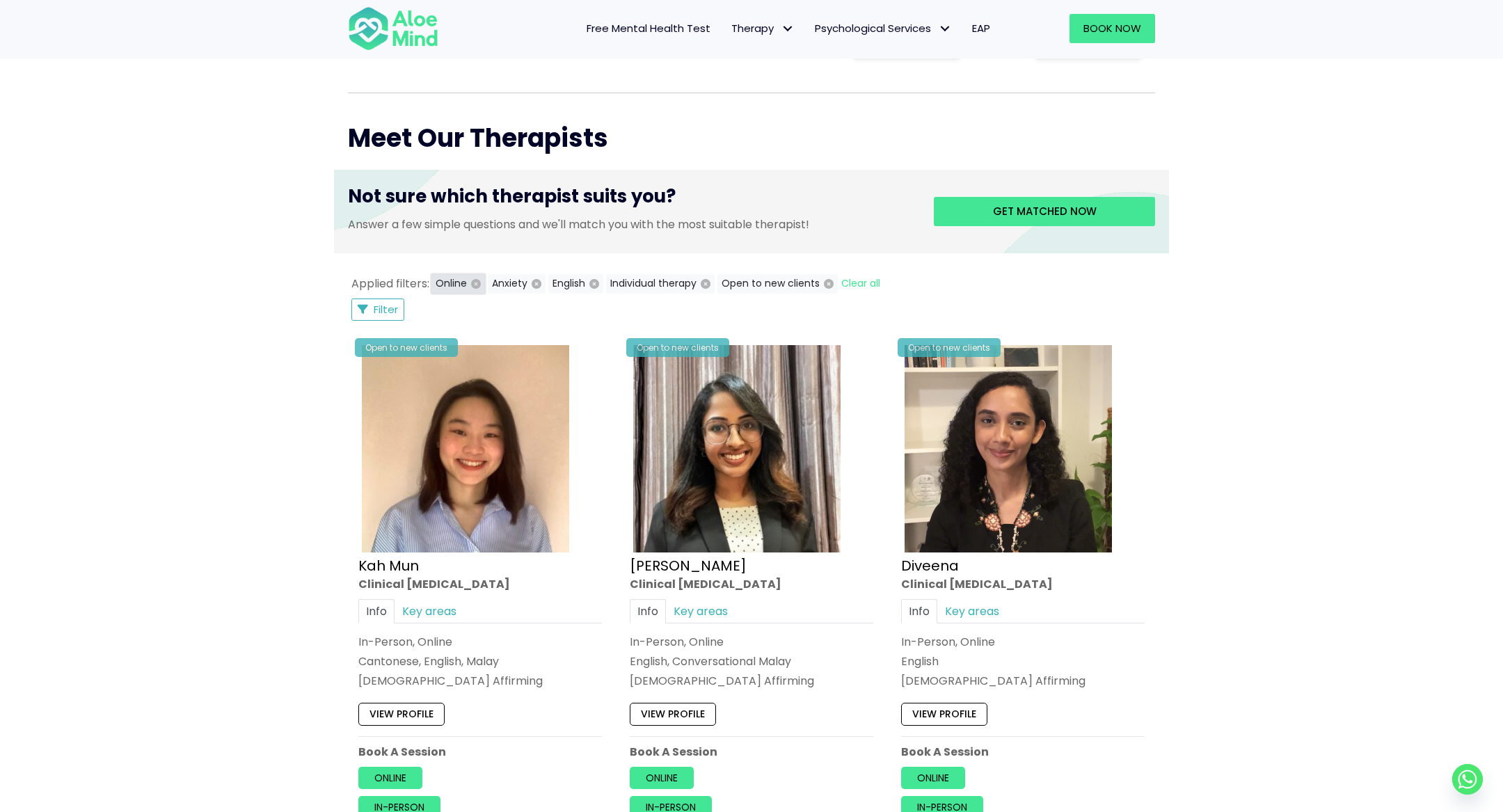
click at [474, 282] on icon "button" at bounding box center [475, 283] width 10 height 10
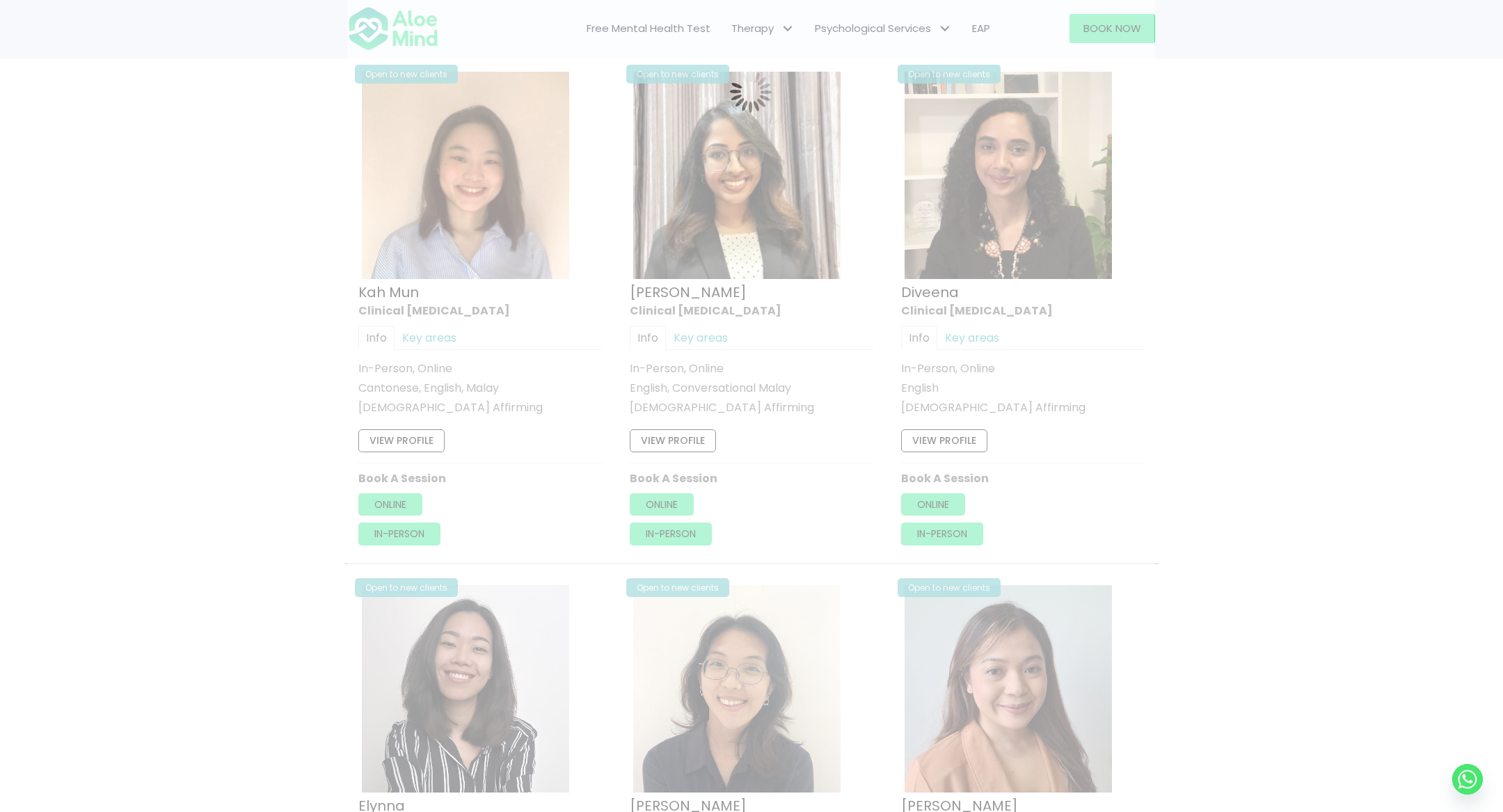
scroll to position [736, 0]
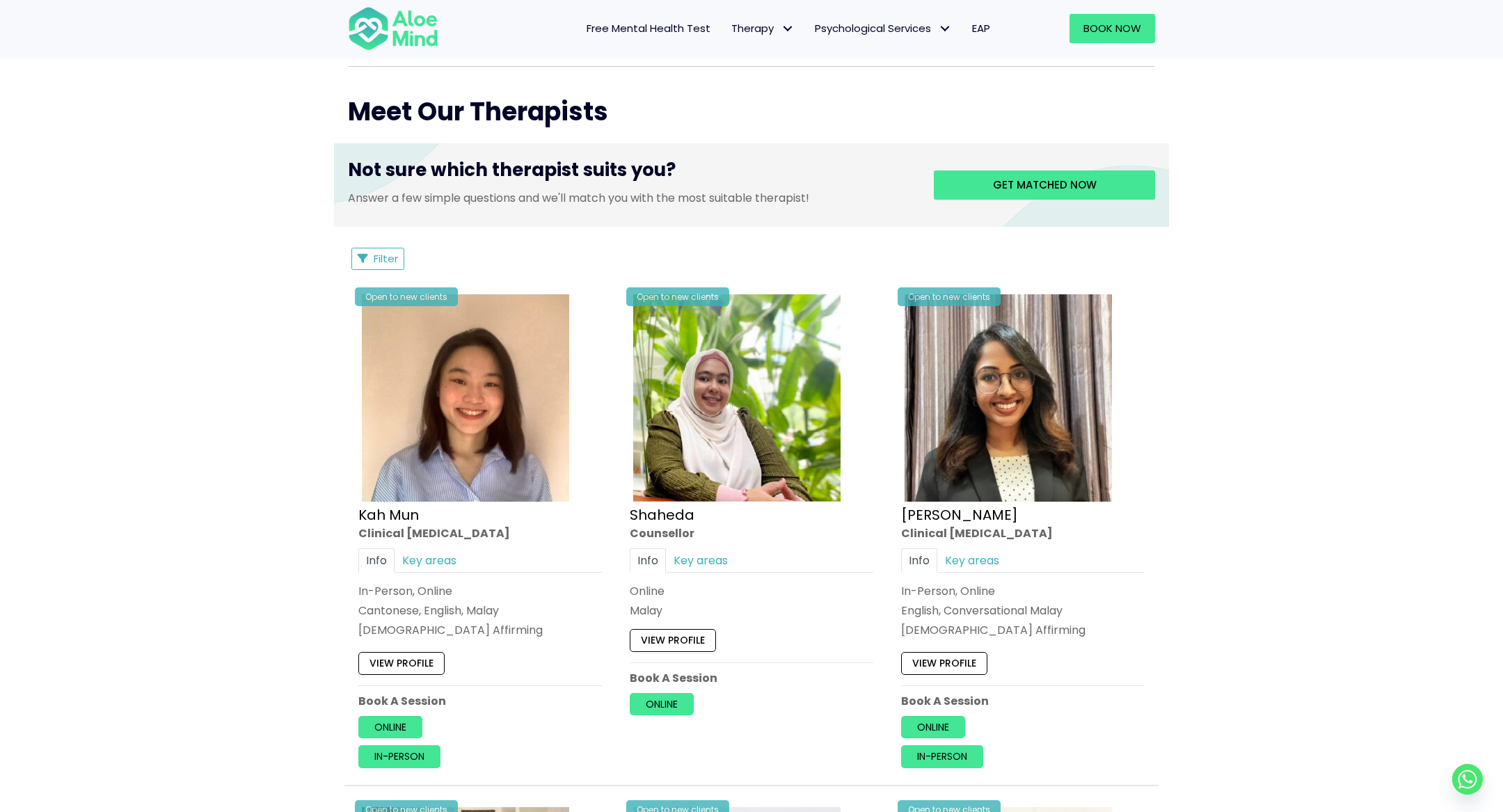
scroll to position [442, 0]
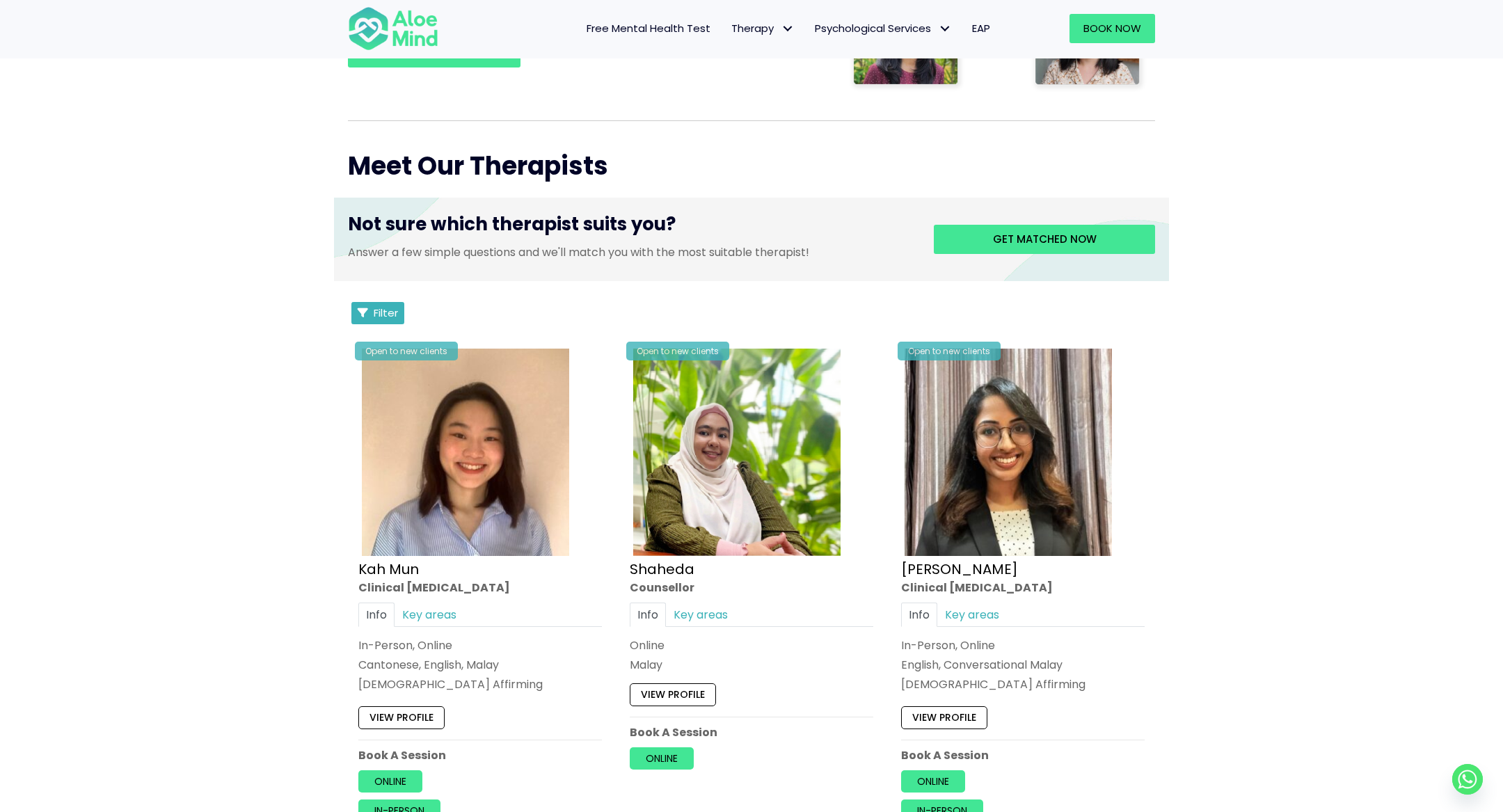
click at [367, 317] on button "Filter" at bounding box center [377, 314] width 53 height 23
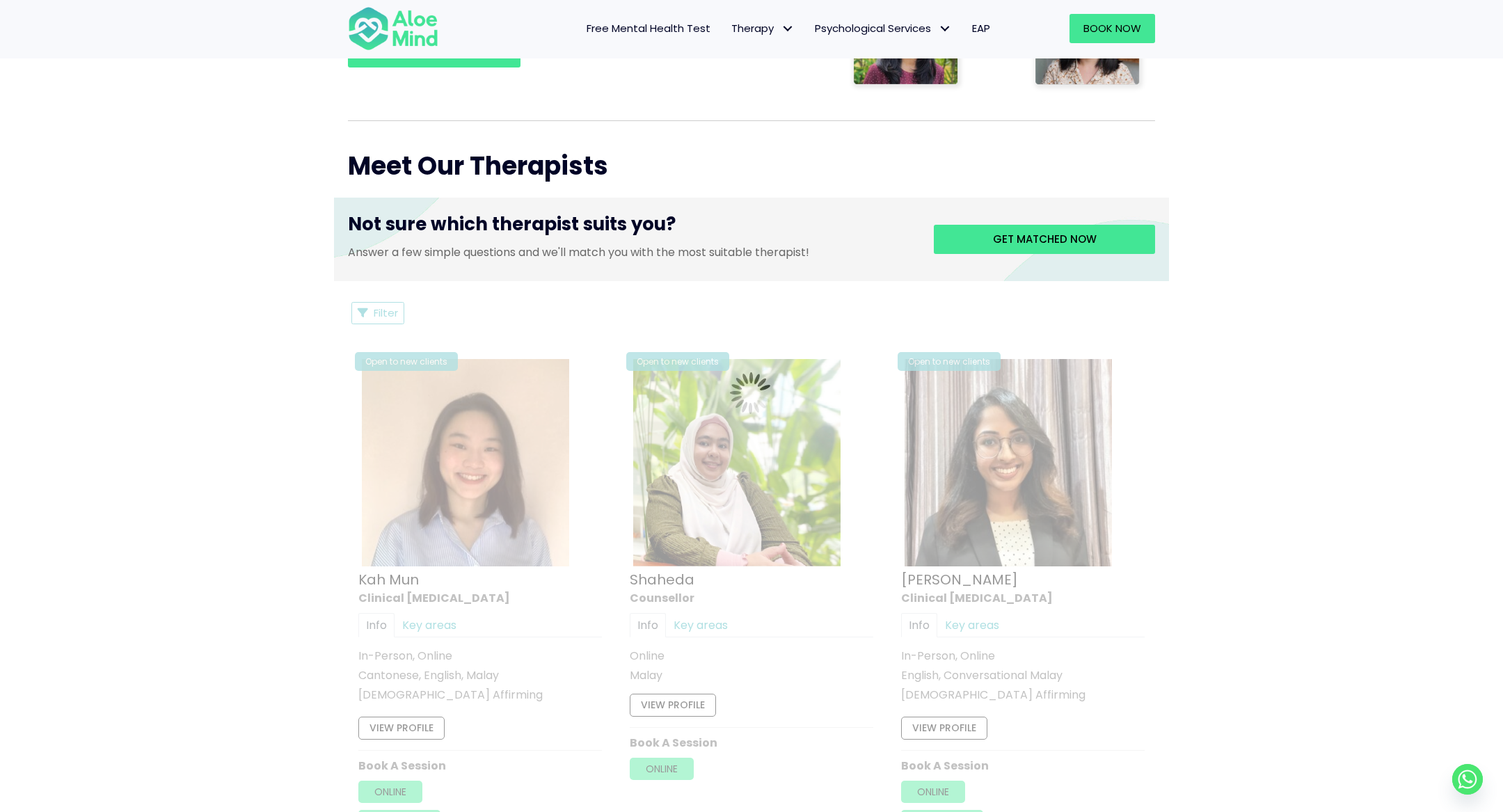
select select "61"
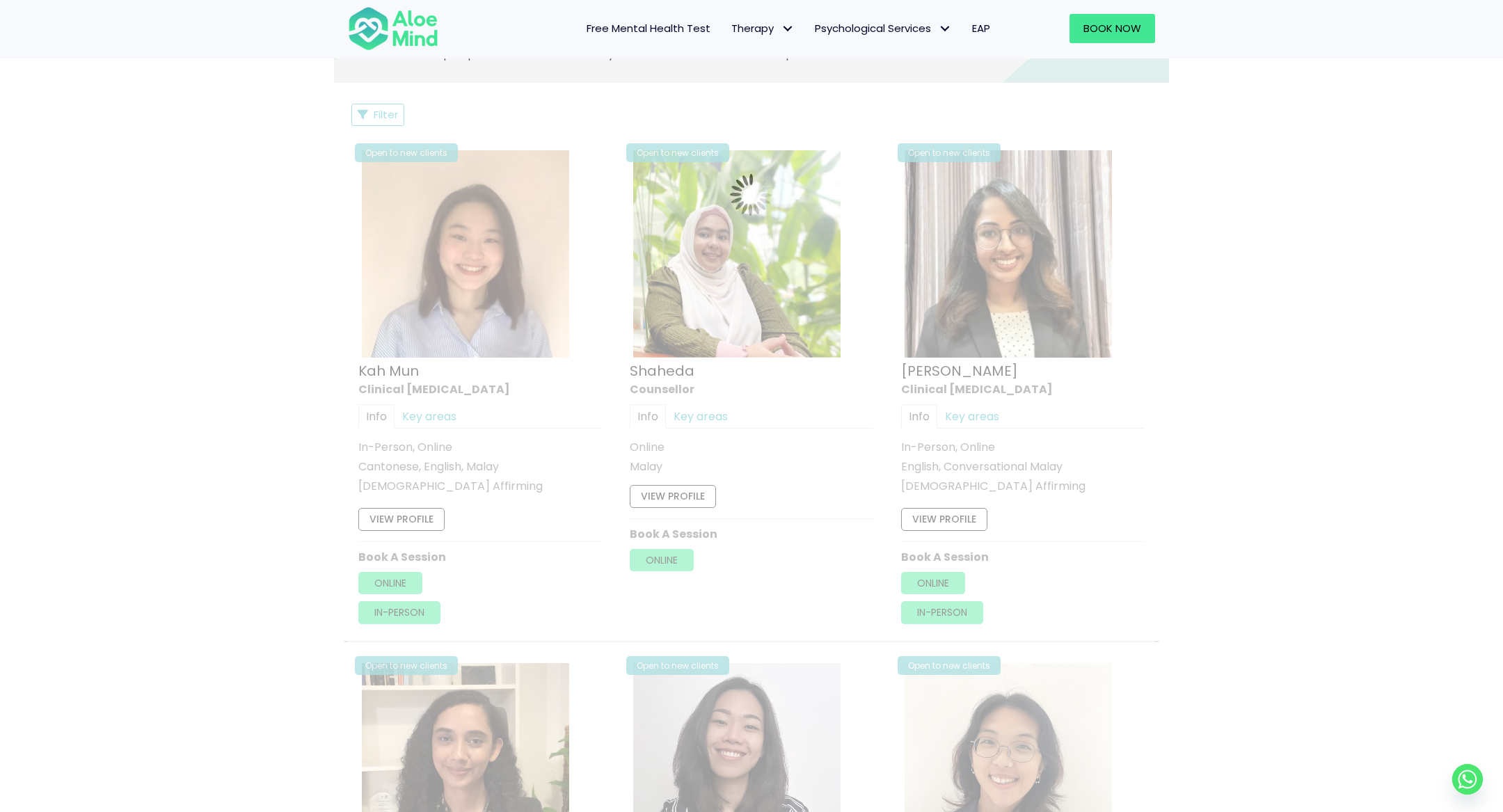
scroll to position [365, 0]
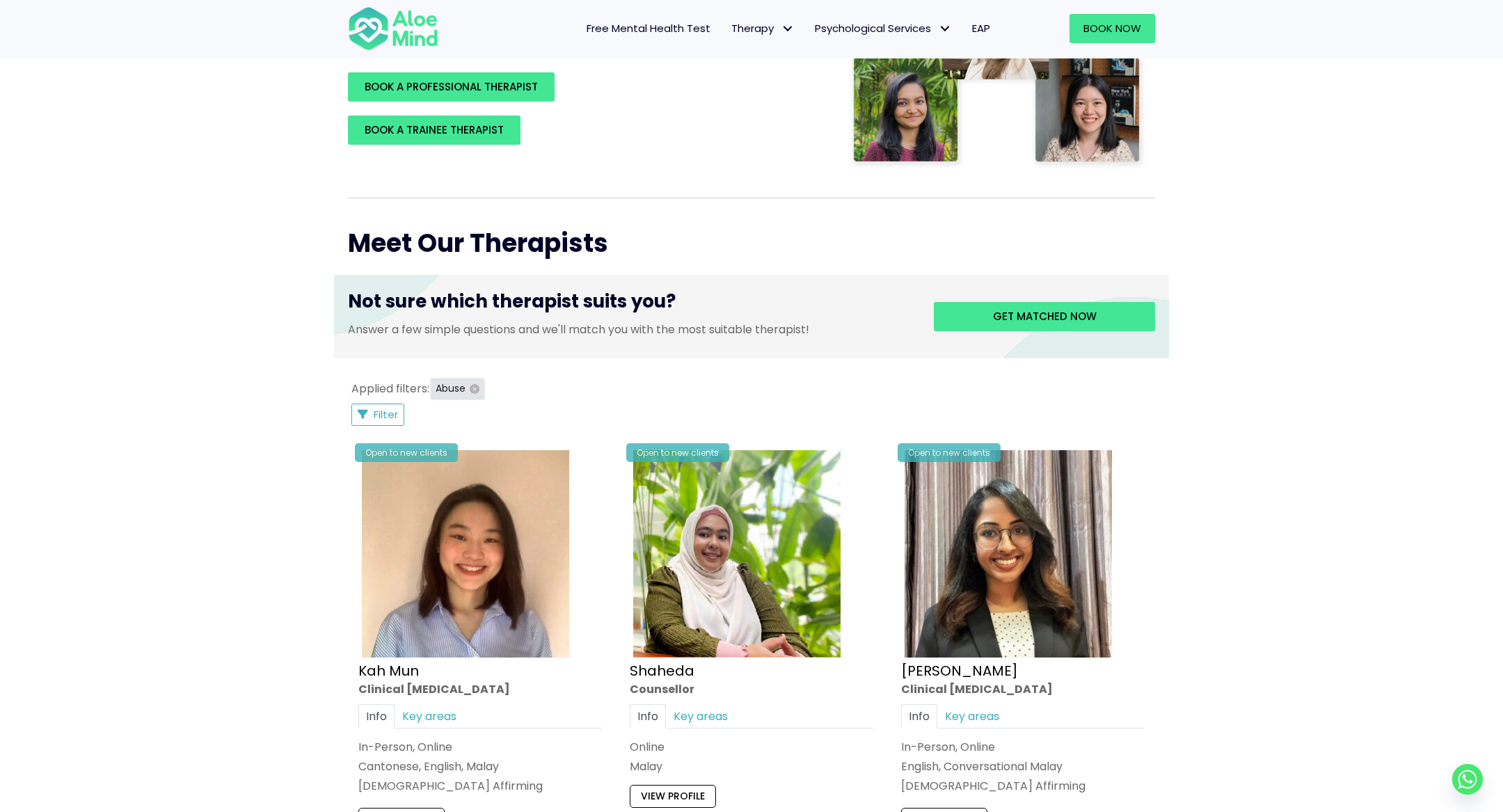
click at [473, 386] on icon "button" at bounding box center [474, 388] width 10 height 10
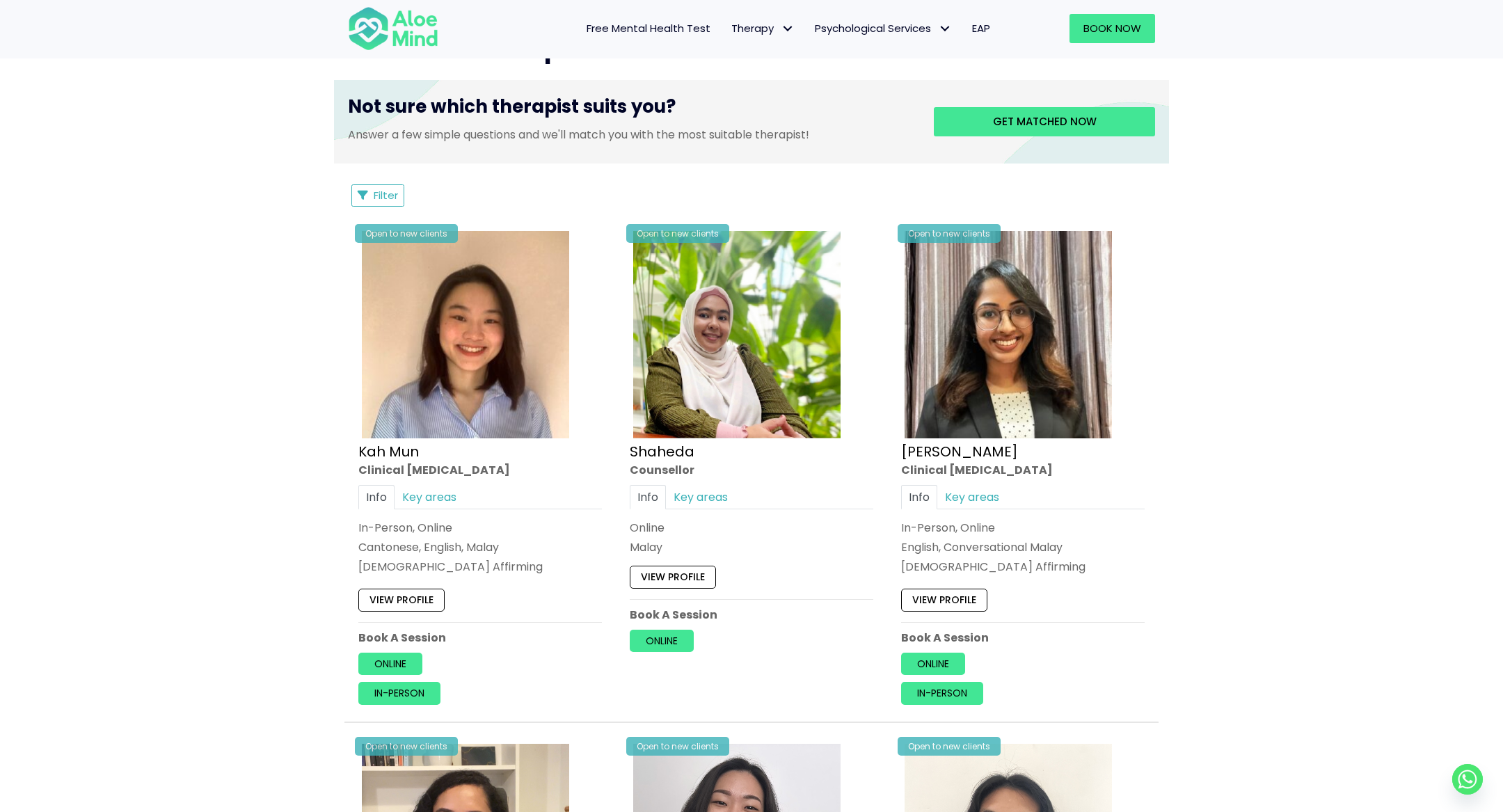
scroll to position [538, 0]
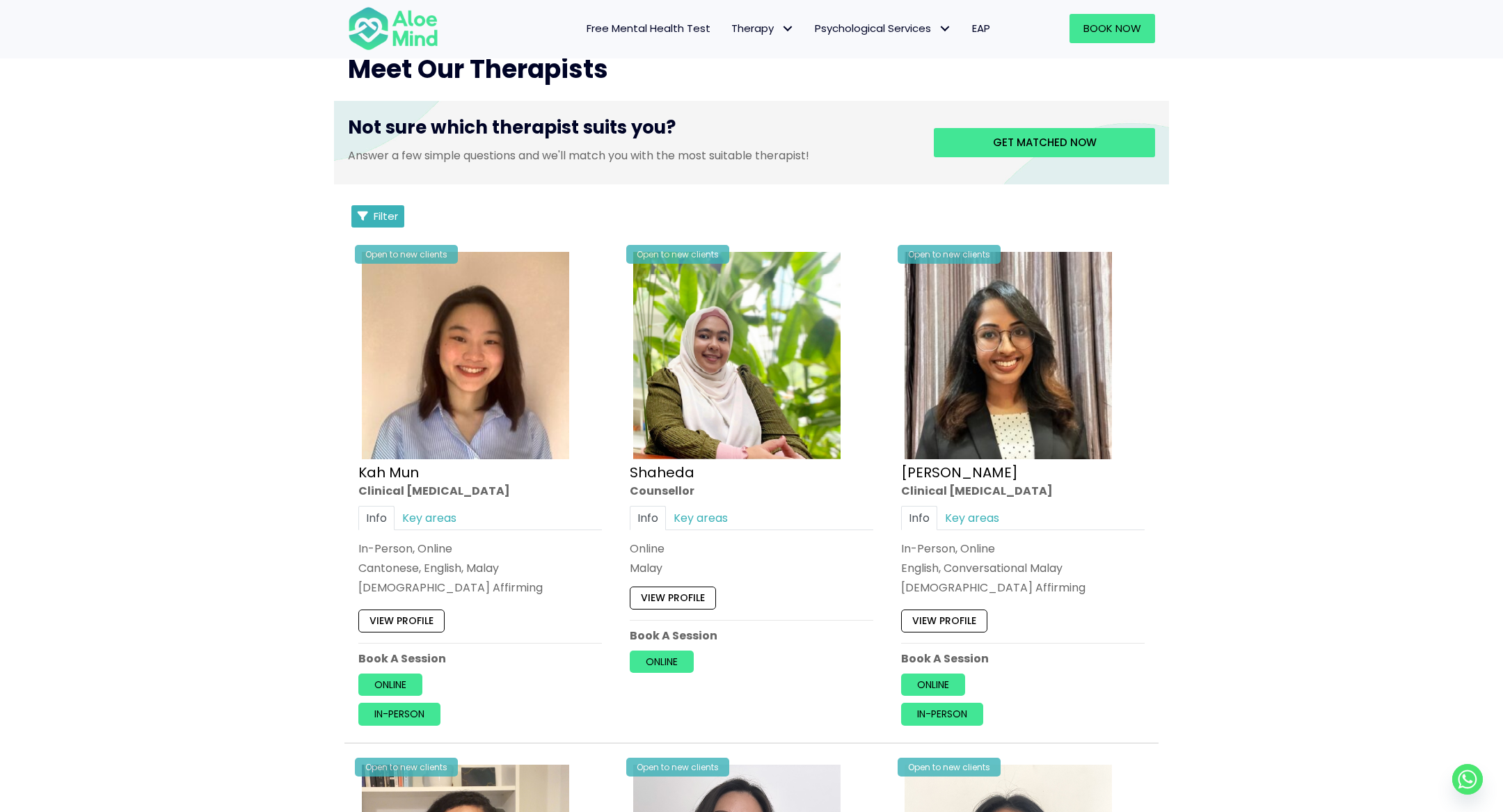
click at [382, 212] on span "Filter" at bounding box center [386, 215] width 24 height 15
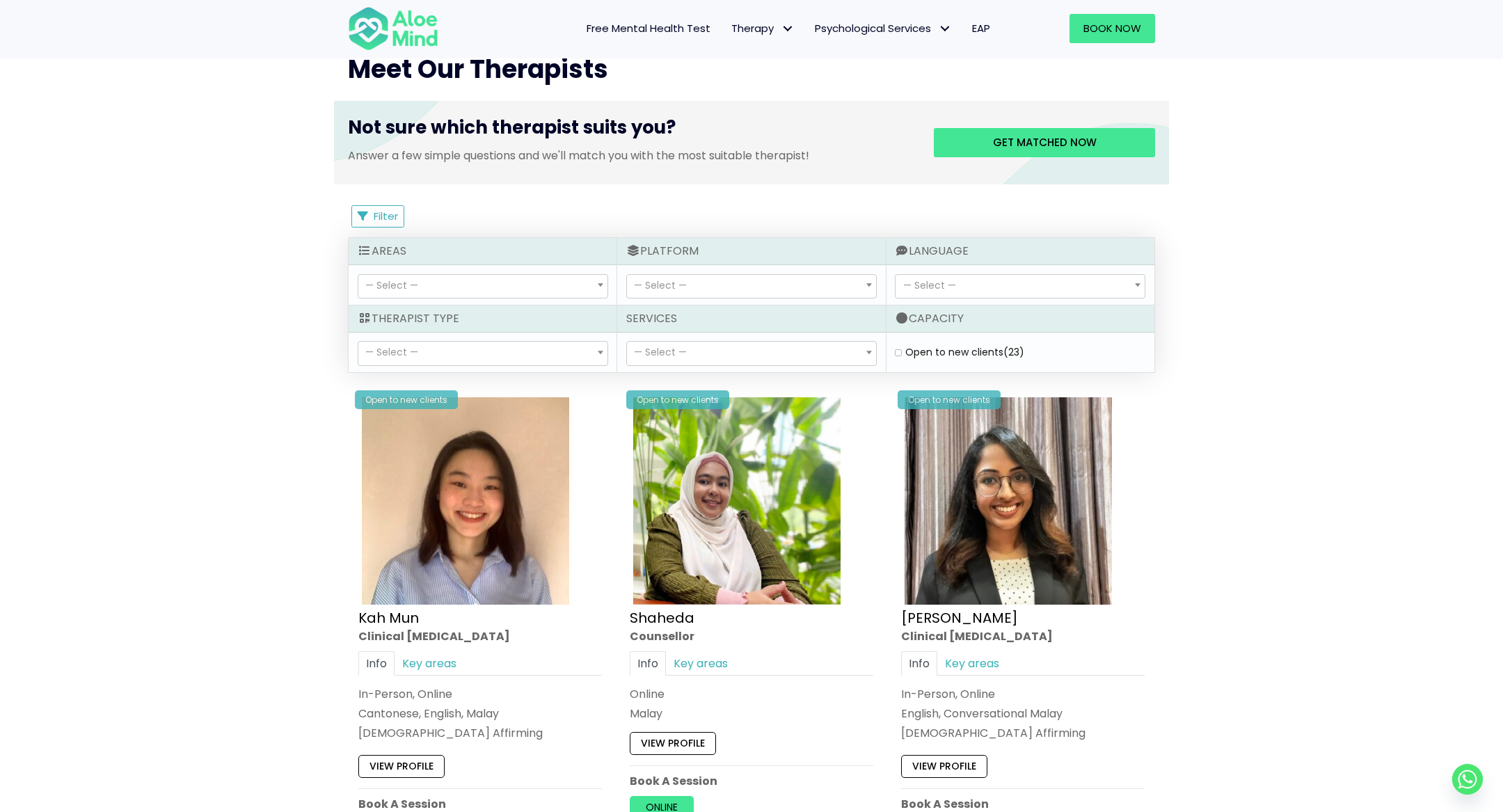
click at [905, 347] on label "Open to new clients (23)" at bounding box center [964, 352] width 119 height 14
click at [902, 347] on clients "Open to new clients (23)" at bounding box center [898, 352] width 7 height 9
checkbox clients "true"
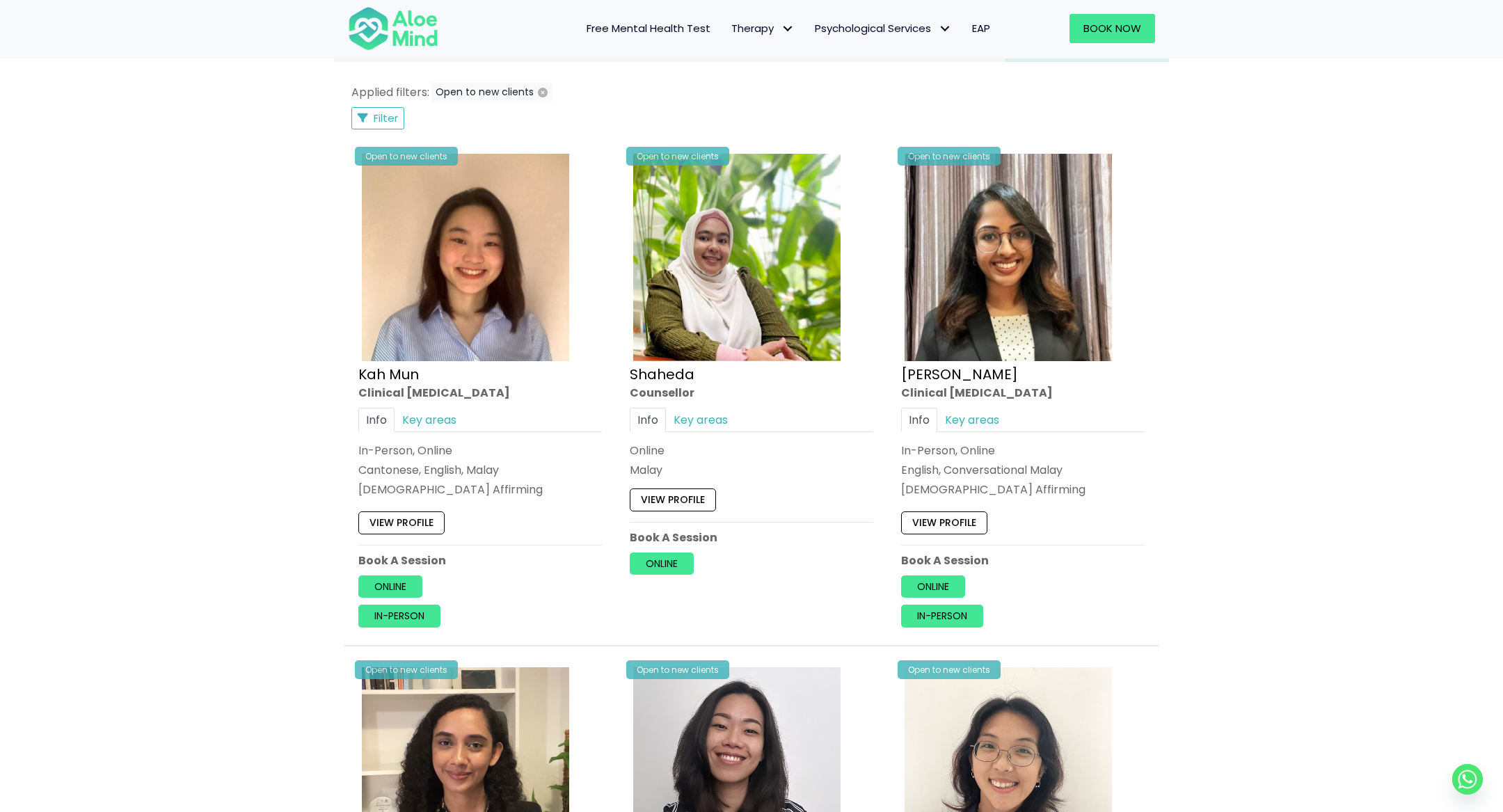
scroll to position [505, 0]
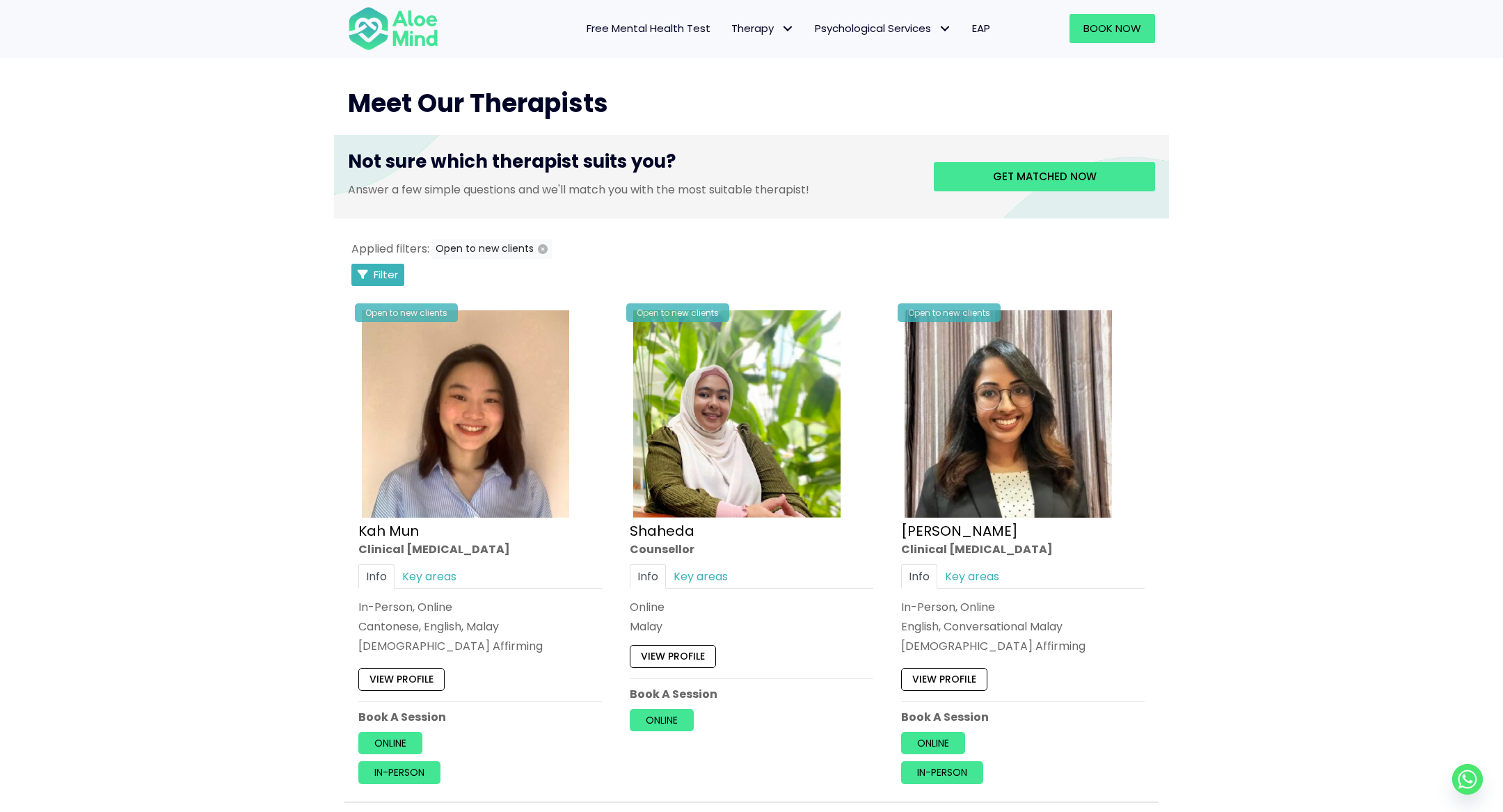
click at [368, 274] on button "Filter" at bounding box center [377, 275] width 53 height 23
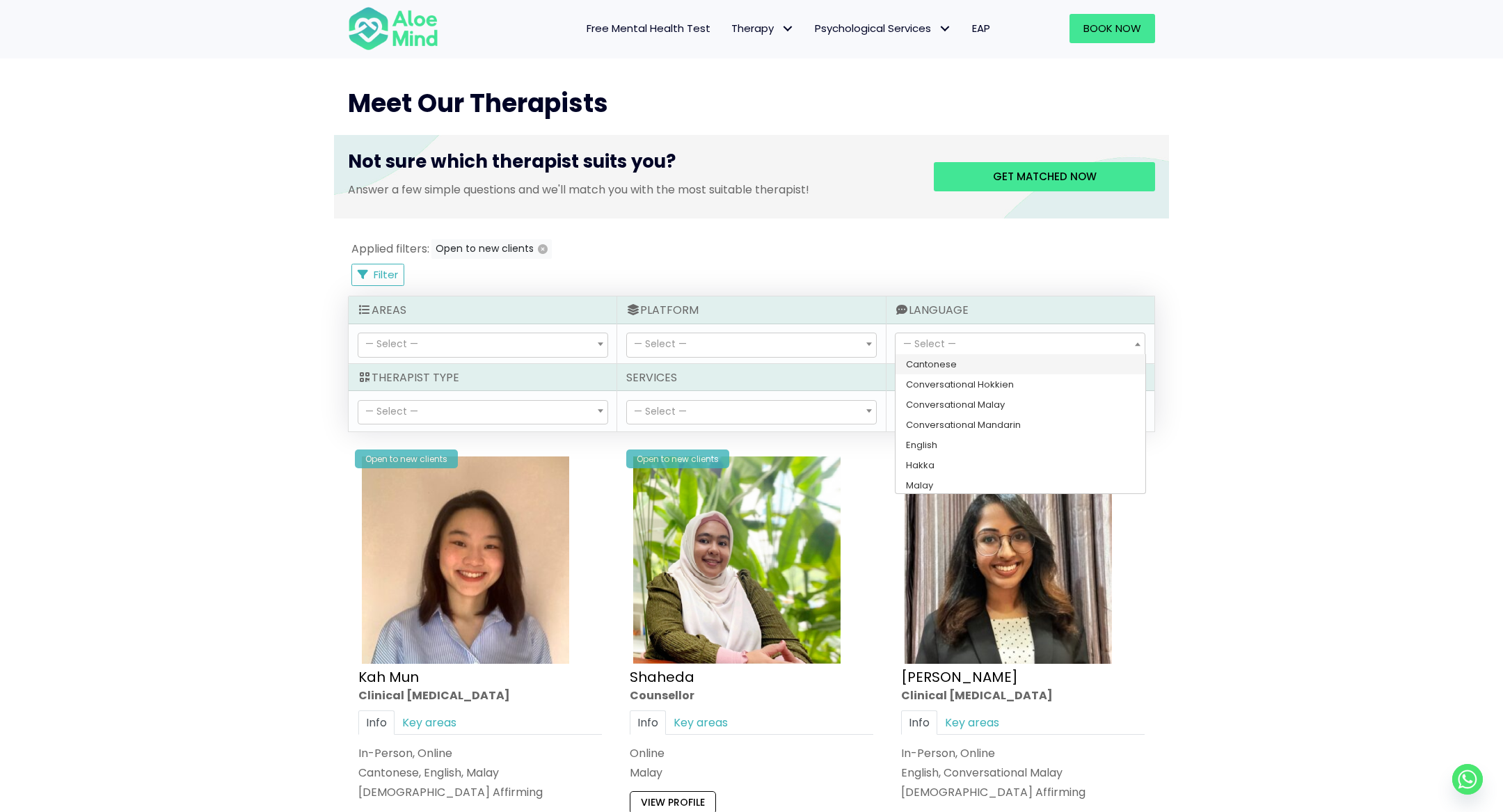
click at [923, 337] on span "— Select —" at bounding box center [930, 344] width 53 height 14
select select "142"
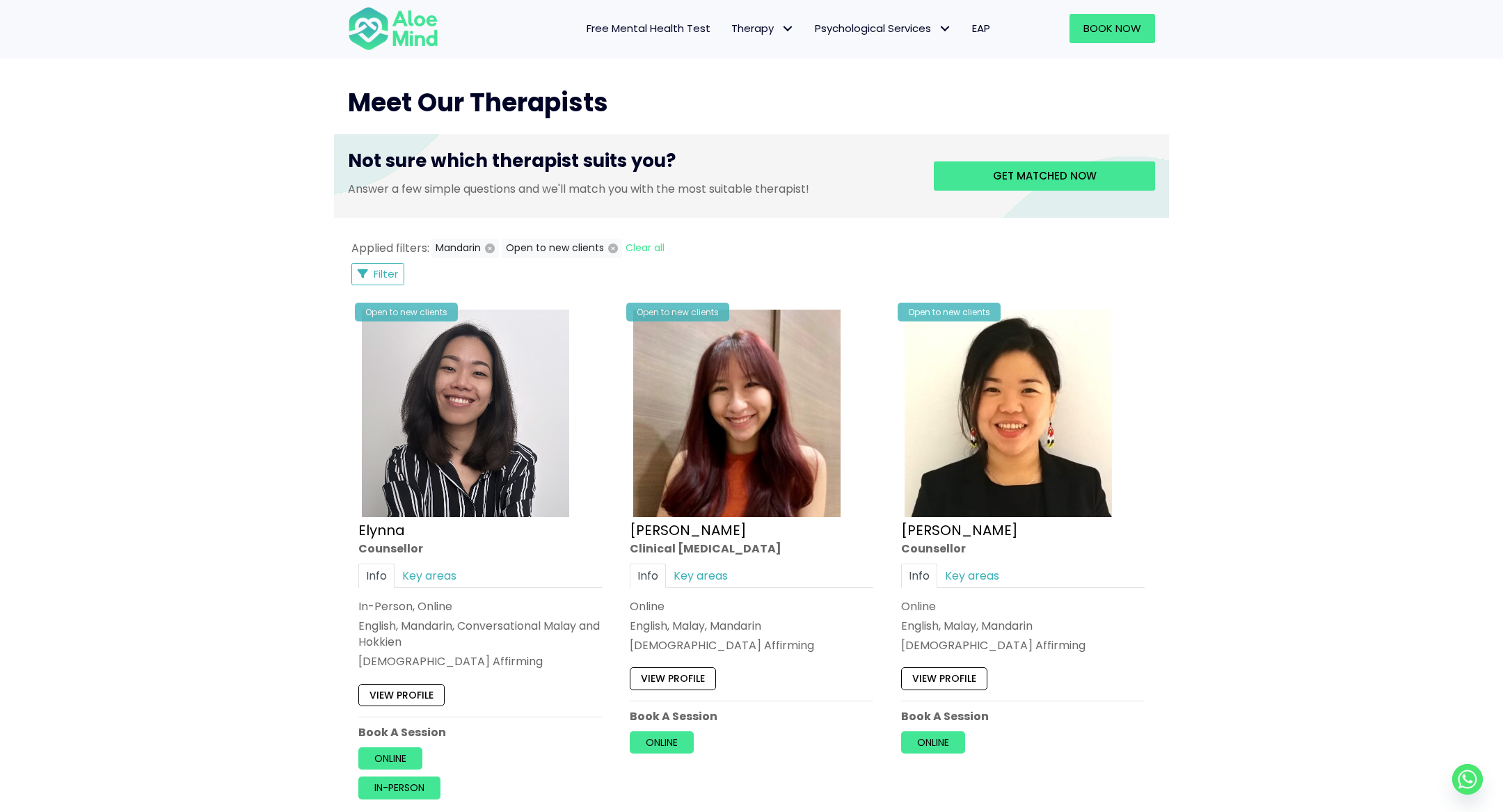
scroll to position [486, 0]
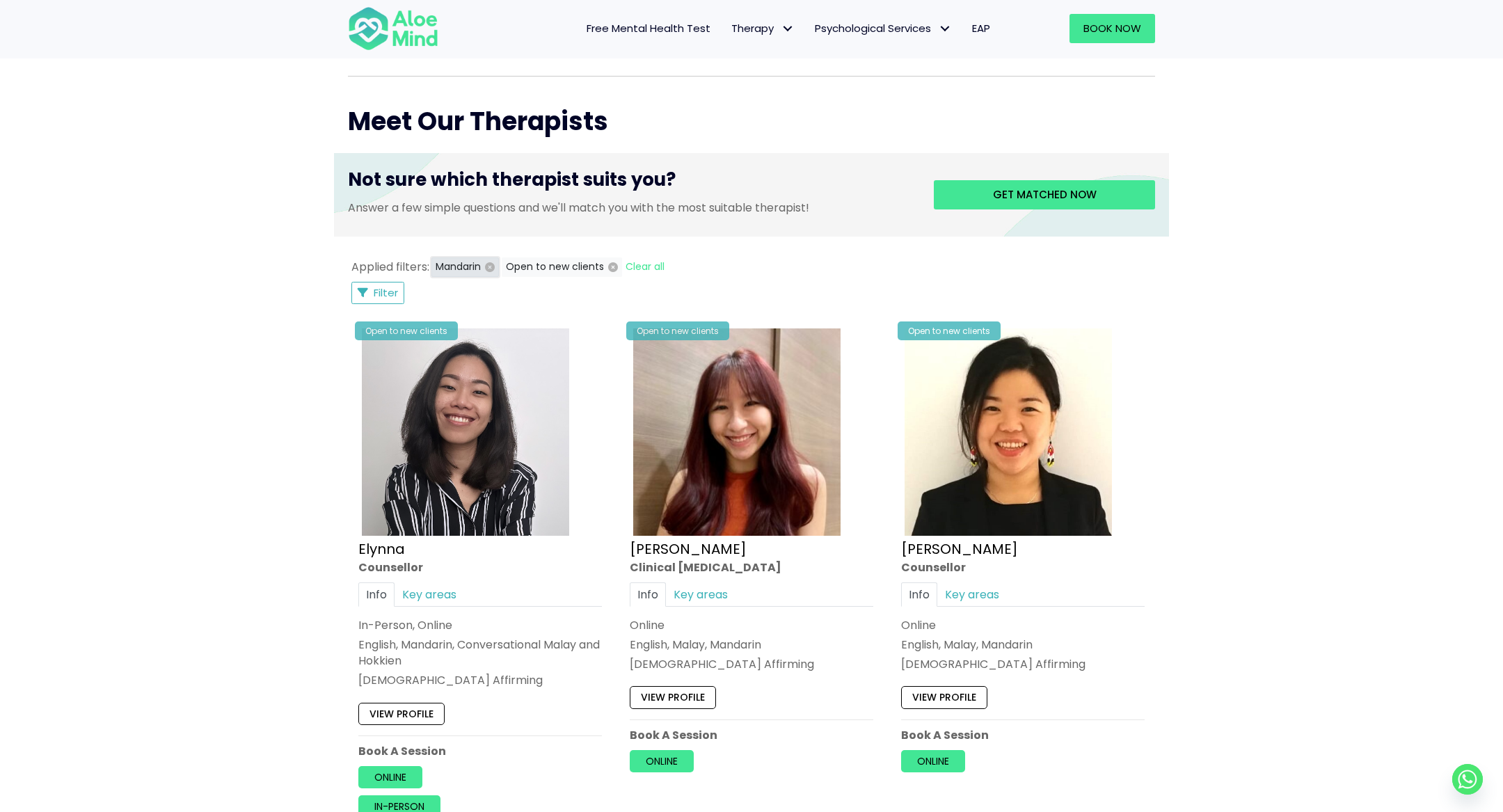
click at [487, 267] on icon "button" at bounding box center [489, 267] width 10 height 10
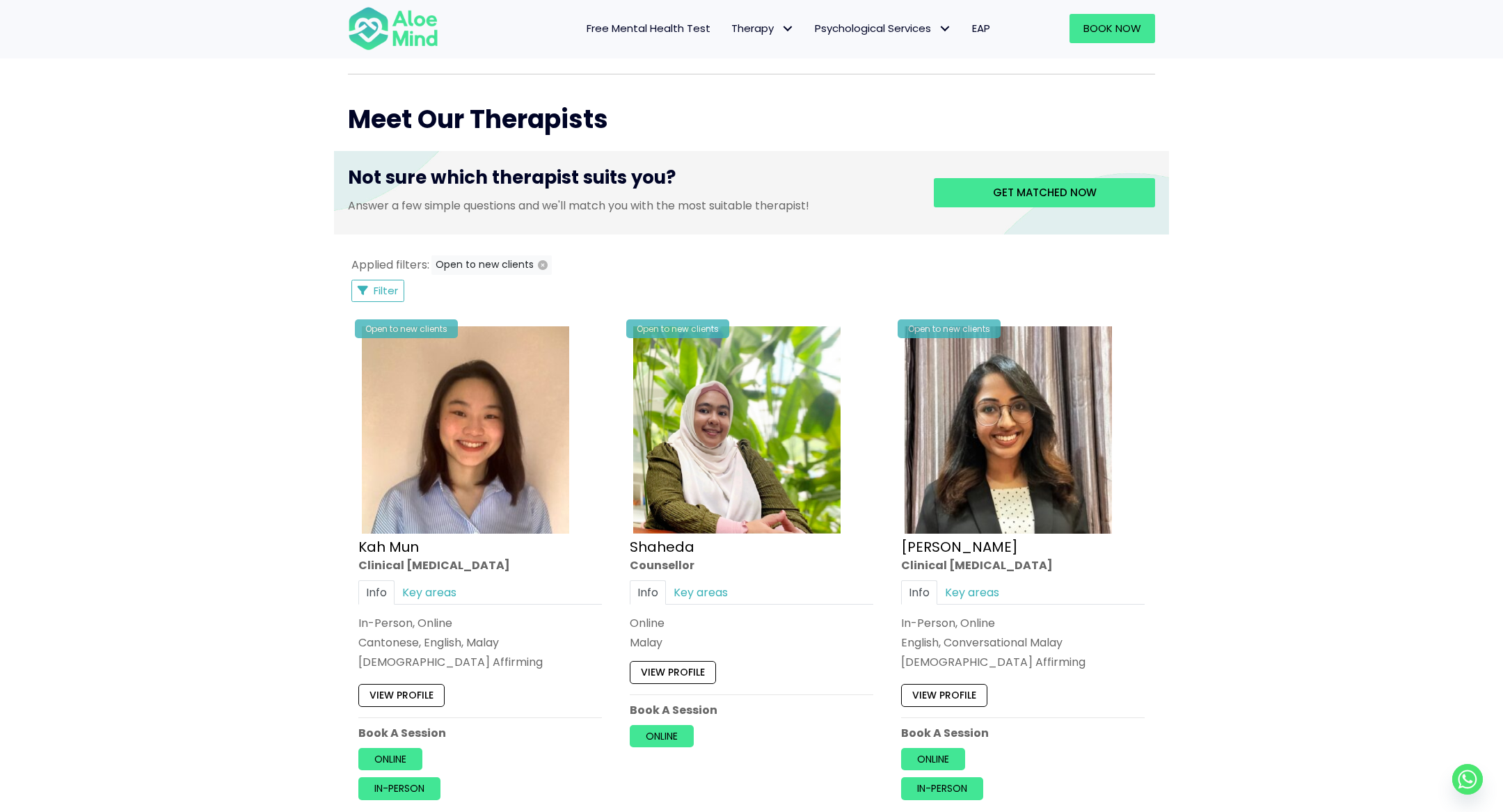
scroll to position [440, 0]
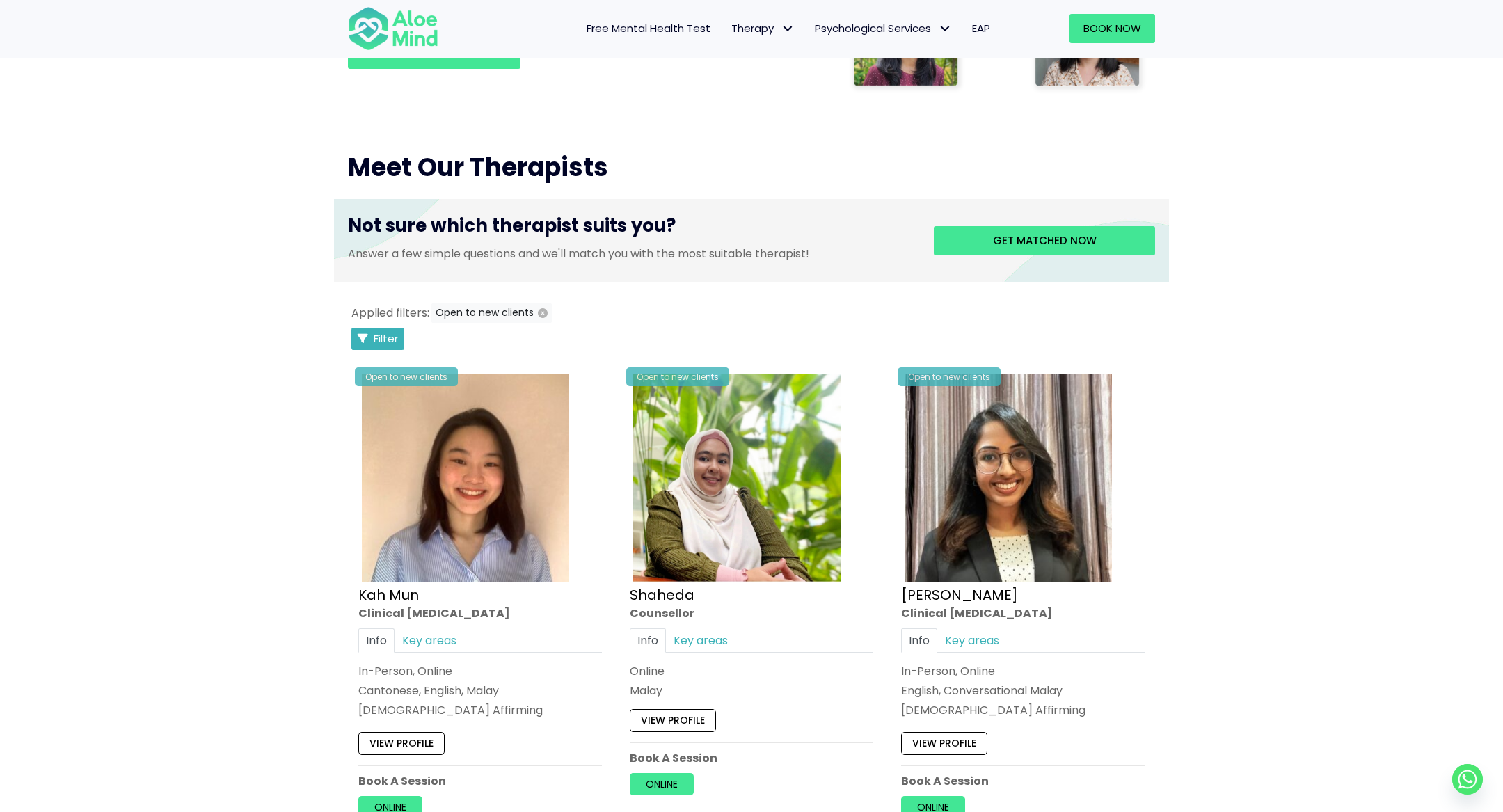
click at [400, 338] on button "Filter" at bounding box center [377, 339] width 53 height 23
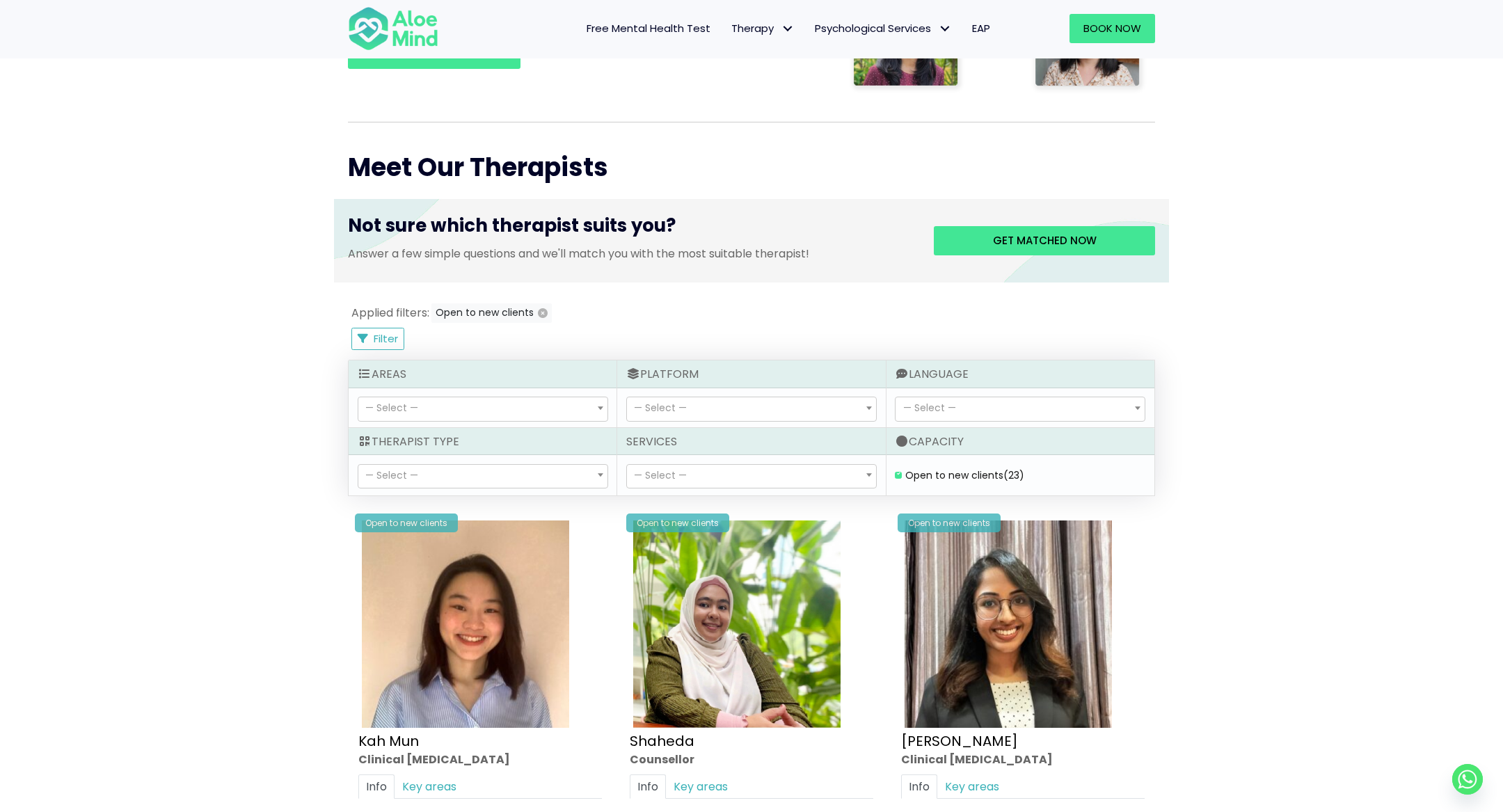
click at [910, 406] on span "— Select —" at bounding box center [930, 407] width 53 height 14
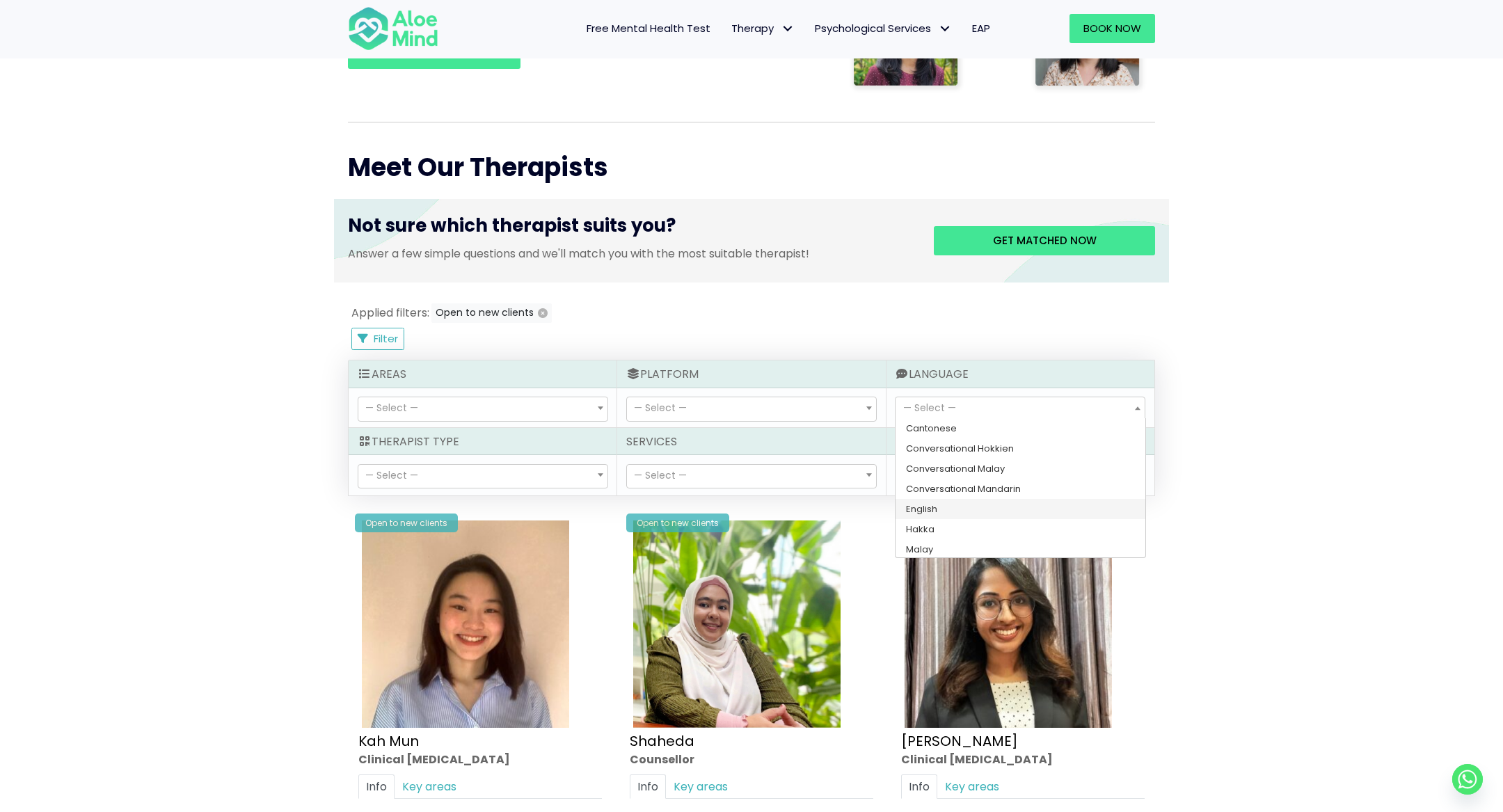
select select "139"
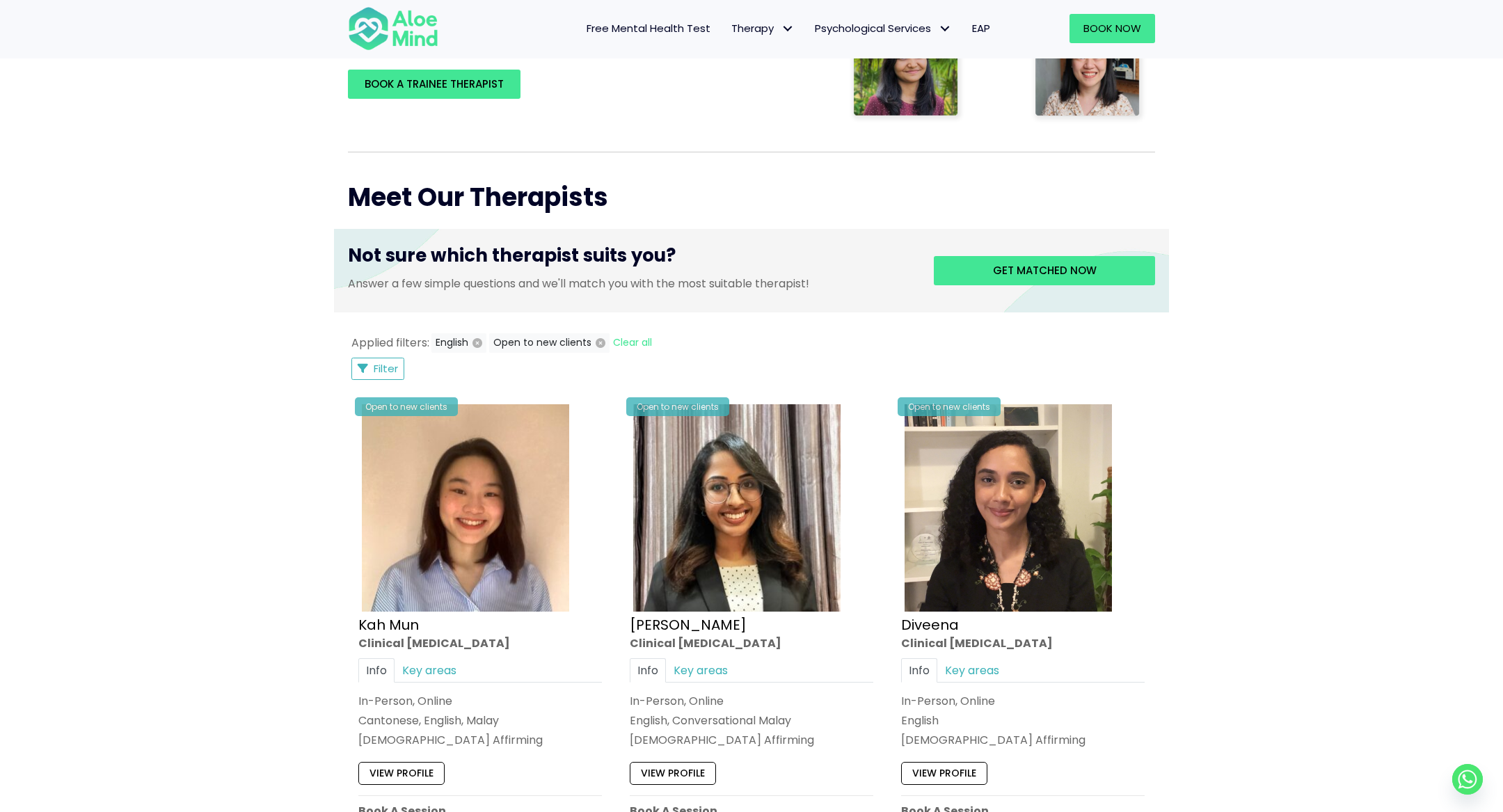
scroll to position [386, 0]
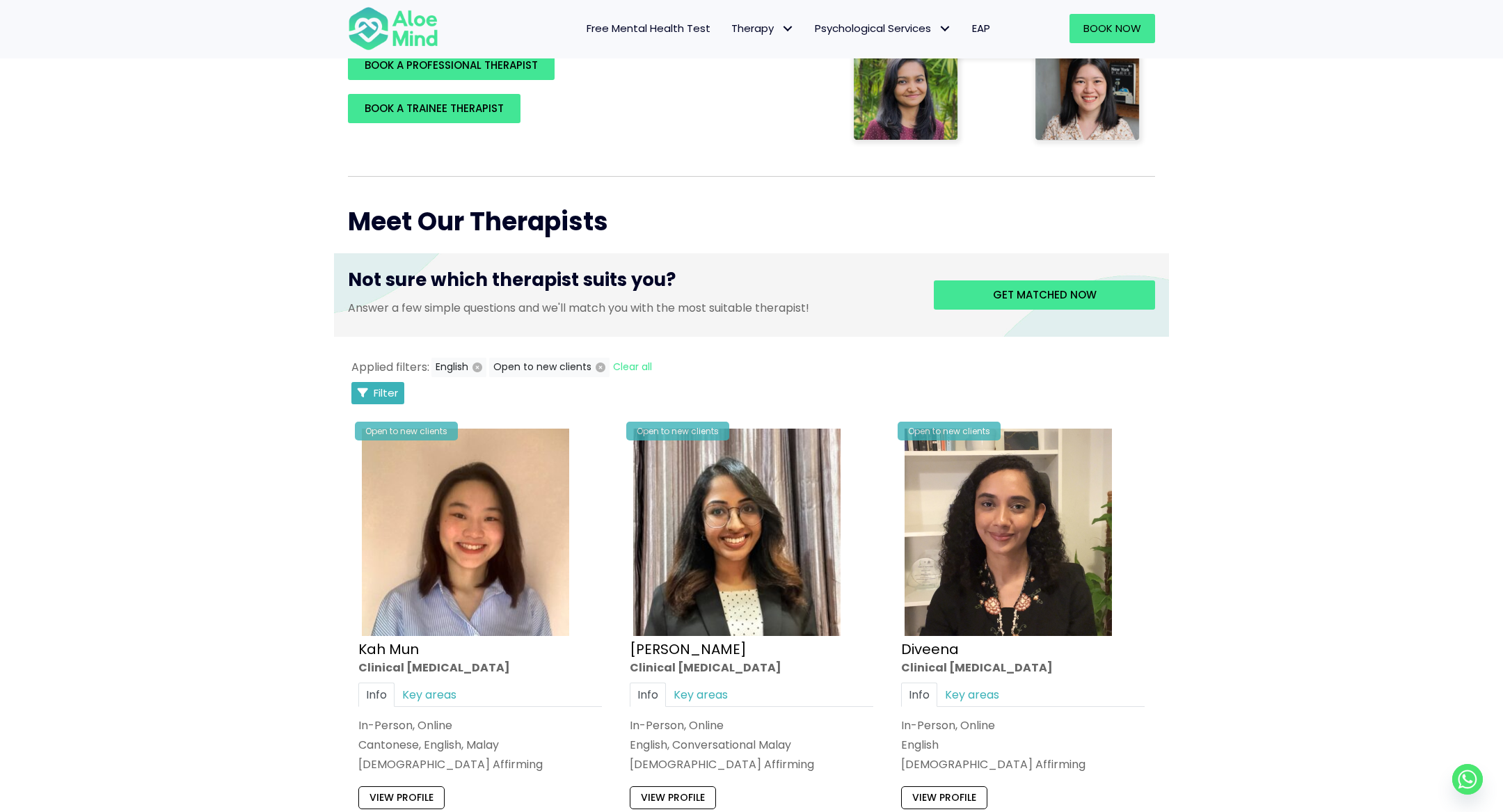
click at [380, 397] on span "Filter" at bounding box center [386, 393] width 24 height 15
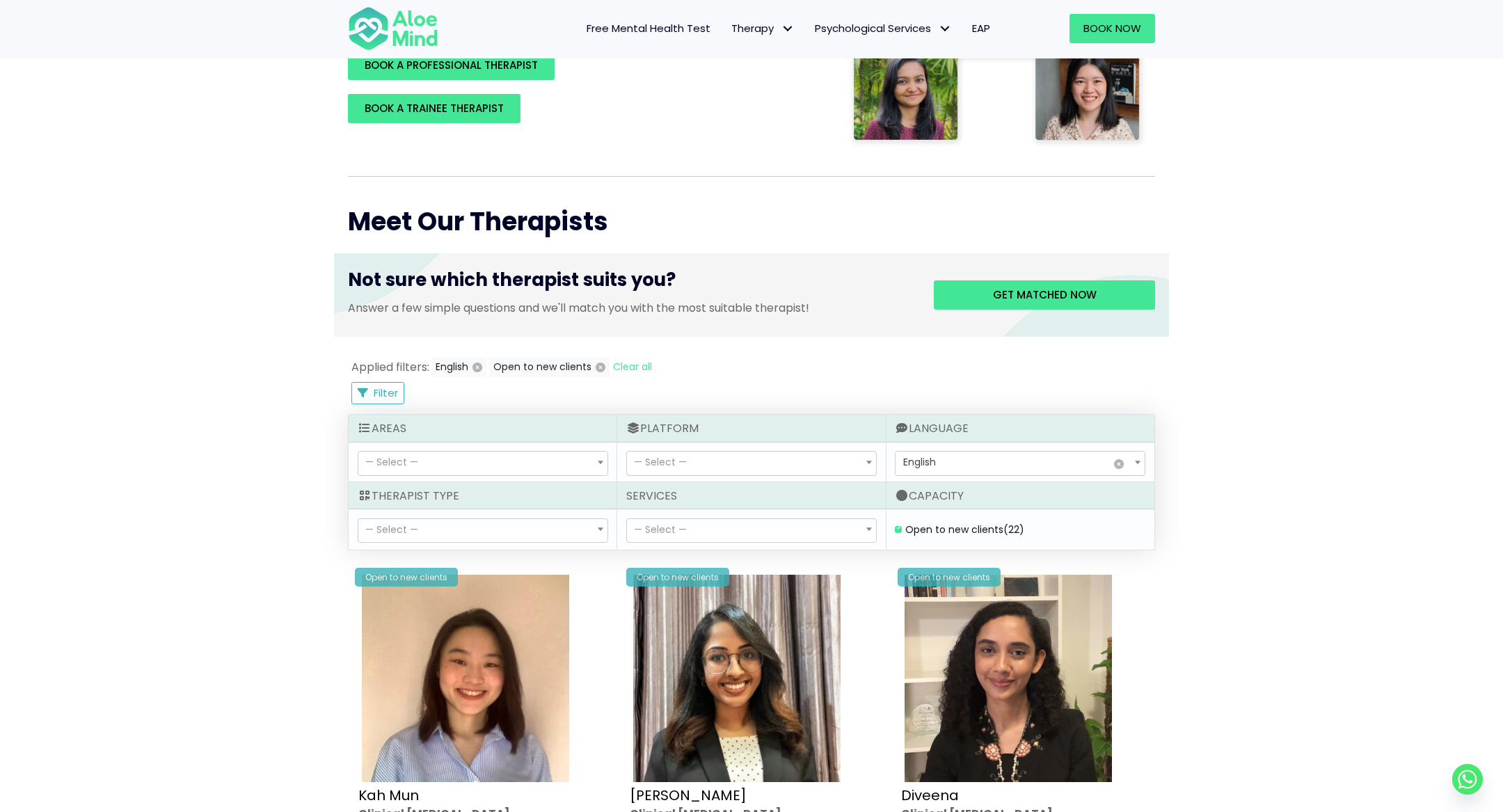
click at [460, 465] on span "— Select —" at bounding box center [482, 463] width 249 height 23
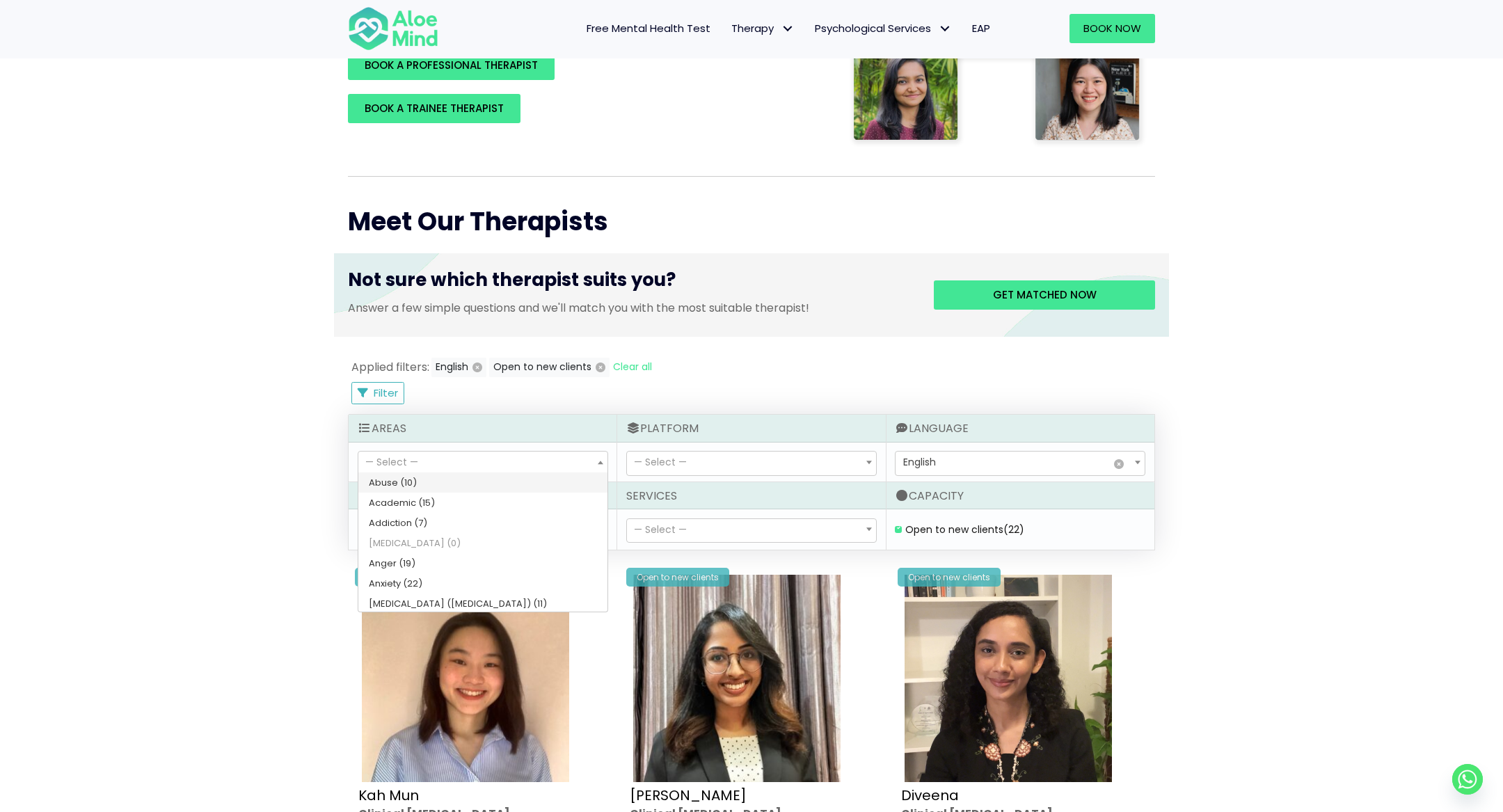
click at [460, 465] on span "— Select —" at bounding box center [482, 463] width 249 height 23
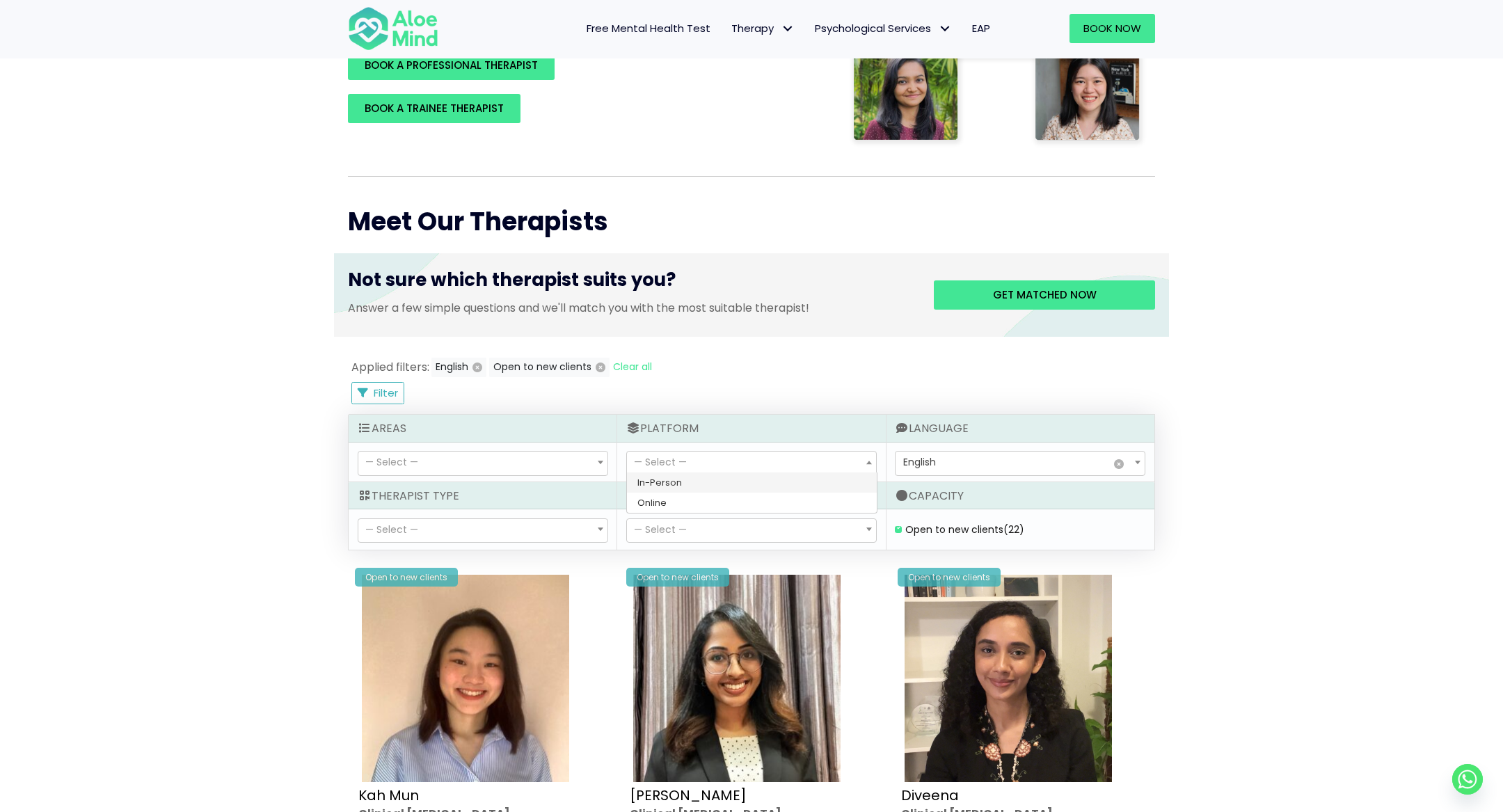
click at [698, 463] on span "— Select —" at bounding box center [752, 463] width 249 height 23
select select "72"
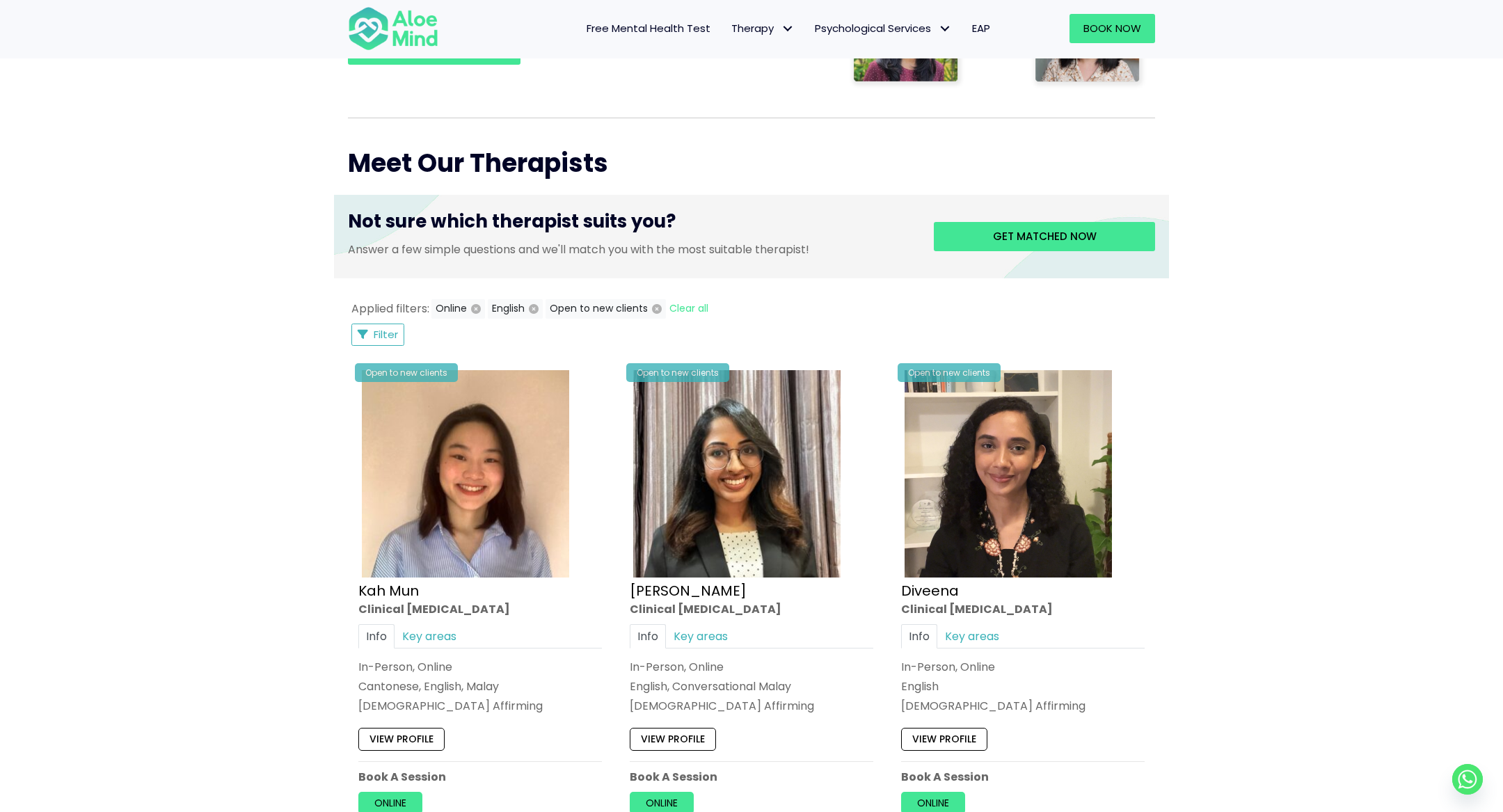
scroll to position [444, 0]
click at [380, 340] on span "Filter" at bounding box center [386, 334] width 24 height 15
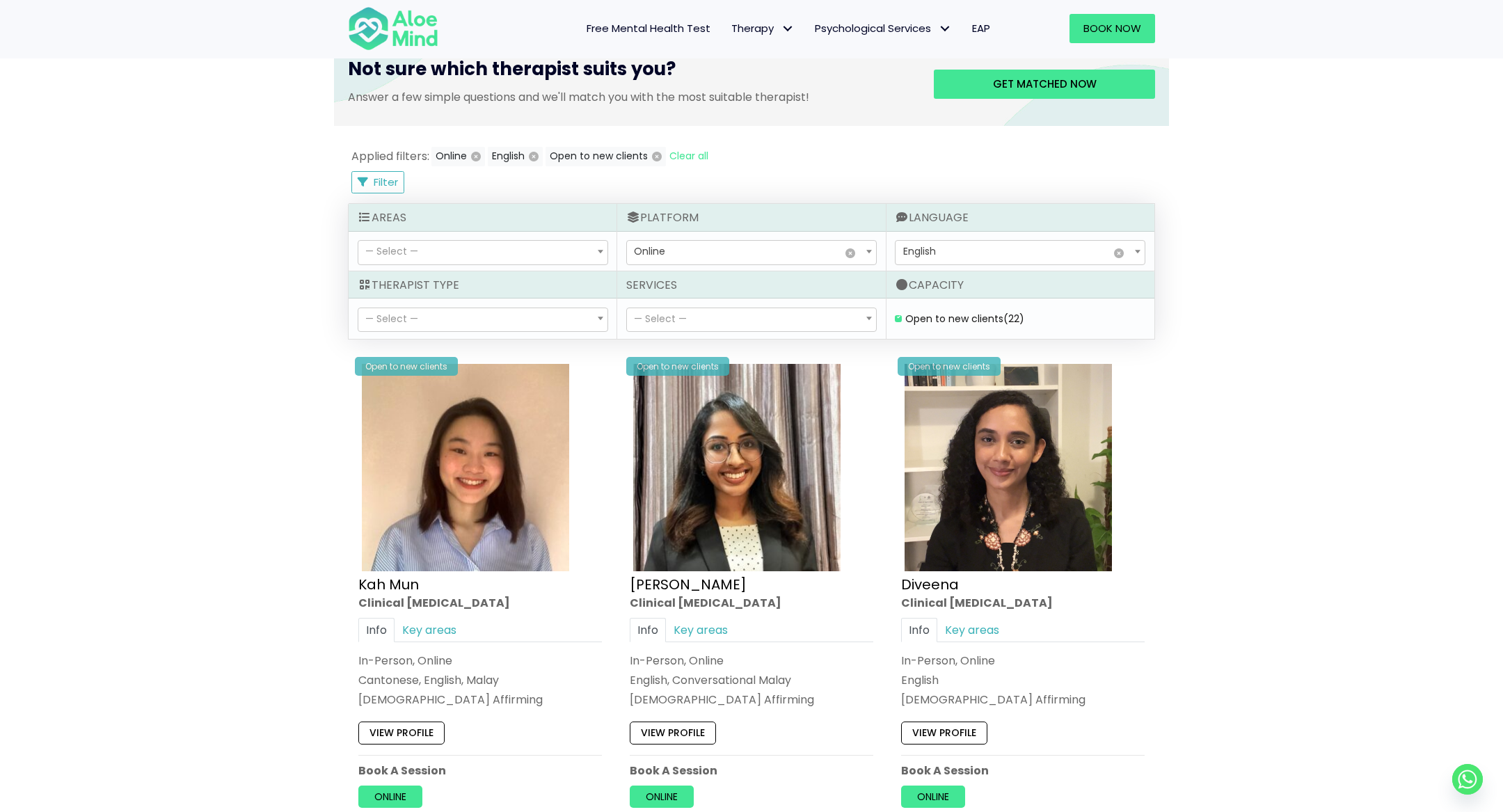
scroll to position [549, 0]
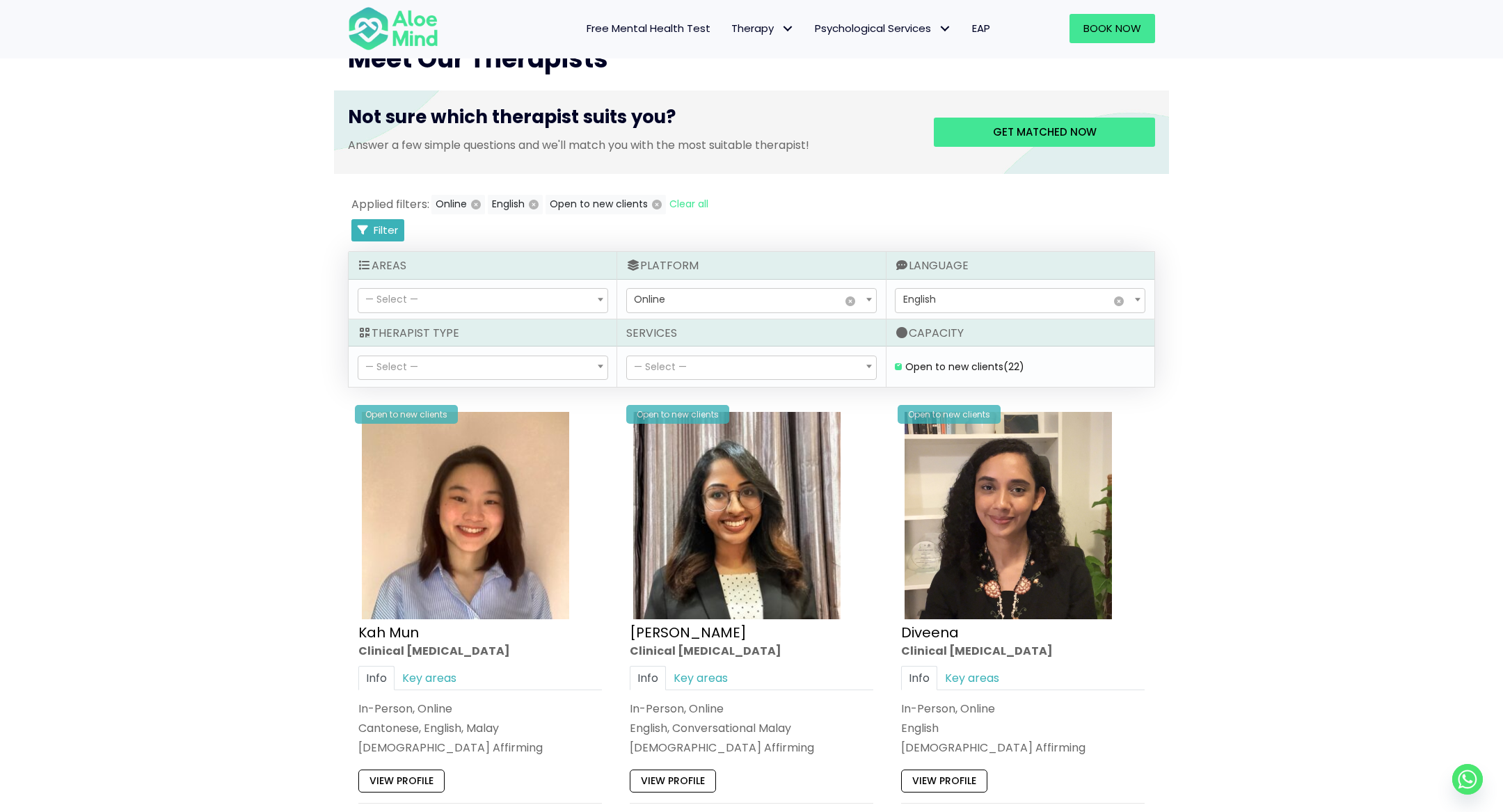
click at [387, 222] on span "Filter" at bounding box center [386, 229] width 24 height 15
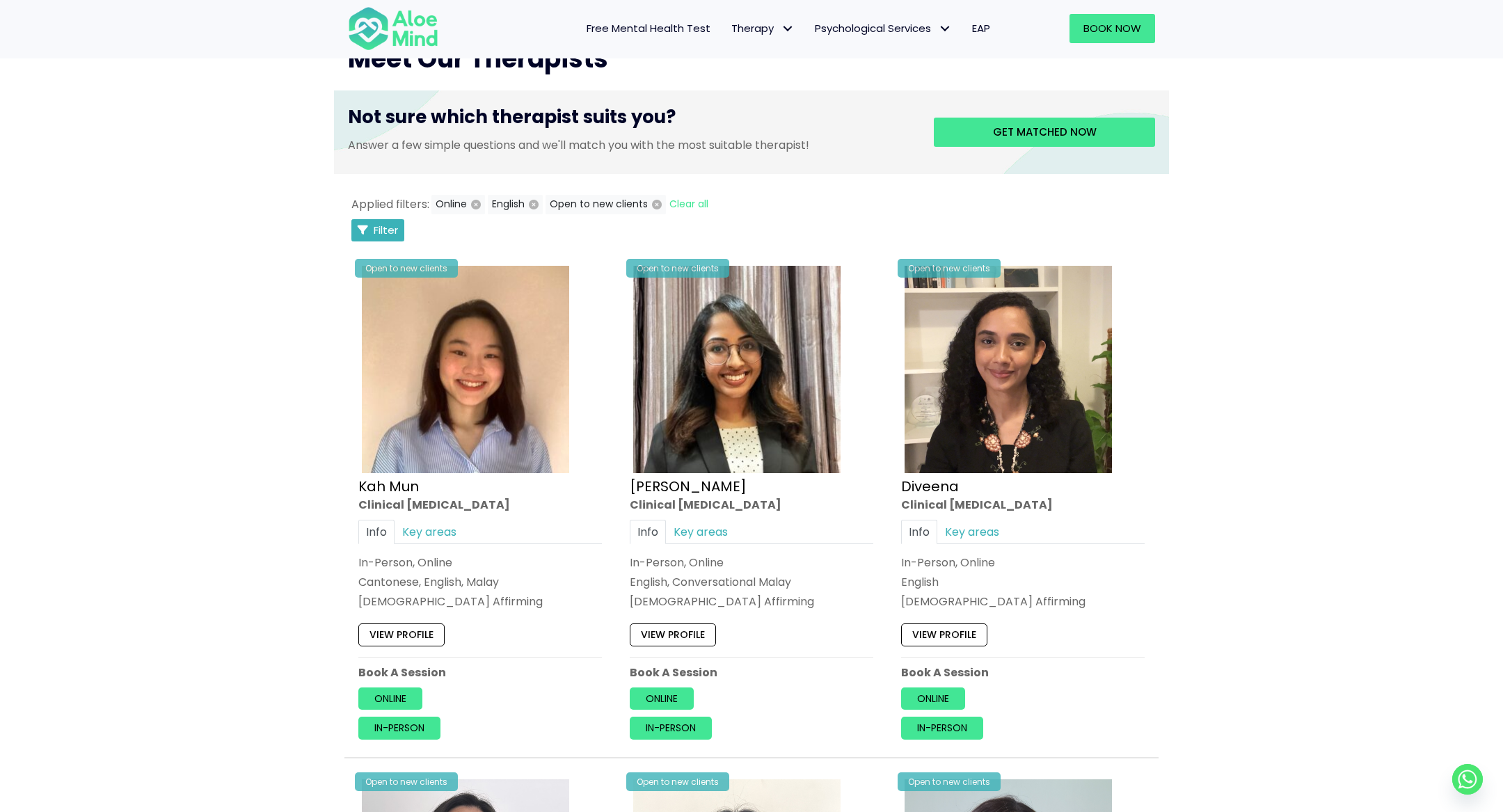
click at [386, 225] on span "Filter" at bounding box center [386, 229] width 24 height 15
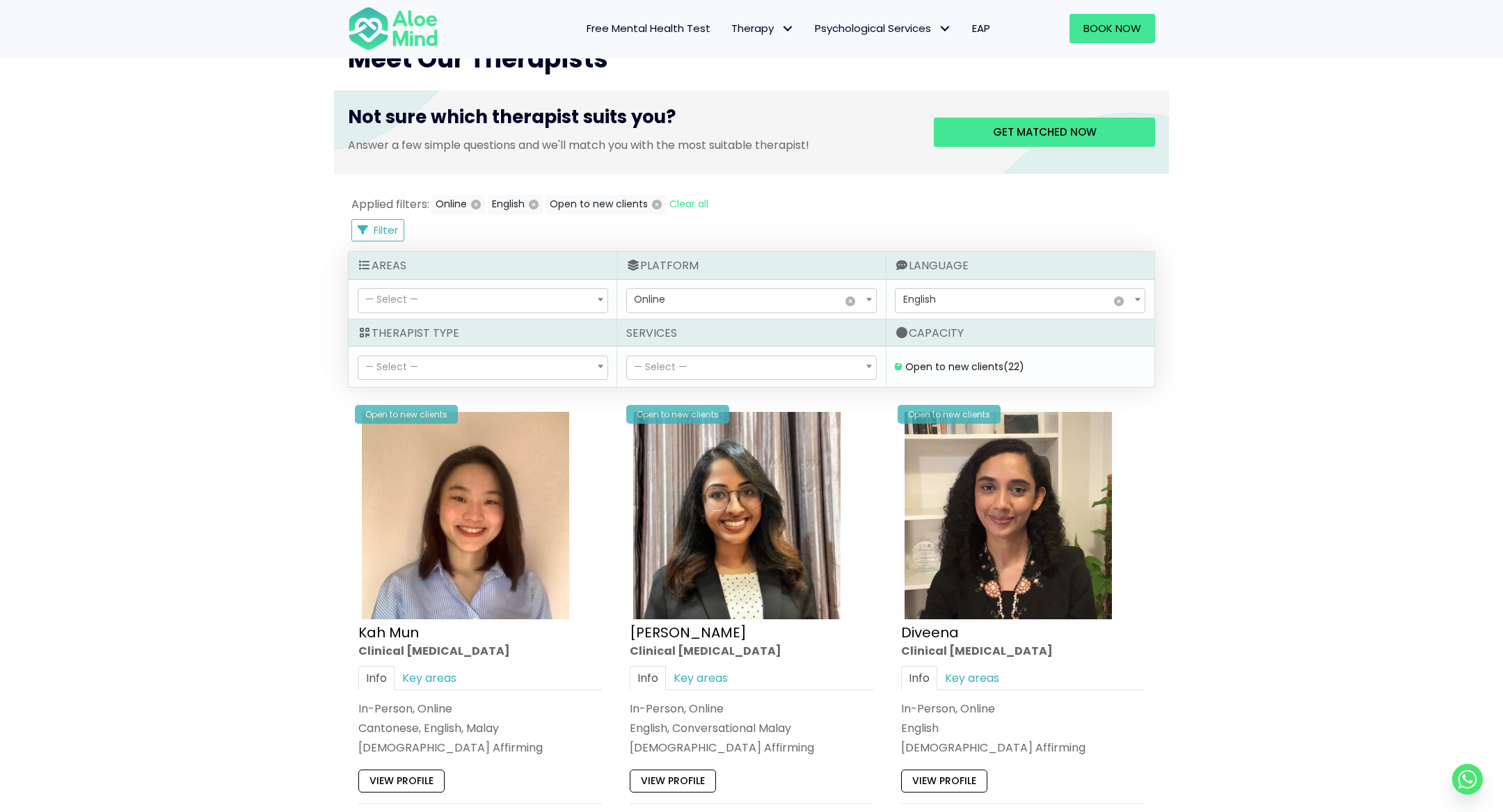
click at [473, 288] on span "— Select —" at bounding box center [482, 300] width 249 height 23
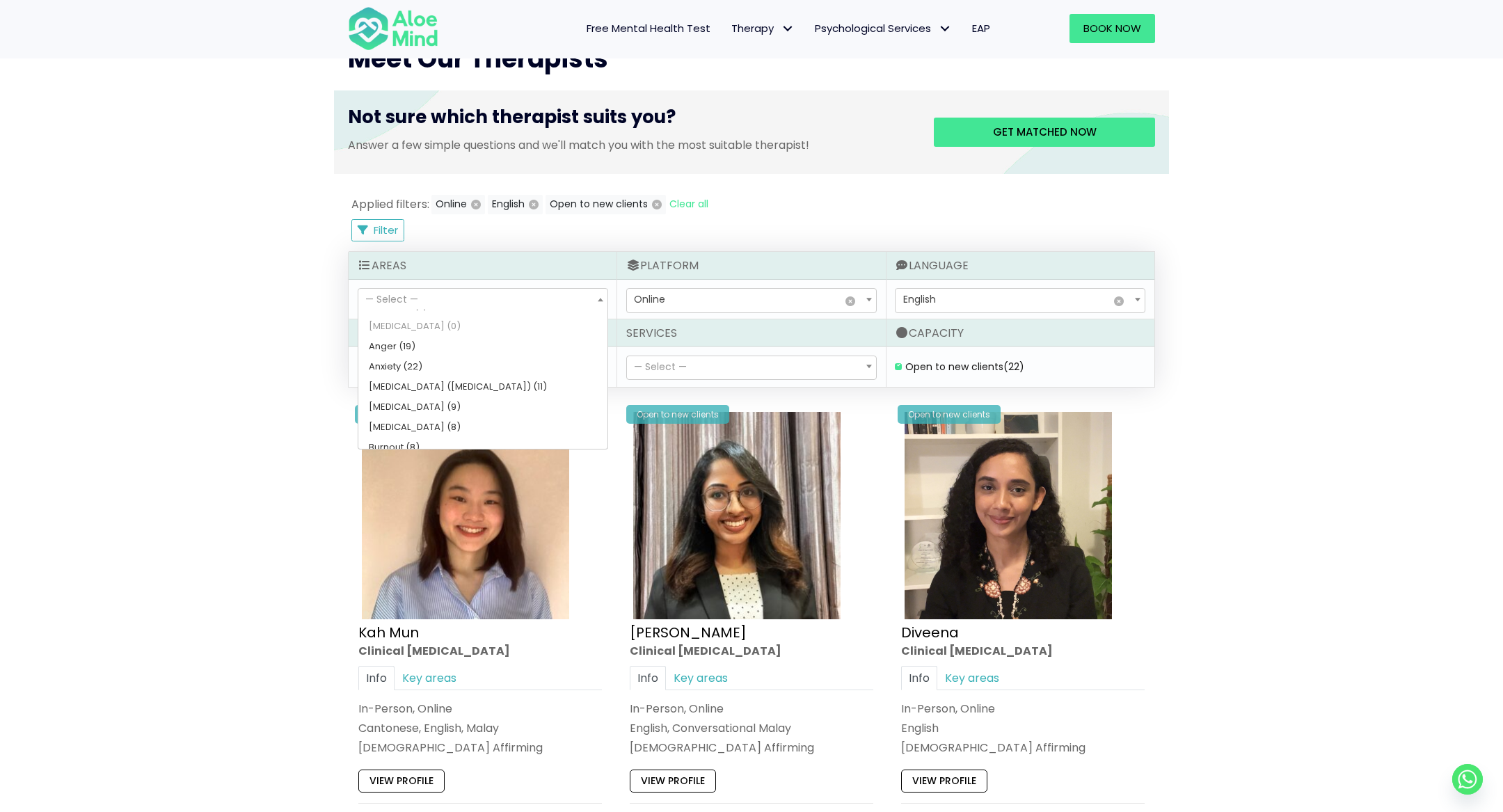
scroll to position [54, 0]
select select "46"
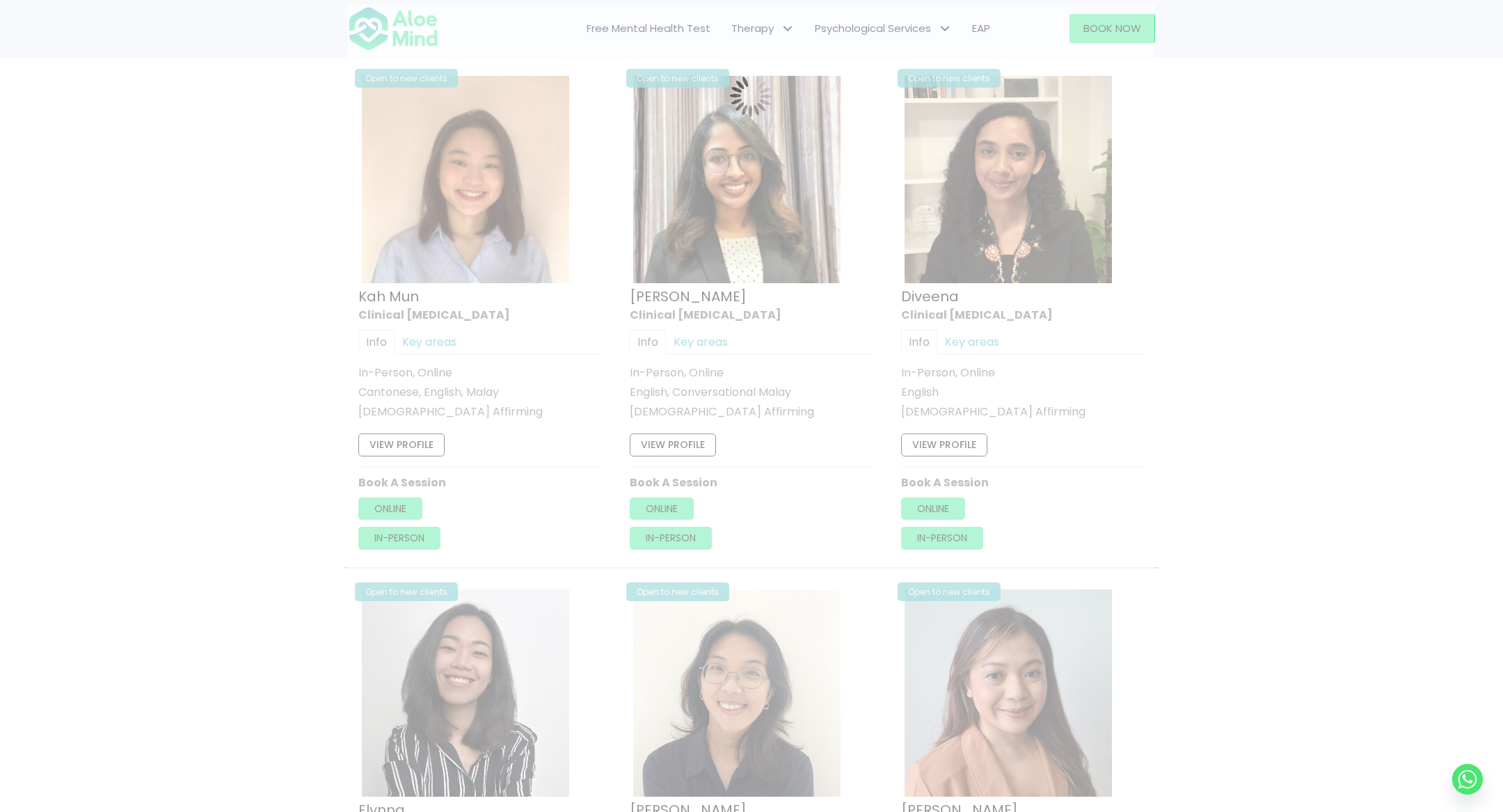
scroll to position [743, 0]
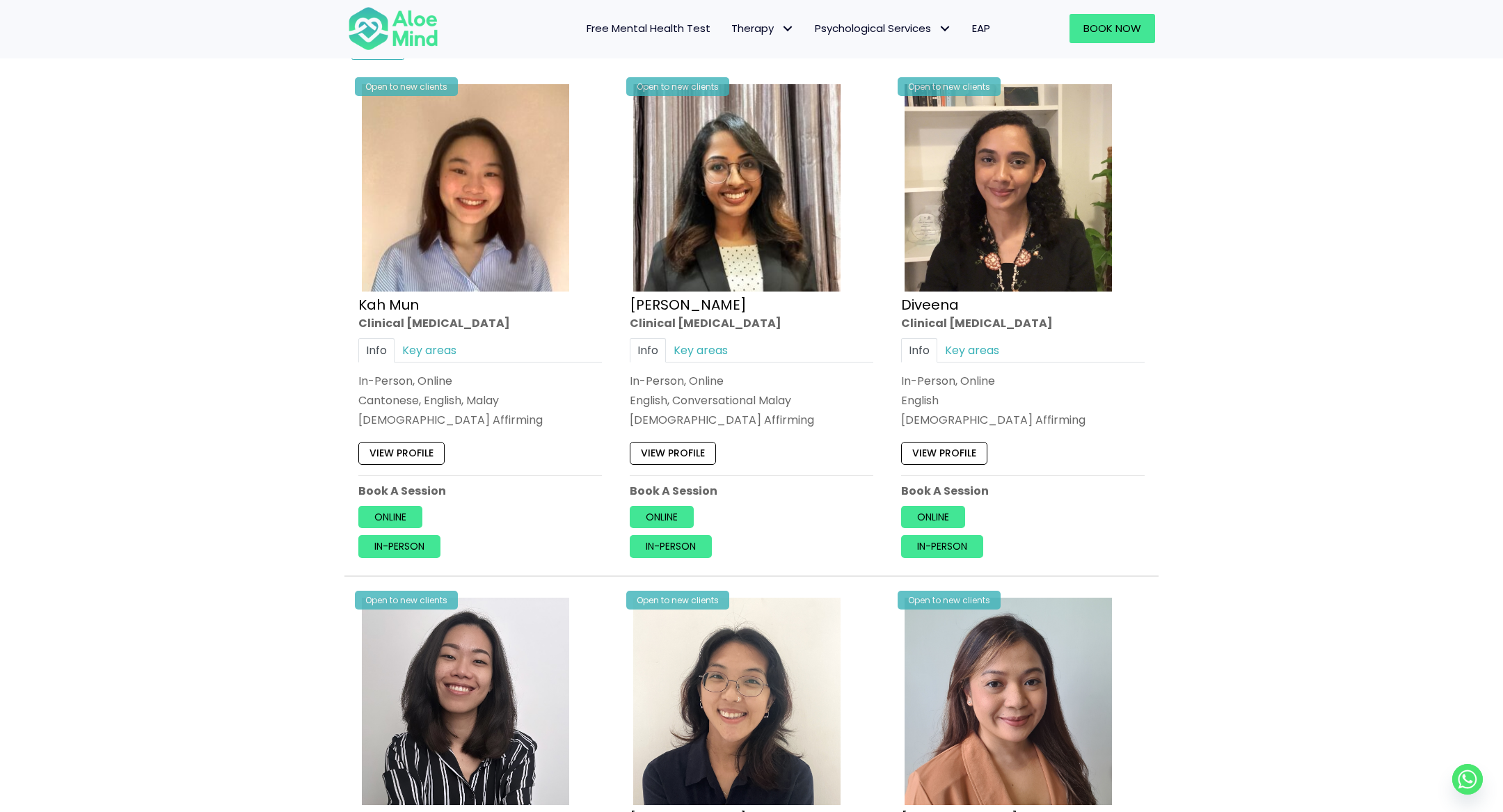
scroll to position [908, 0]
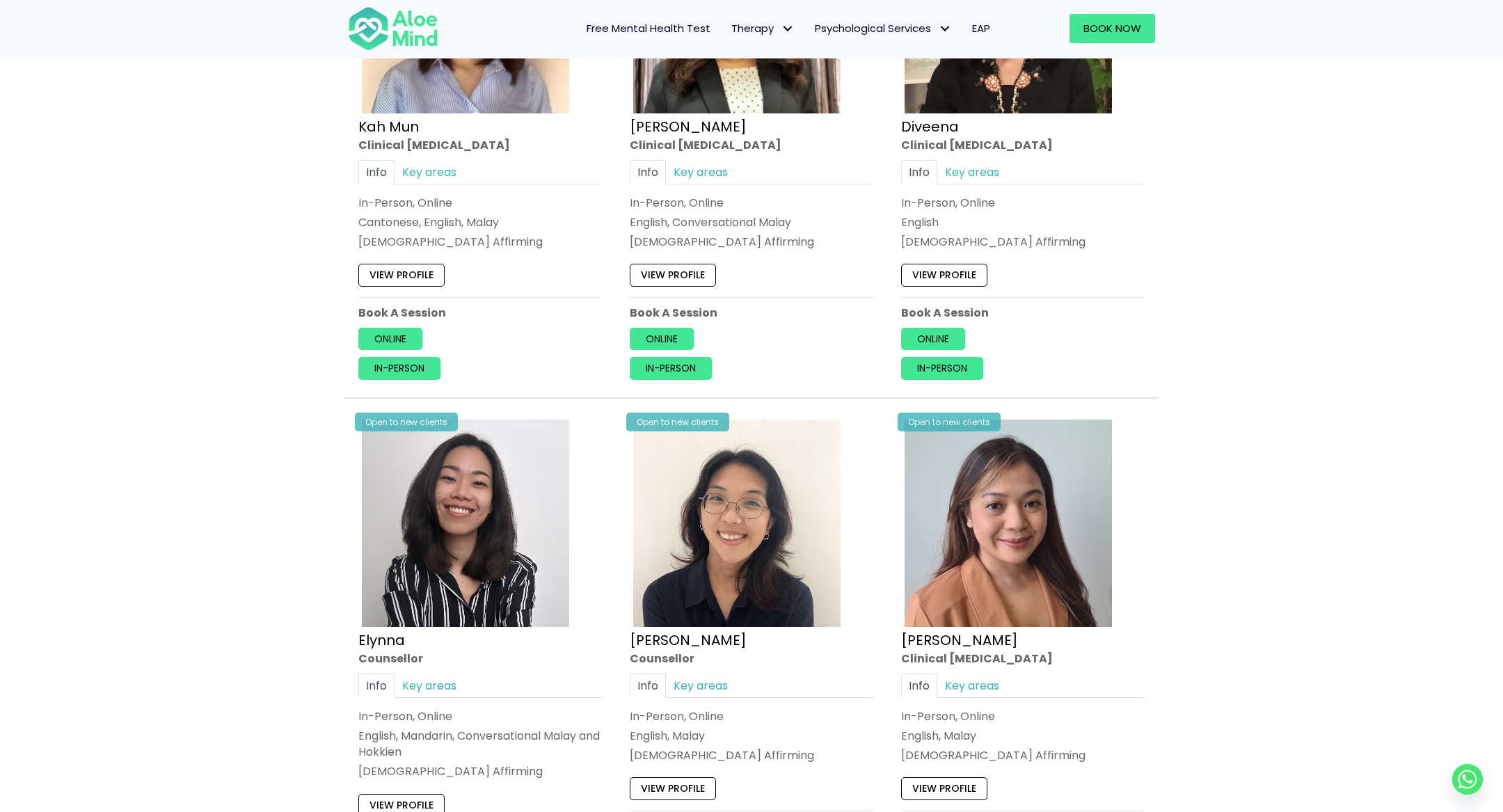
click at [391, 323] on div "Open to new clients Kah Mun Clinical psychologist Info Key areas In-Person, Onl…" at bounding box center [480, 141] width 264 height 498
click at [391, 331] on link "Online" at bounding box center [390, 339] width 64 height 23
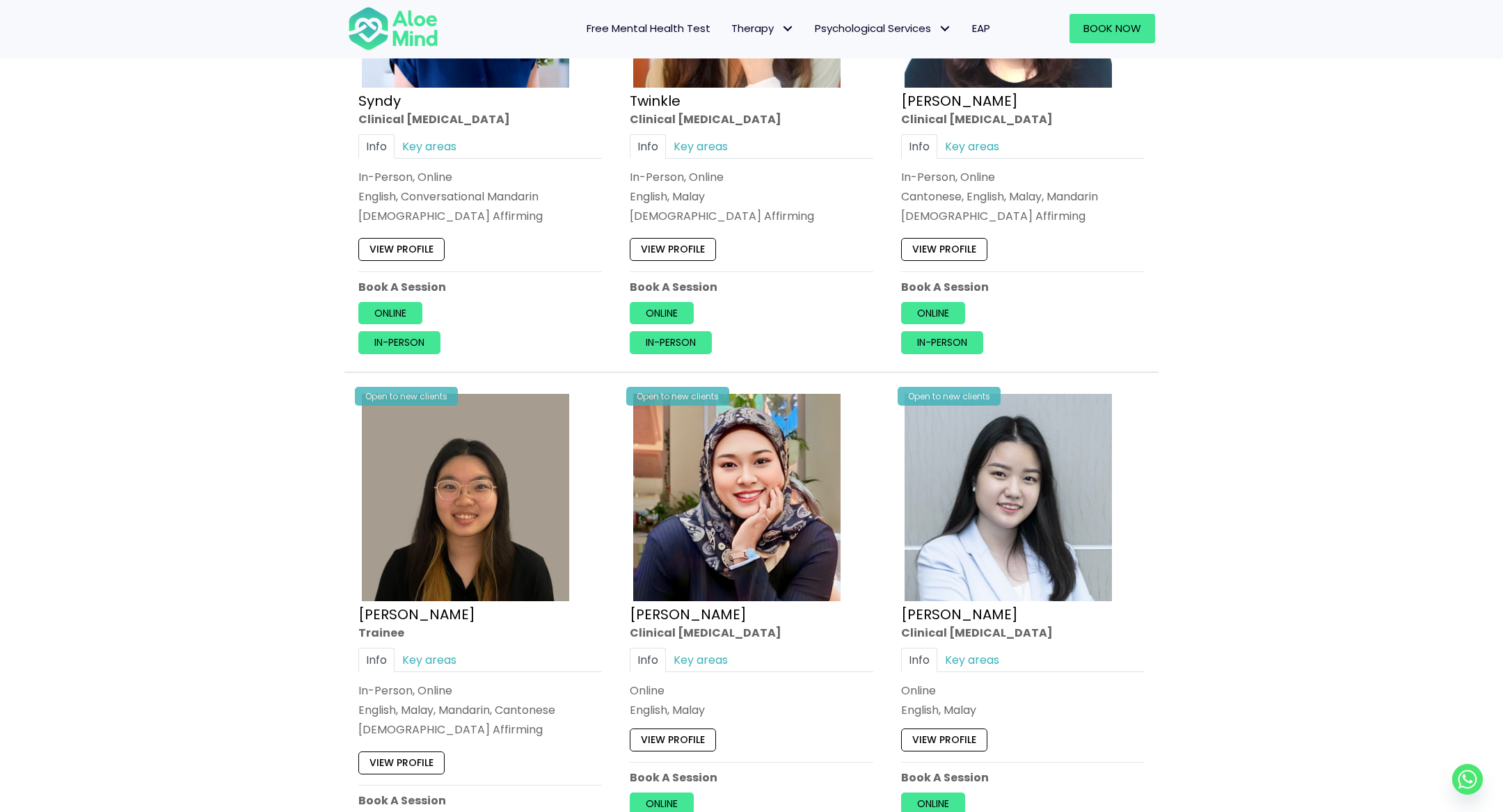
scroll to position [3641, 0]
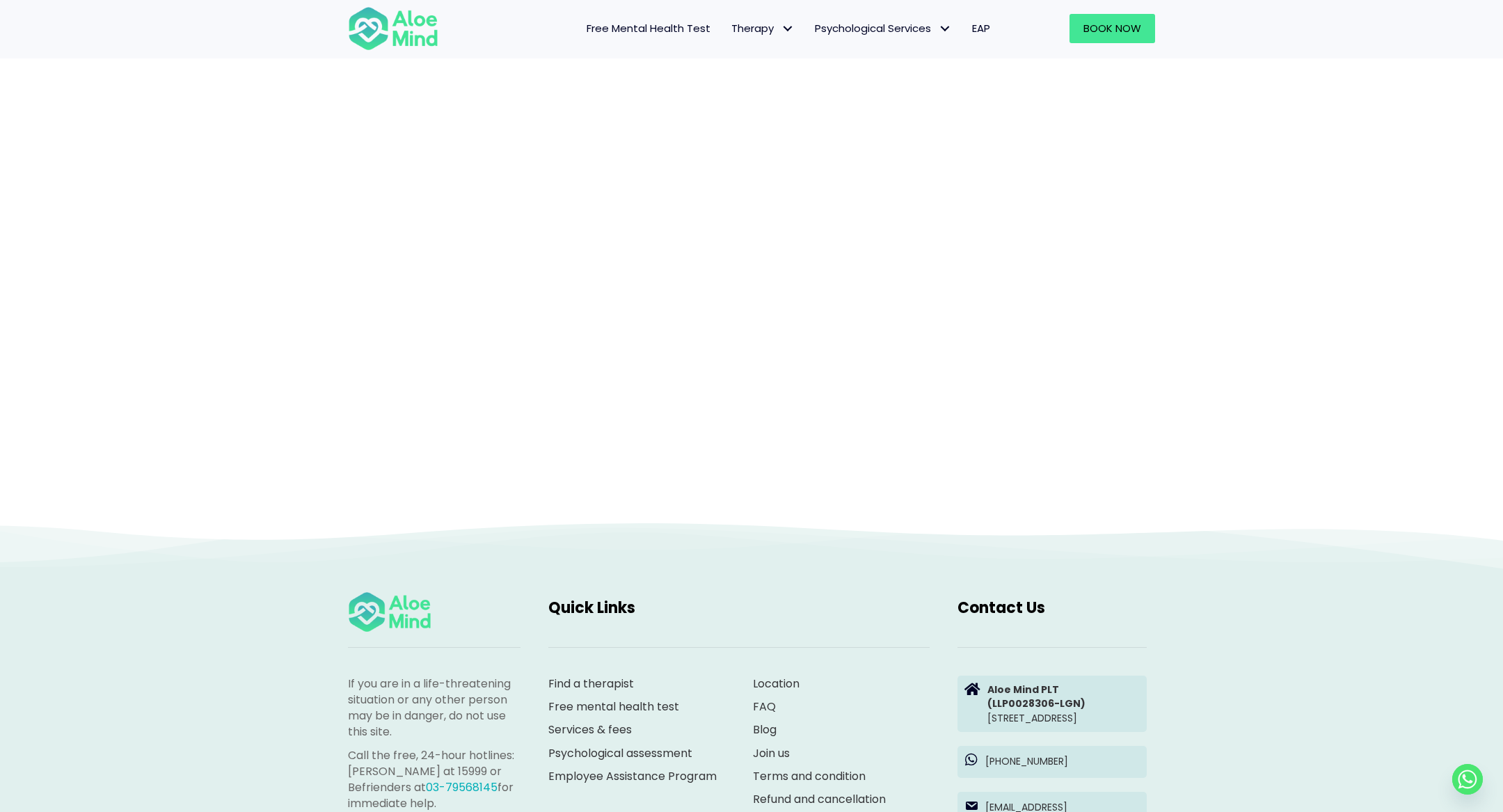
scroll to position [229, 0]
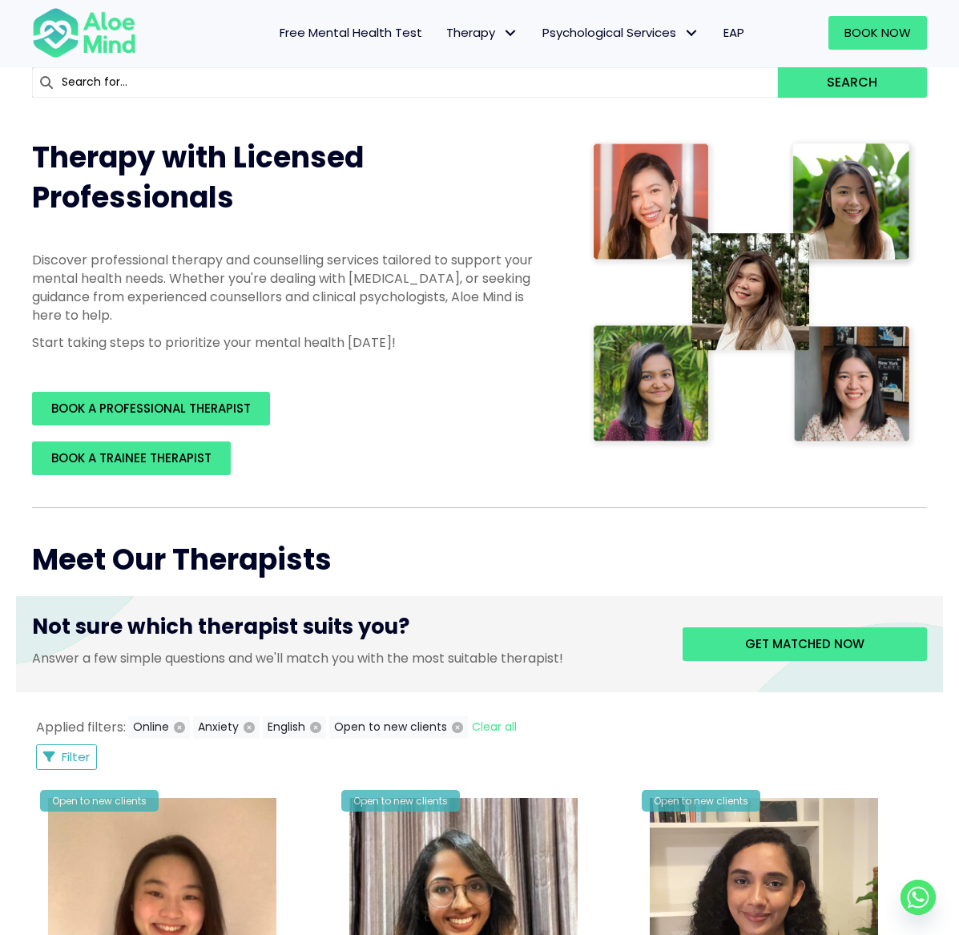
scroll to position [181, 0]
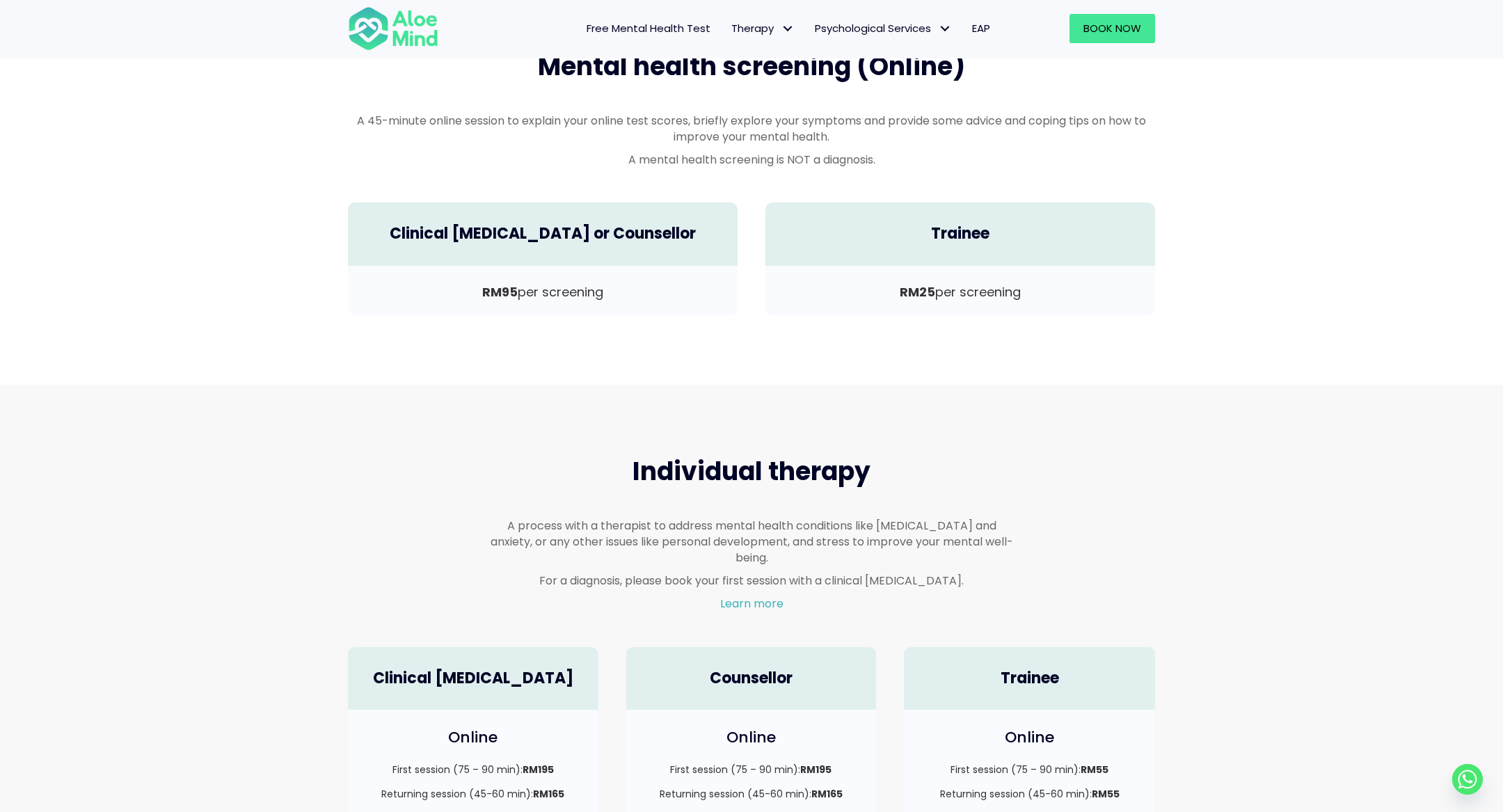
click at [547, 290] on p "RM95 per screening" at bounding box center [542, 292] width 361 height 18
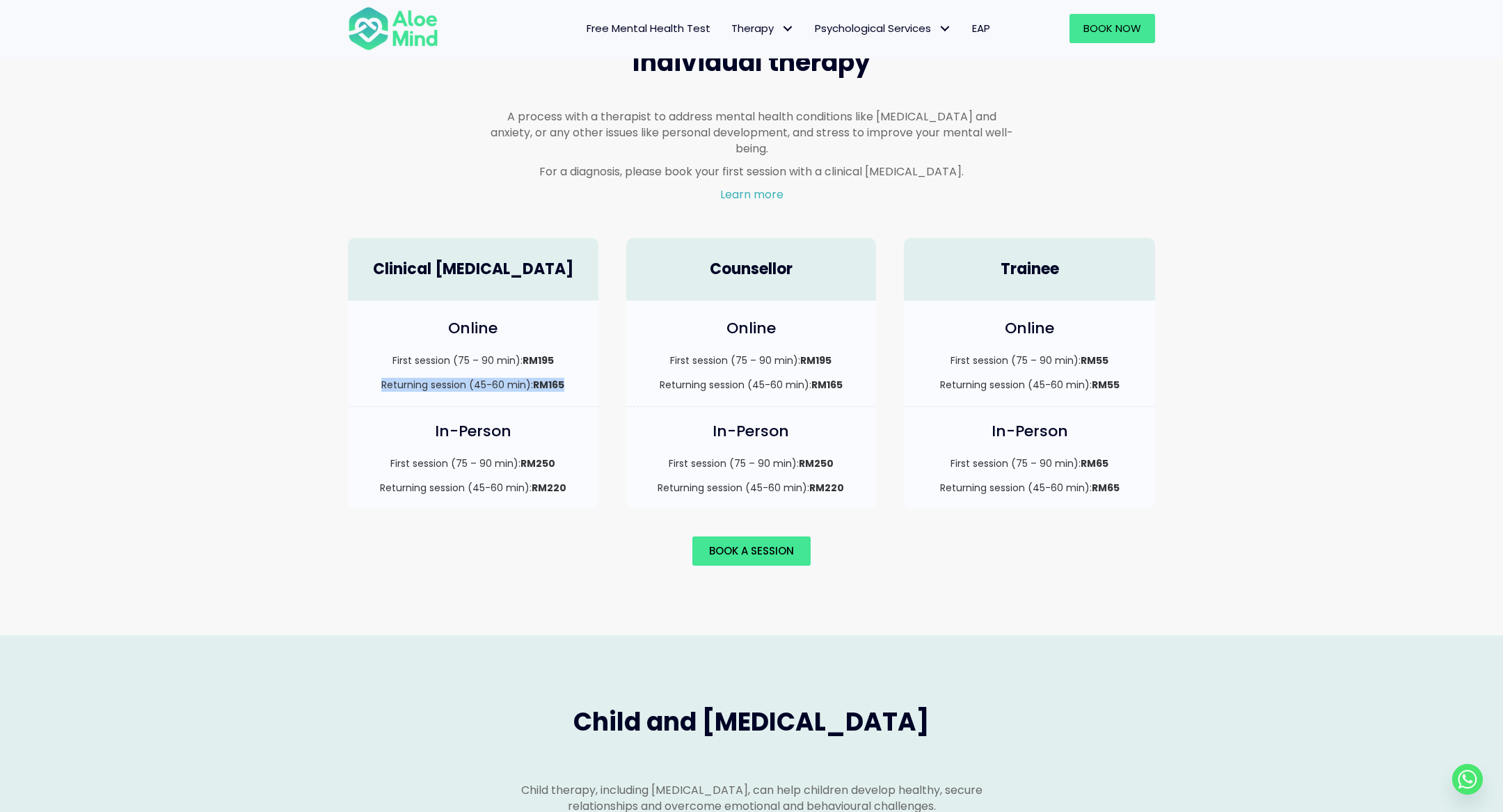
drag, startPoint x: 473, startPoint y: 369, endPoint x: 568, endPoint y: 367, distance: 95.0
click at [568, 378] on p "Returning session (45-60 min): RM165" at bounding box center [473, 385] width 222 height 14
click at [536, 459] on div "First session (75 – 90 min): RM250 Returning session (45-60 min): RM220" at bounding box center [473, 475] width 222 height 39
